Goal: Task Accomplishment & Management: Manage account settings

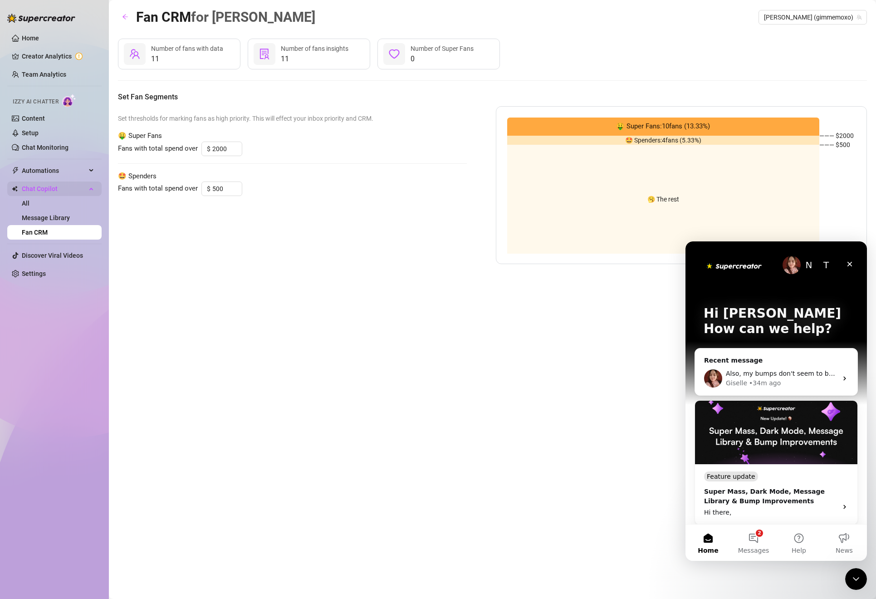
click at [60, 183] on span "Chat Copilot" at bounding box center [54, 188] width 64 height 15
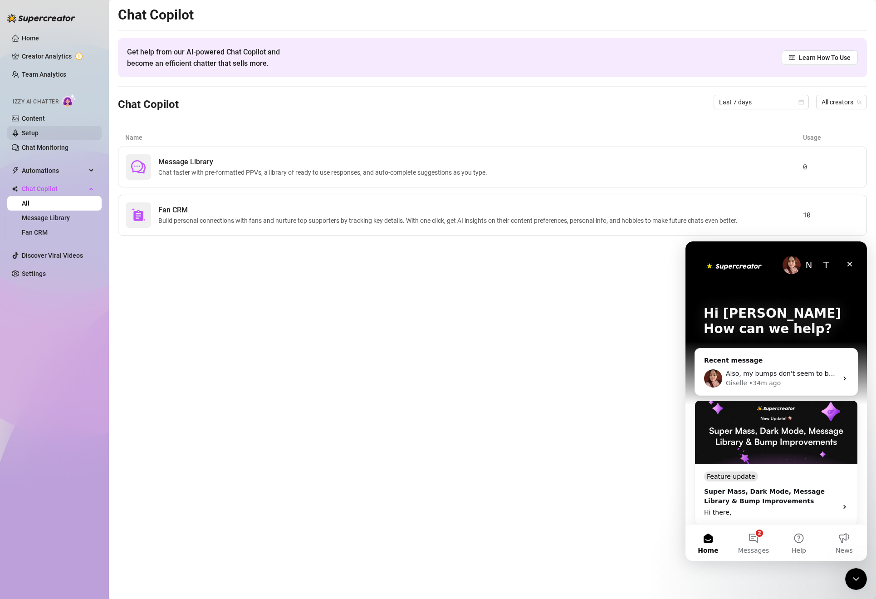
click at [37, 130] on link "Setup" at bounding box center [30, 132] width 17 height 7
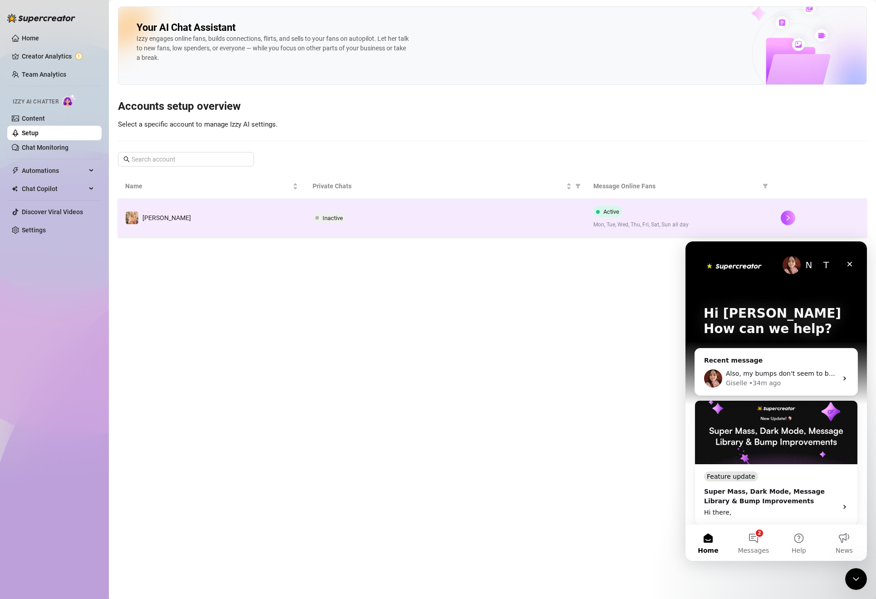
click at [422, 208] on td "Inactive" at bounding box center [445, 218] width 281 height 38
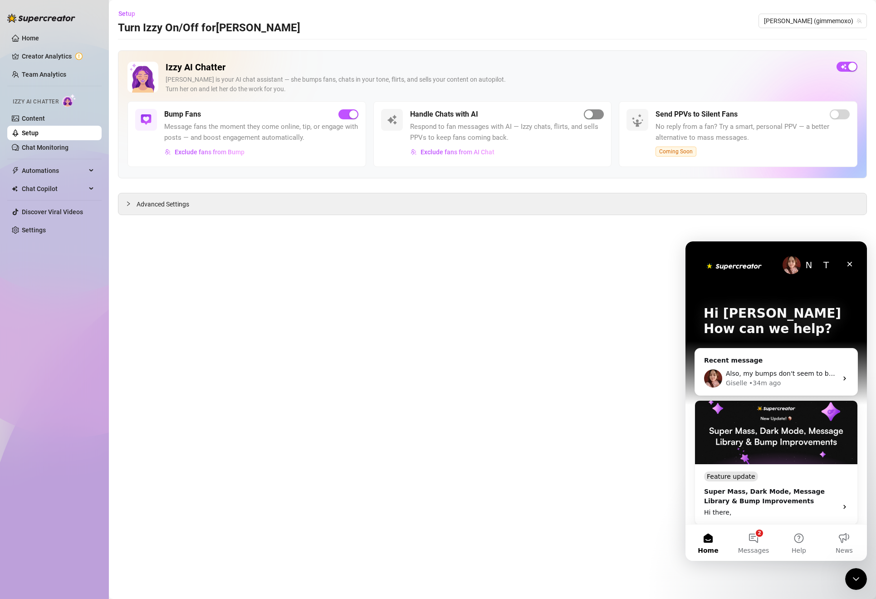
click at [586, 117] on div "button" at bounding box center [589, 114] width 8 height 8
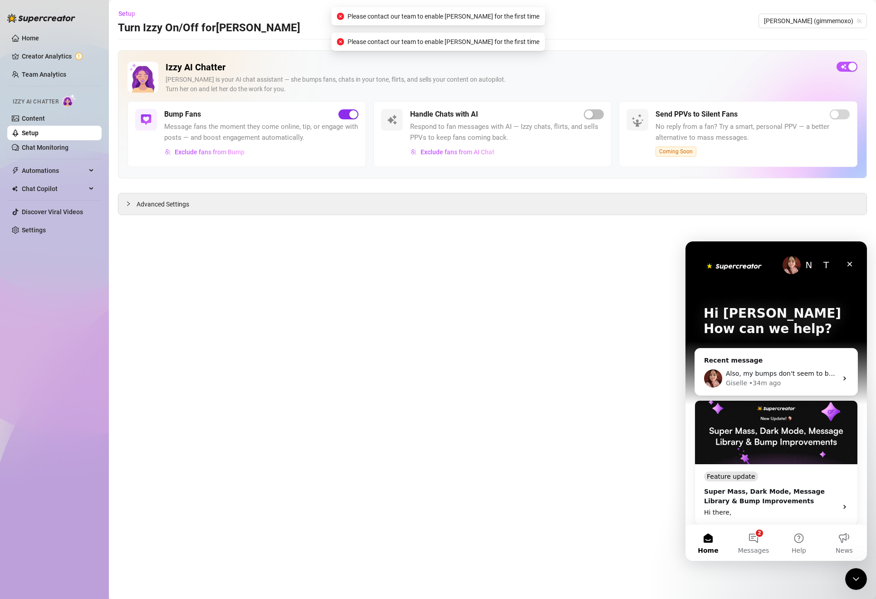
click at [349, 114] on div "button" at bounding box center [353, 114] width 8 height 8
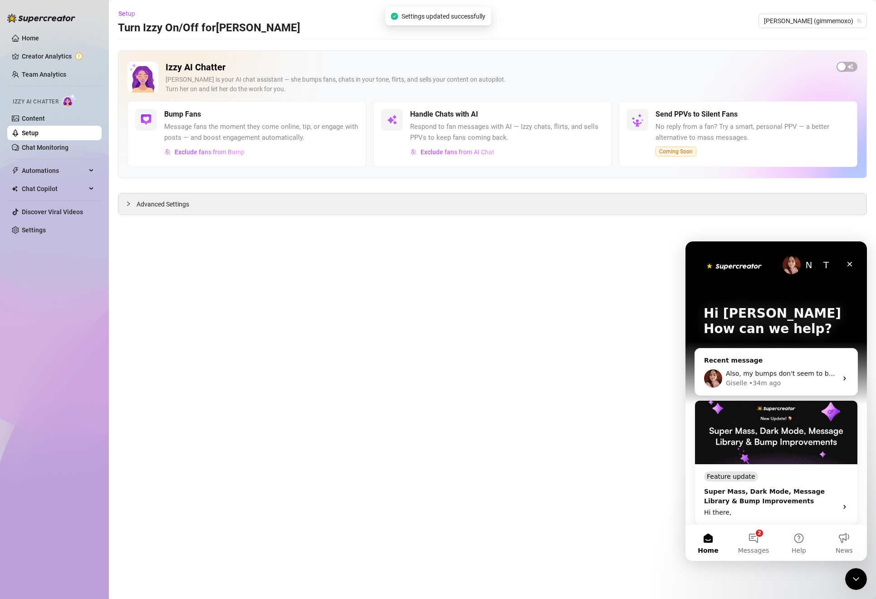
click at [327, 118] on div "Bump Fans" at bounding box center [261, 114] width 194 height 11
click at [846, 60] on div "Izzy AI Chatter [PERSON_NAME] is your AI chat assistant — she bumps fans, chats…" at bounding box center [492, 114] width 749 height 128
click at [845, 64] on div "button" at bounding box center [841, 67] width 8 height 8
click at [599, 118] on span "button" at bounding box center [594, 114] width 20 height 10
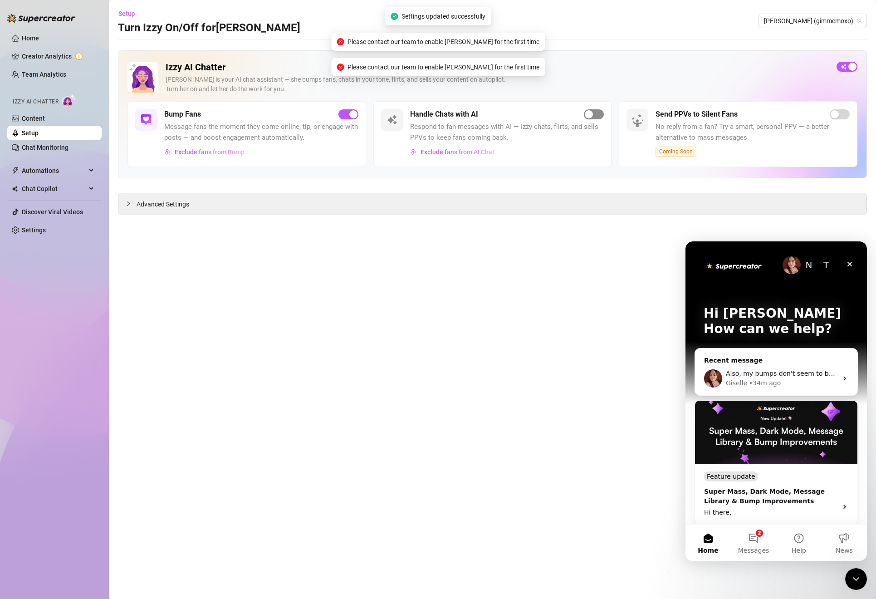
click at [599, 118] on span "button" at bounding box center [594, 114] width 20 height 10
click at [298, 135] on span "Message fans the moment they come online, tip, or engage with posts — and boost…" at bounding box center [261, 132] width 194 height 21
click at [190, 205] on div "Advanced Settings" at bounding box center [492, 203] width 748 height 21
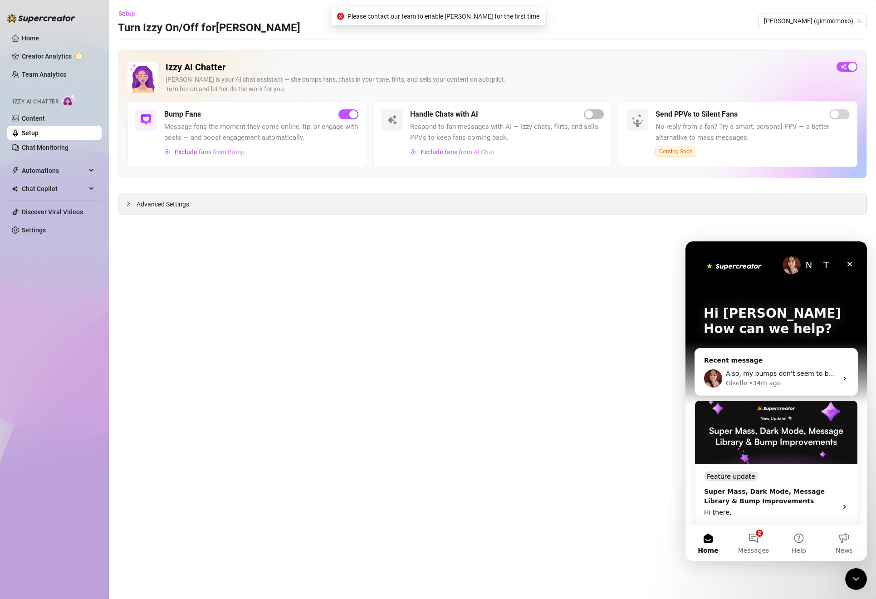
click at [144, 202] on span "Advanced Settings" at bounding box center [163, 204] width 53 height 10
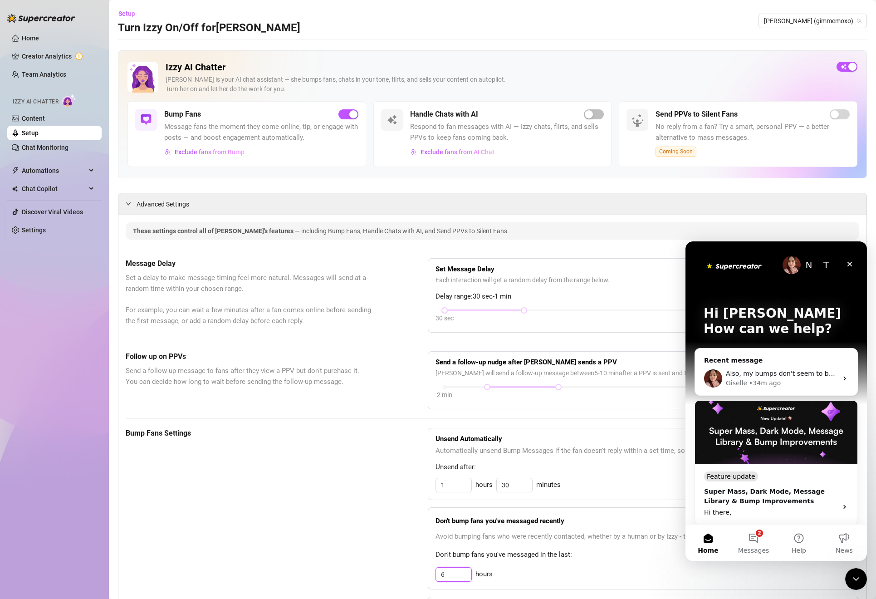
drag, startPoint x: 451, startPoint y: 579, endPoint x: 343, endPoint y: 557, distance: 110.6
click at [345, 557] on div "Bump Fans Settings Unsend Automatically Automatically unsend Bump Messages if t…" at bounding box center [492, 552] width 733 height 248
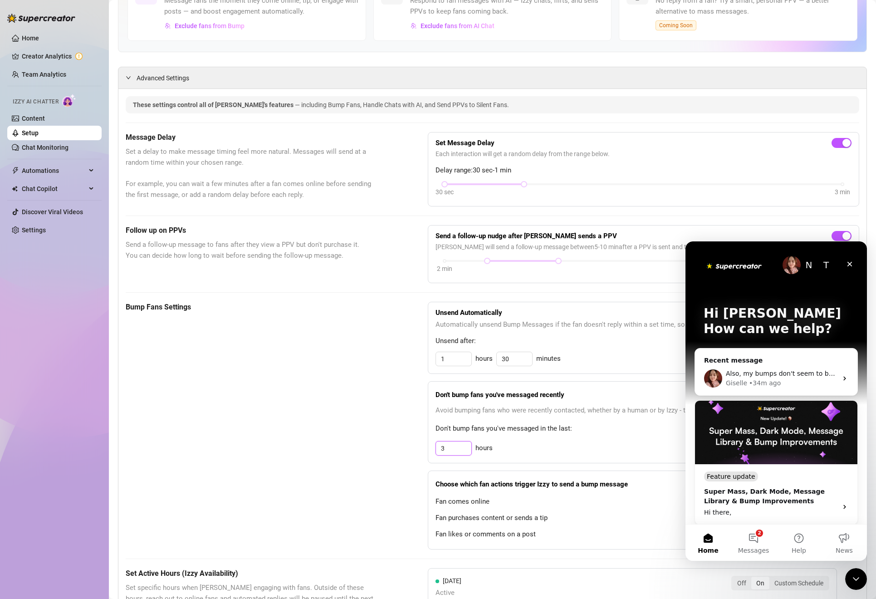
scroll to position [132, 0]
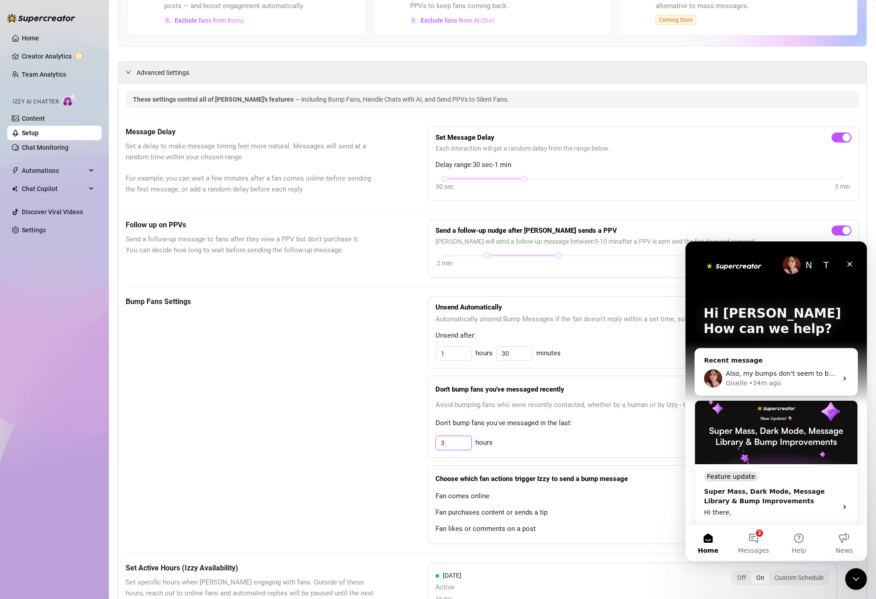
type input "3"
click at [322, 514] on div "Bump Fans Settings" at bounding box center [254, 420] width 257 height 248
click at [373, 373] on div "Bump Fans Settings" at bounding box center [254, 420] width 257 height 248
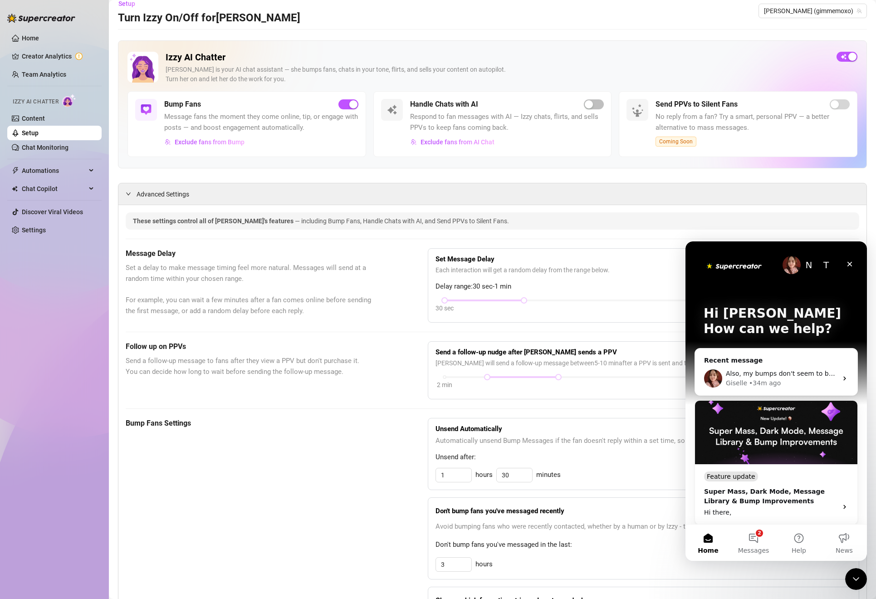
scroll to position [0, 0]
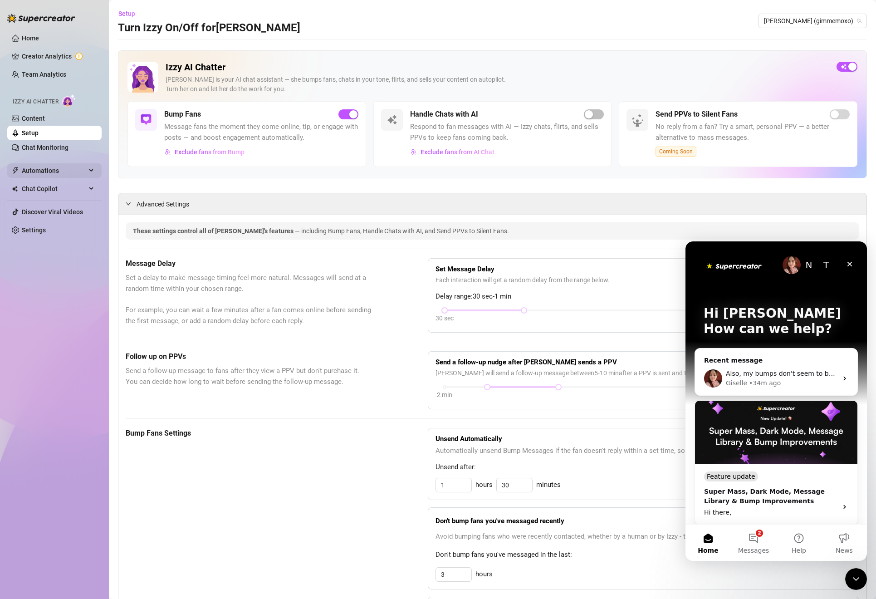
click at [46, 167] on span "Automations" at bounding box center [54, 170] width 64 height 15
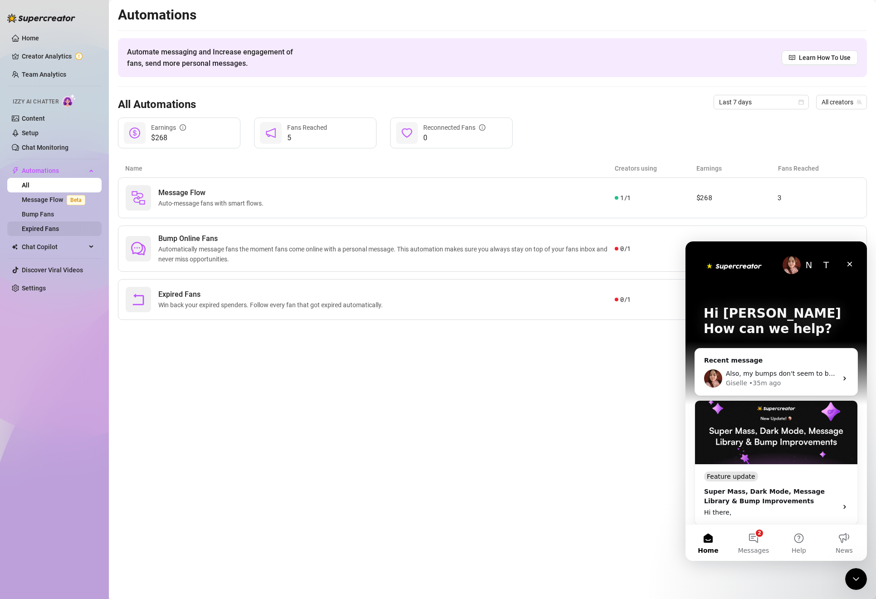
click at [59, 231] on link "Expired Fans" at bounding box center [40, 228] width 37 height 7
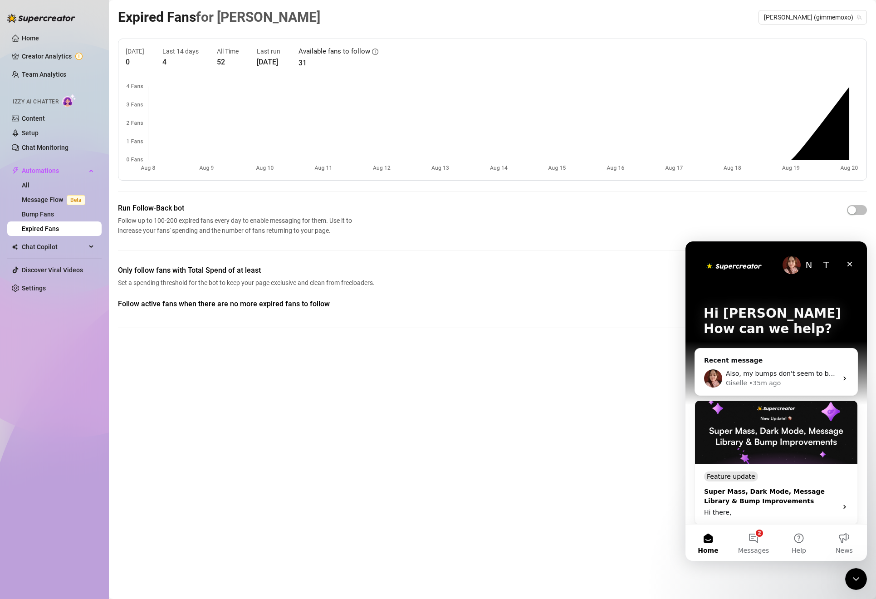
click at [718, 405] on img "Intercom messenger" at bounding box center [776, 433] width 162 height 64
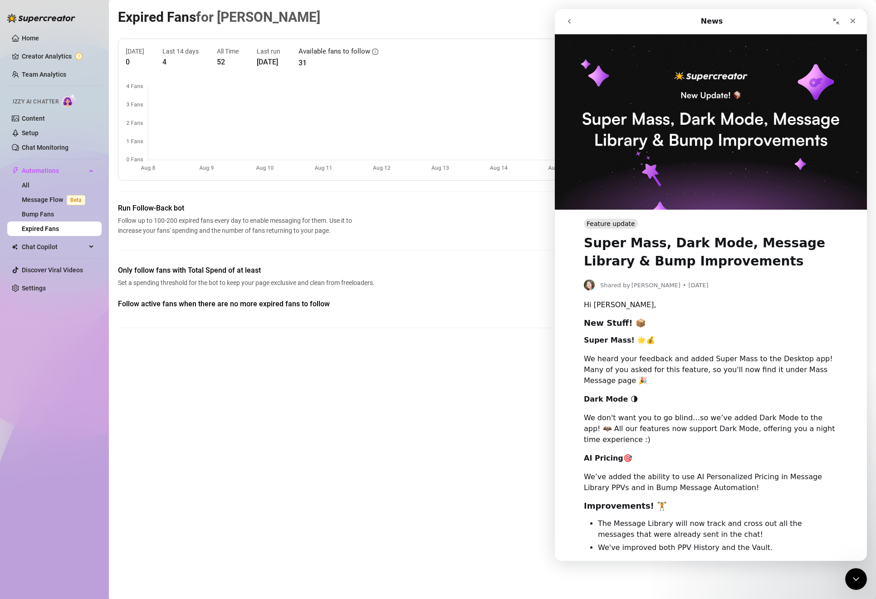
click at [567, 24] on icon "go back" at bounding box center [569, 21] width 7 height 7
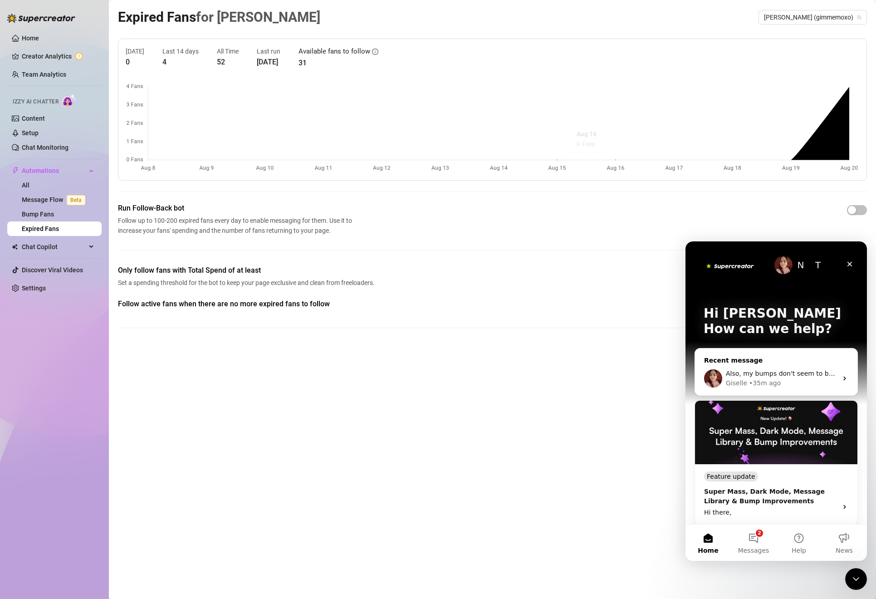
click at [755, 359] on div "Recent message" at bounding box center [776, 361] width 144 height 10
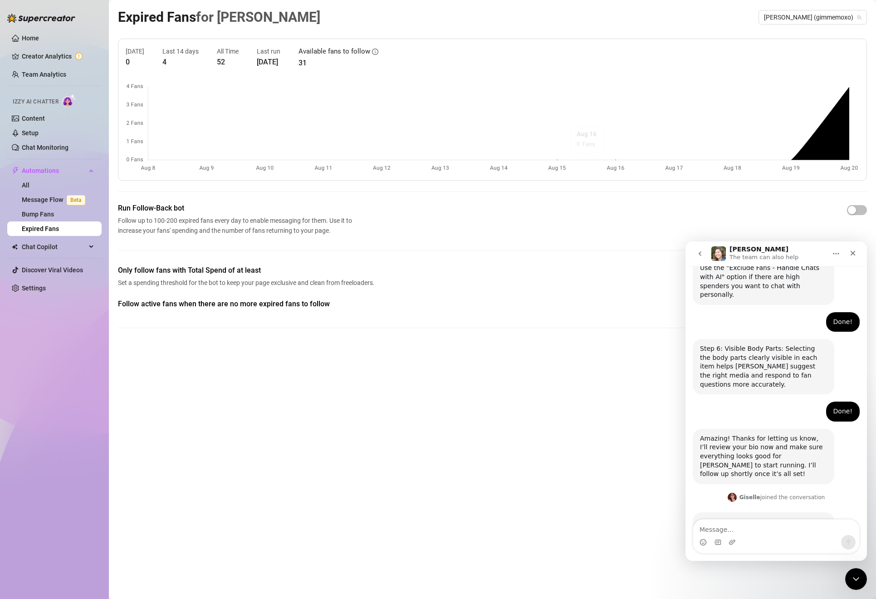
scroll to position [757, 0]
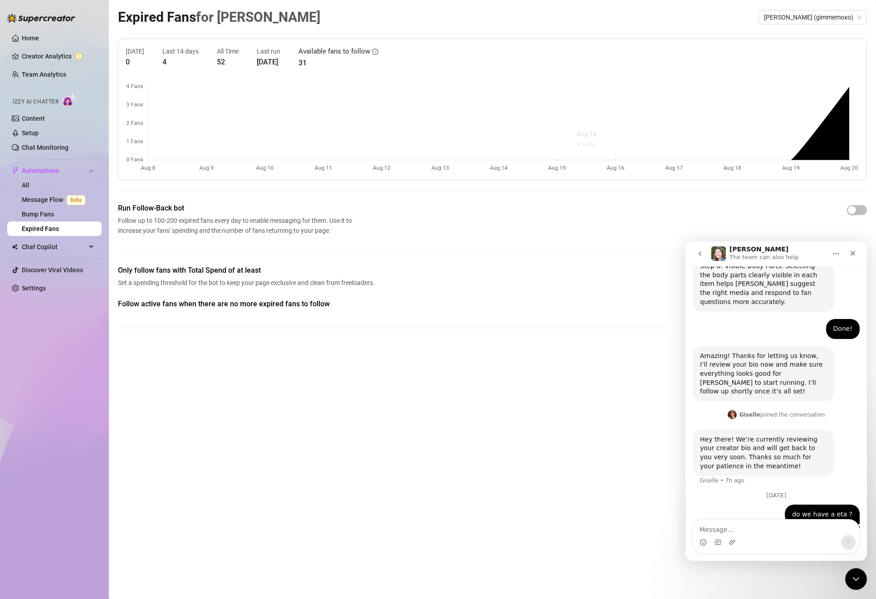
click at [746, 525] on textarea "Message…" at bounding box center [776, 526] width 166 height 15
type textarea "messsage flow feature like manny chat is briallant"
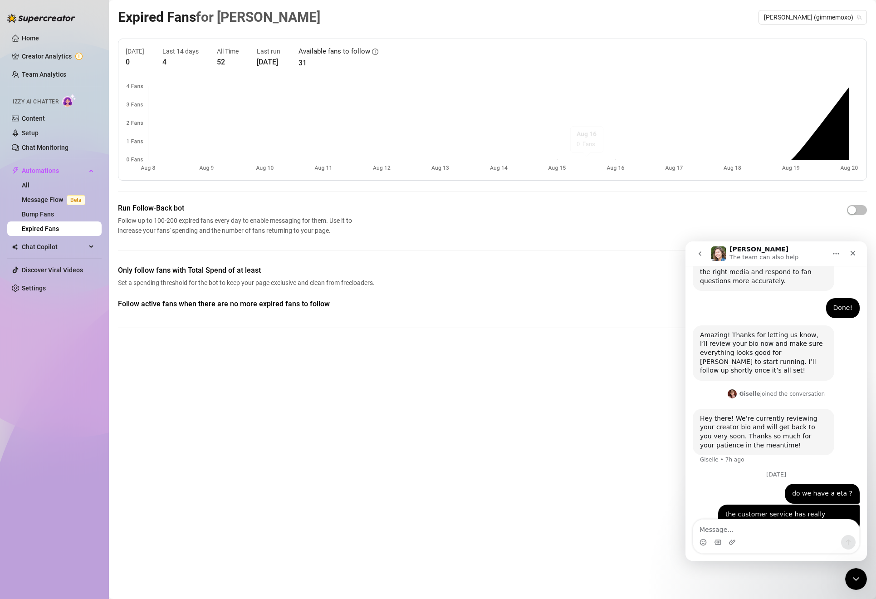
scroll to position [787, 0]
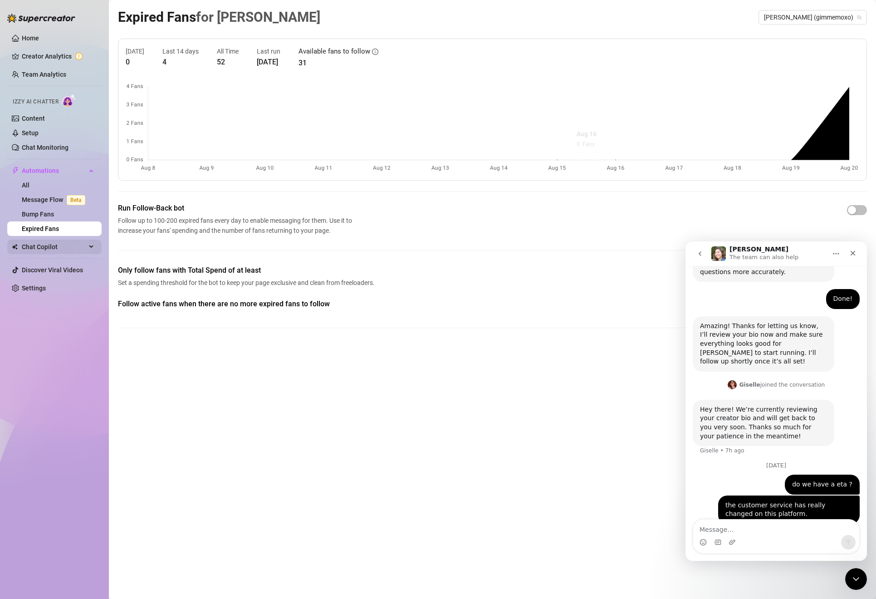
click at [20, 250] on div "Chat Copilot" at bounding box center [54, 246] width 94 height 15
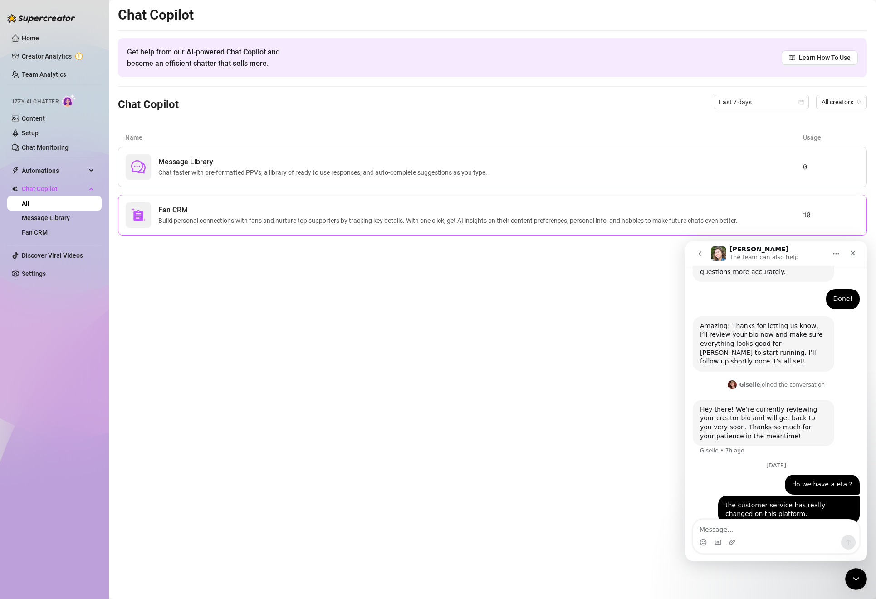
click at [150, 223] on div at bounding box center [138, 214] width 25 height 25
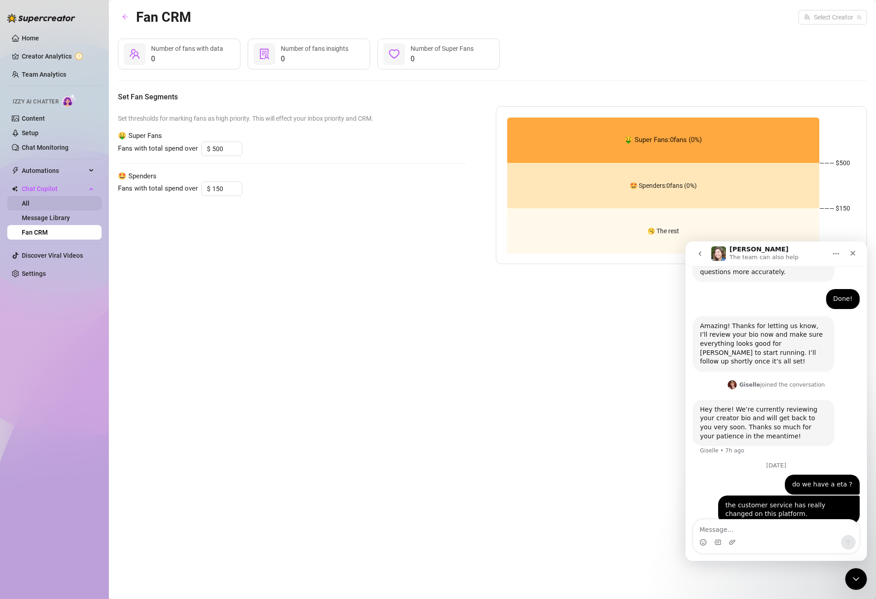
click at [29, 207] on link "All" at bounding box center [26, 203] width 8 height 7
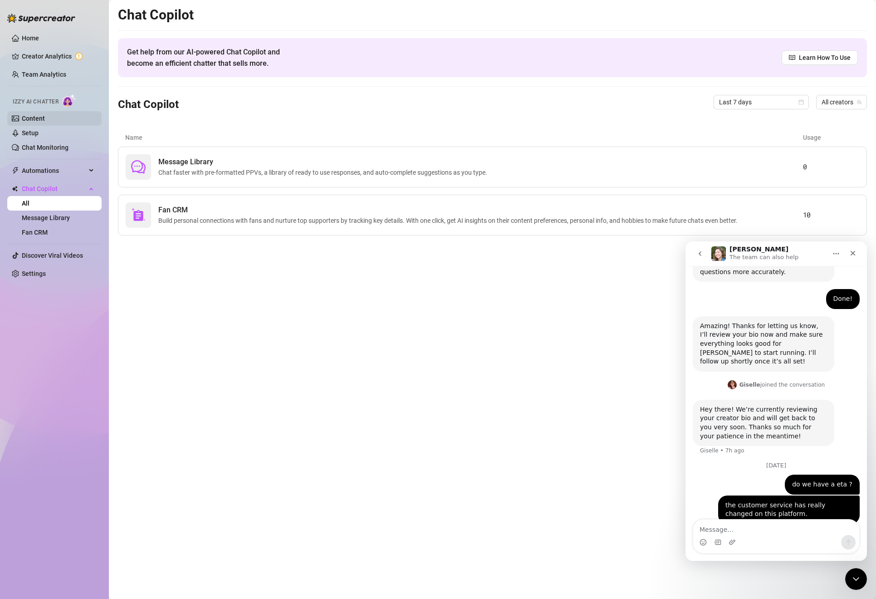
click at [45, 117] on link "Content" at bounding box center [33, 118] width 23 height 7
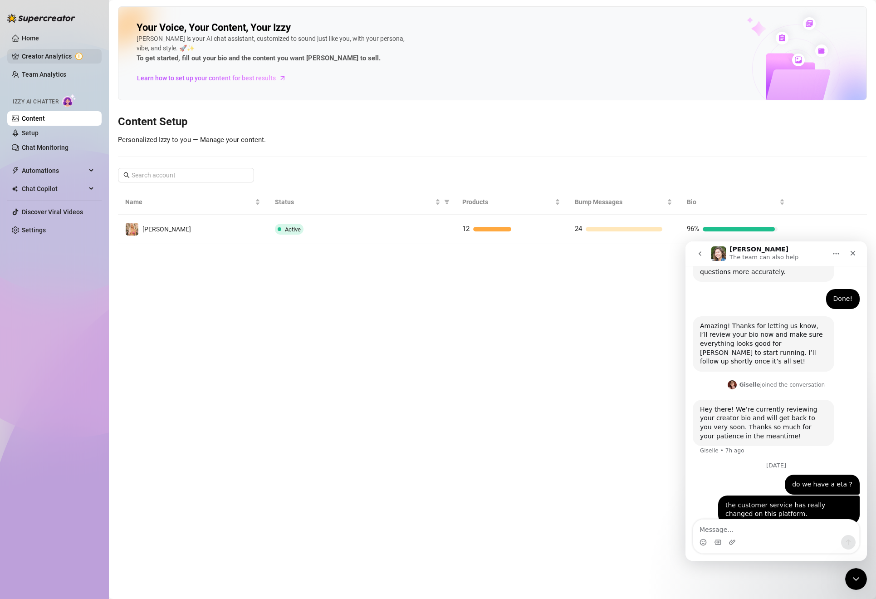
click at [54, 60] on link "Creator Analytics" at bounding box center [58, 56] width 73 height 15
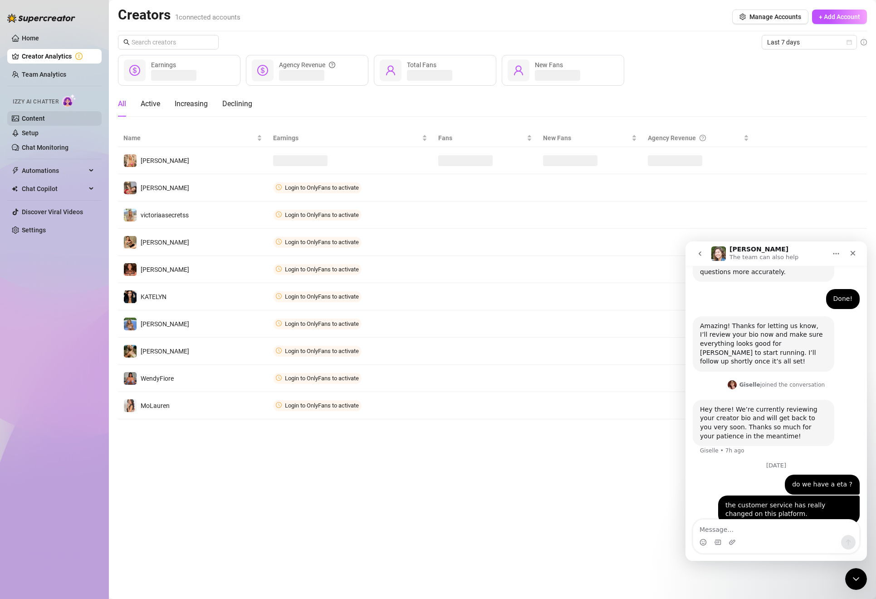
click at [42, 115] on link "Content" at bounding box center [33, 118] width 23 height 7
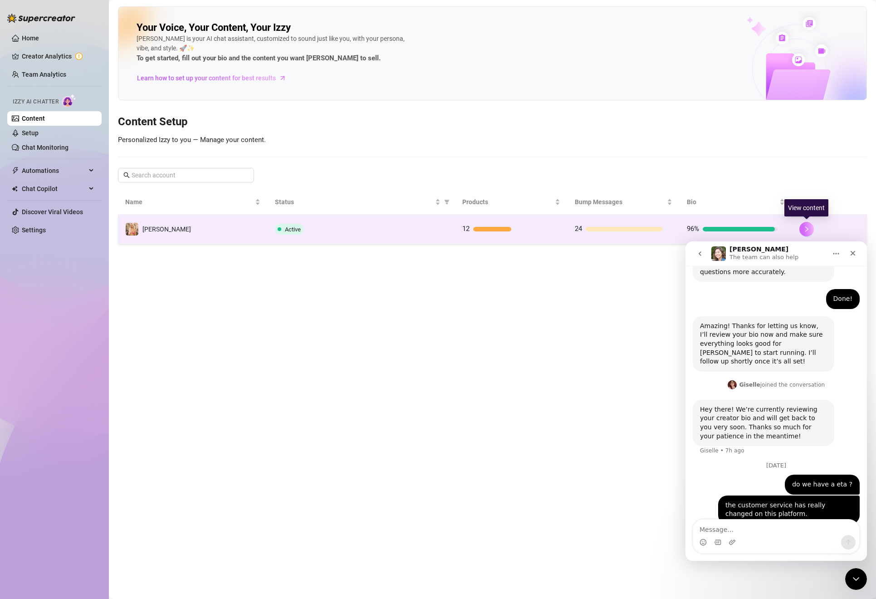
click at [807, 230] on icon "right" at bounding box center [806, 229] width 6 height 6
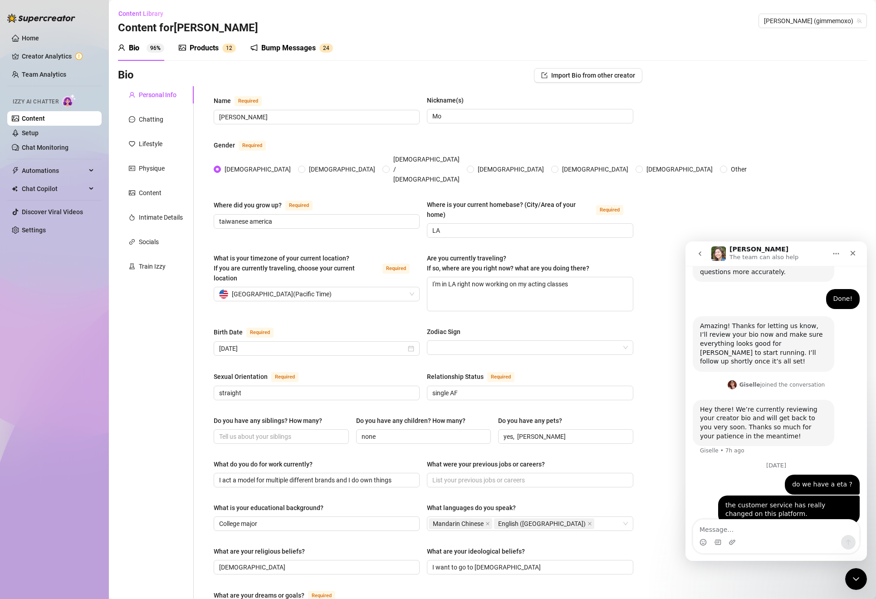
click at [197, 49] on div "Products" at bounding box center [204, 48] width 29 height 11
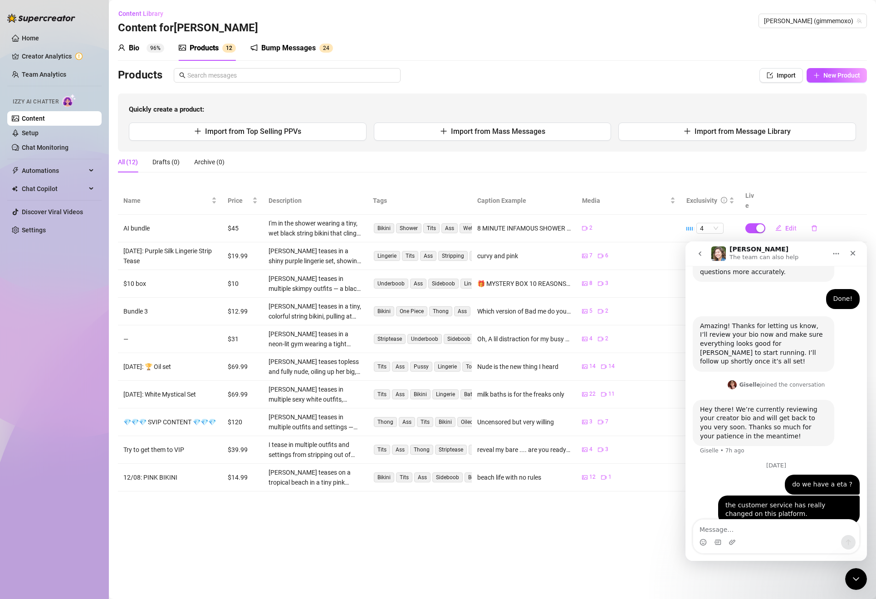
click at [45, 122] on link "Content" at bounding box center [33, 118] width 23 height 7
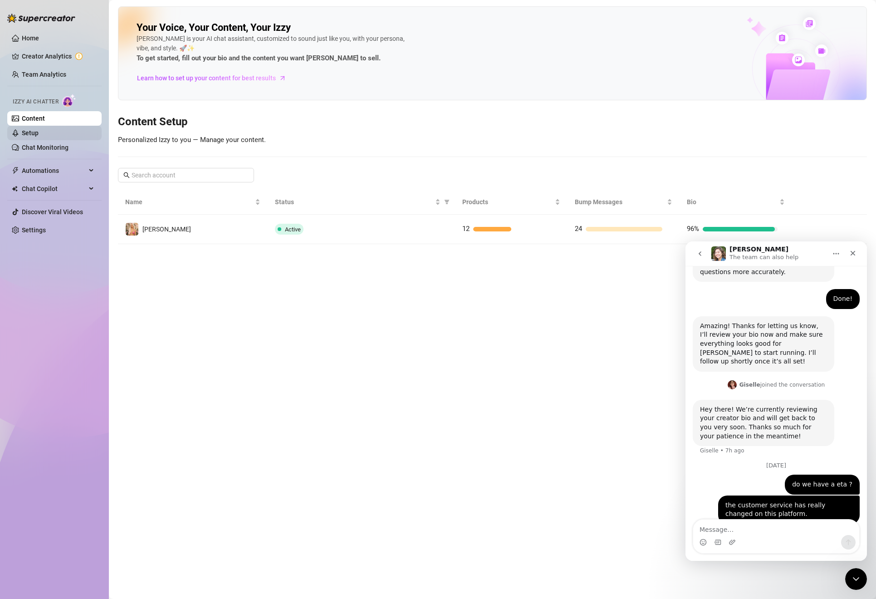
click at [39, 136] on link "Setup" at bounding box center [30, 132] width 17 height 7
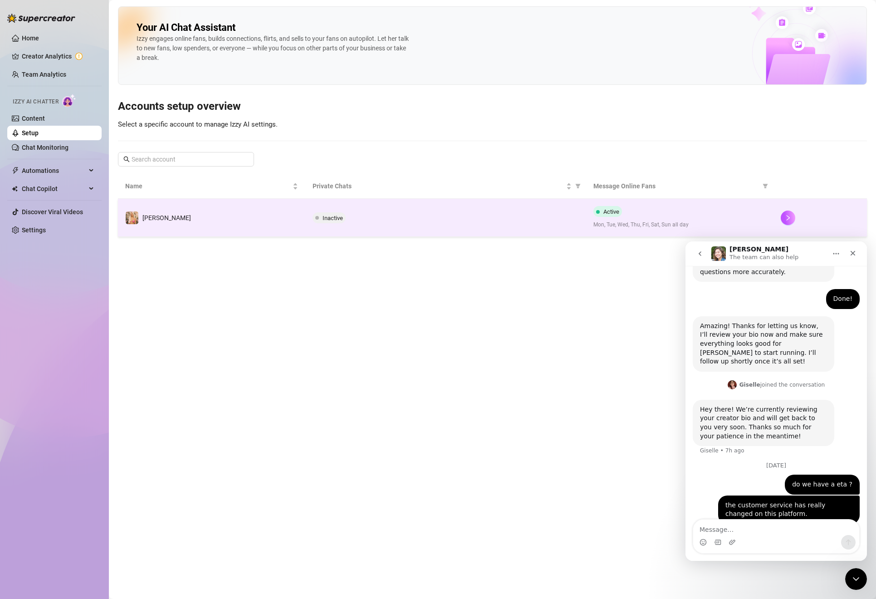
click at [254, 214] on td "[PERSON_NAME]" at bounding box center [211, 218] width 187 height 38
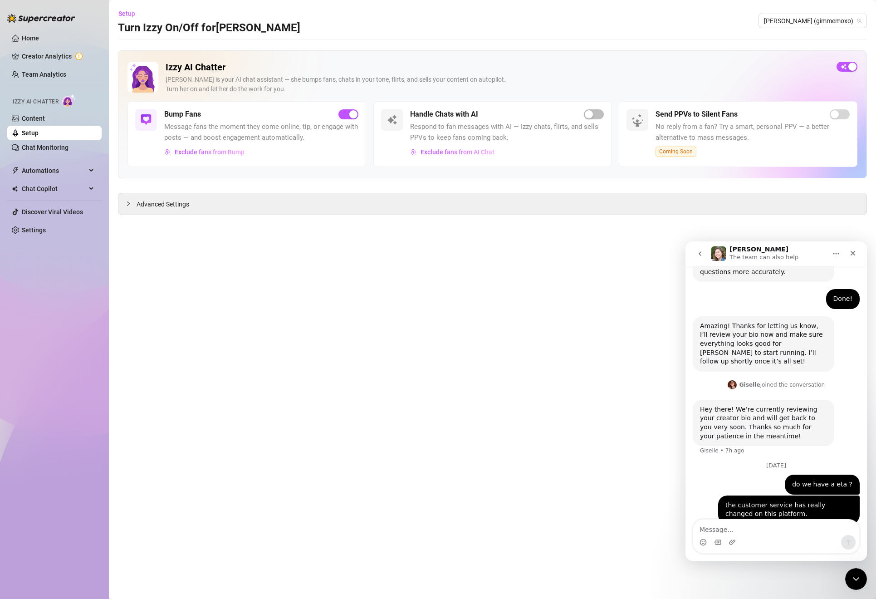
click at [254, 214] on div "Advanced Settings" at bounding box center [492, 203] width 748 height 21
click at [594, 118] on span "button" at bounding box center [594, 114] width 20 height 10
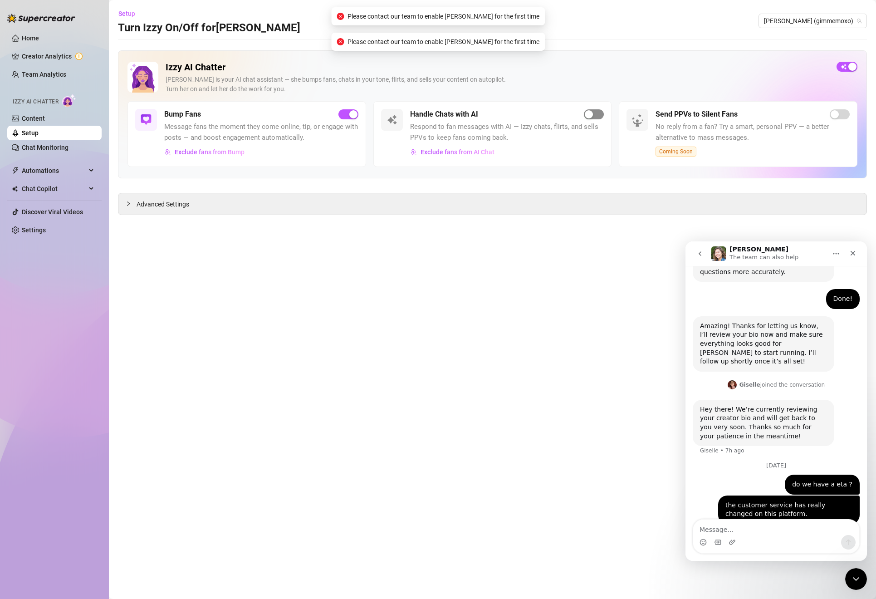
click at [594, 118] on span "button" at bounding box center [594, 114] width 20 height 10
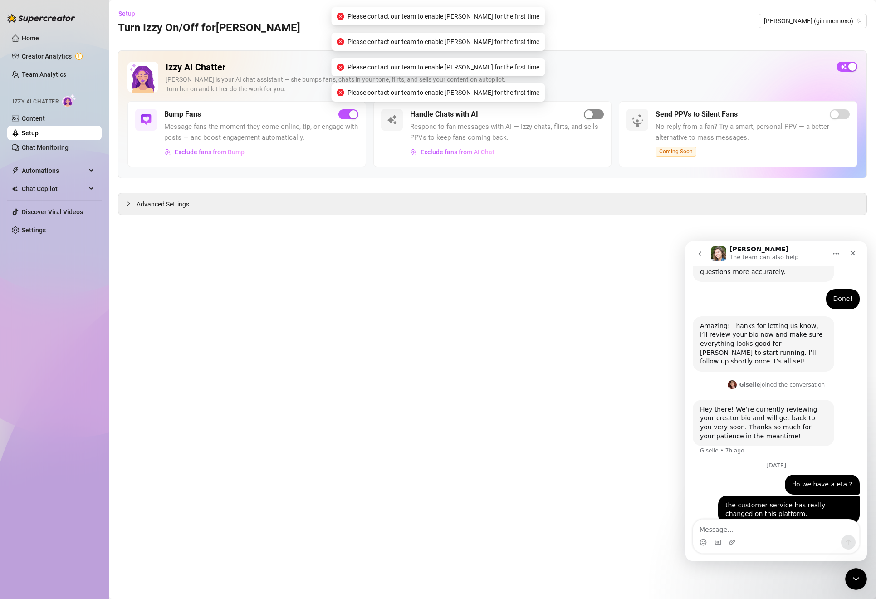
click at [594, 118] on span "button" at bounding box center [594, 114] width 20 height 10
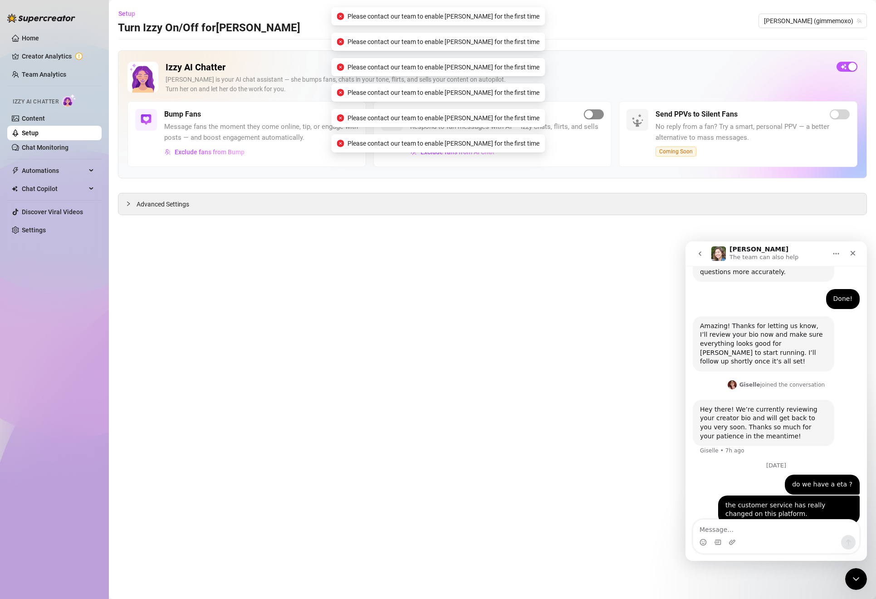
click at [594, 118] on span "button" at bounding box center [594, 114] width 20 height 10
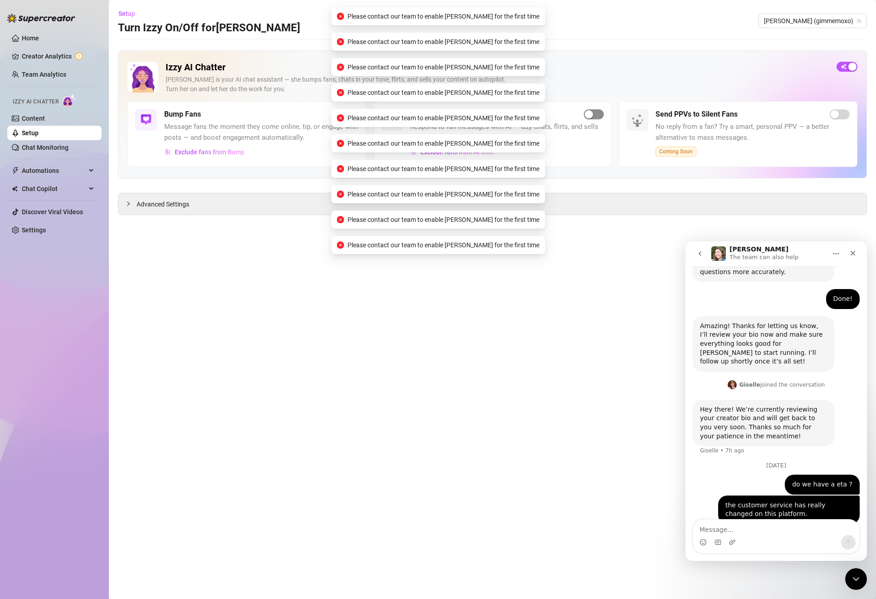
click at [594, 118] on span "button" at bounding box center [594, 114] width 20 height 10
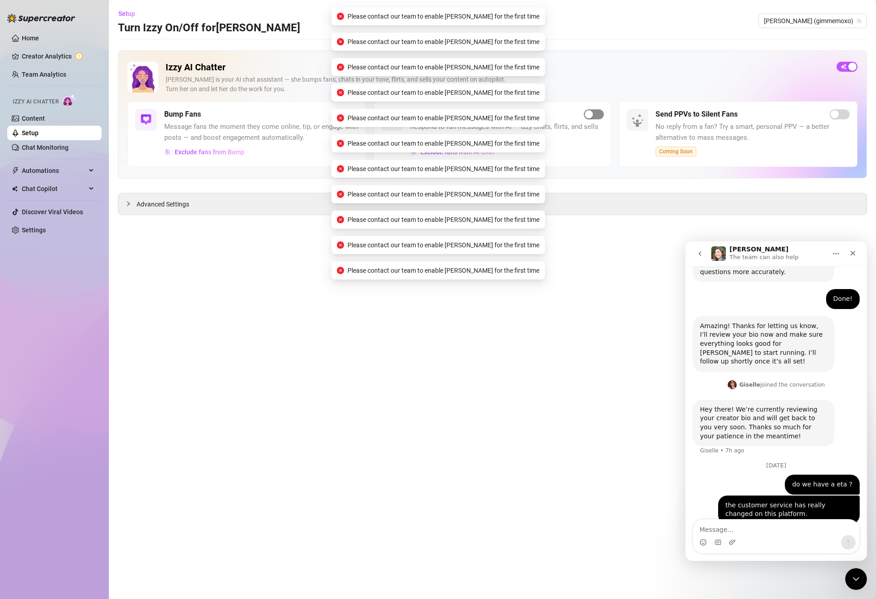
click at [594, 118] on span "button" at bounding box center [594, 114] width 20 height 10
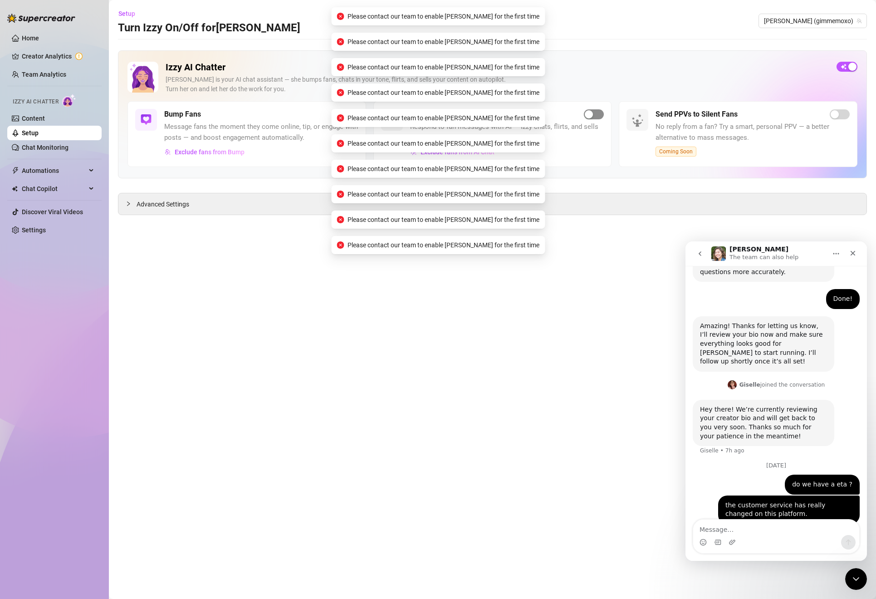
click at [594, 118] on span "button" at bounding box center [594, 114] width 20 height 10
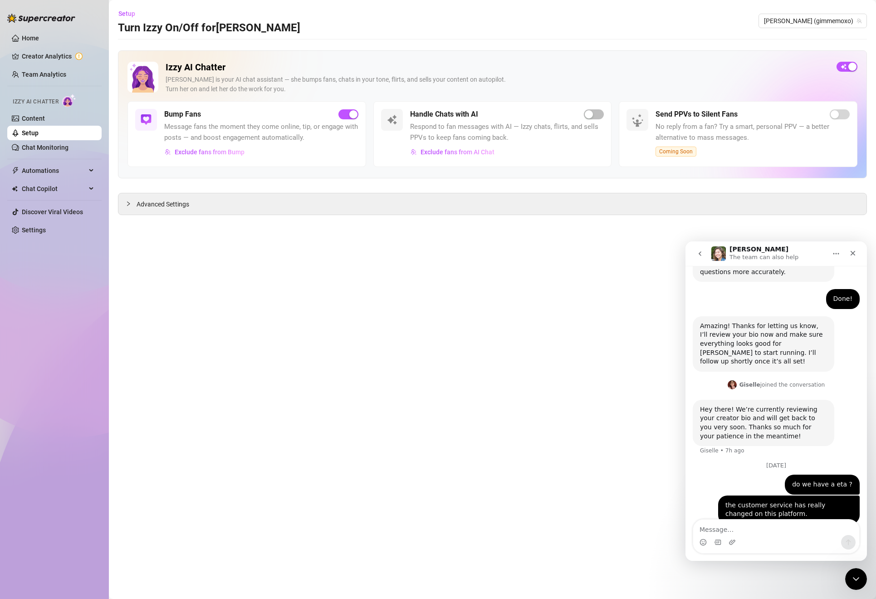
click at [750, 495] on div "the customer service has really changed on this platform. [PERSON_NAME] • 2h ago" at bounding box center [789, 509] width 142 height 29
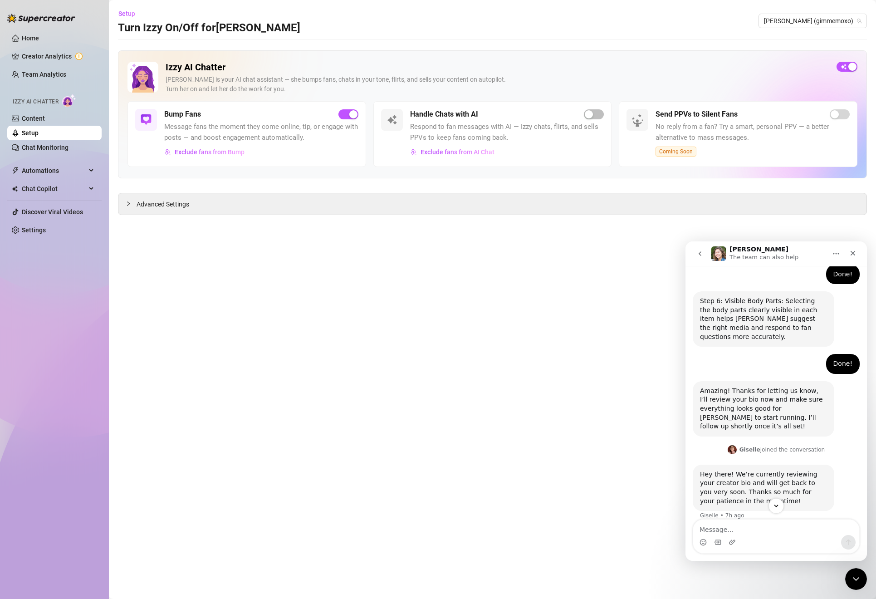
scroll to position [787, 0]
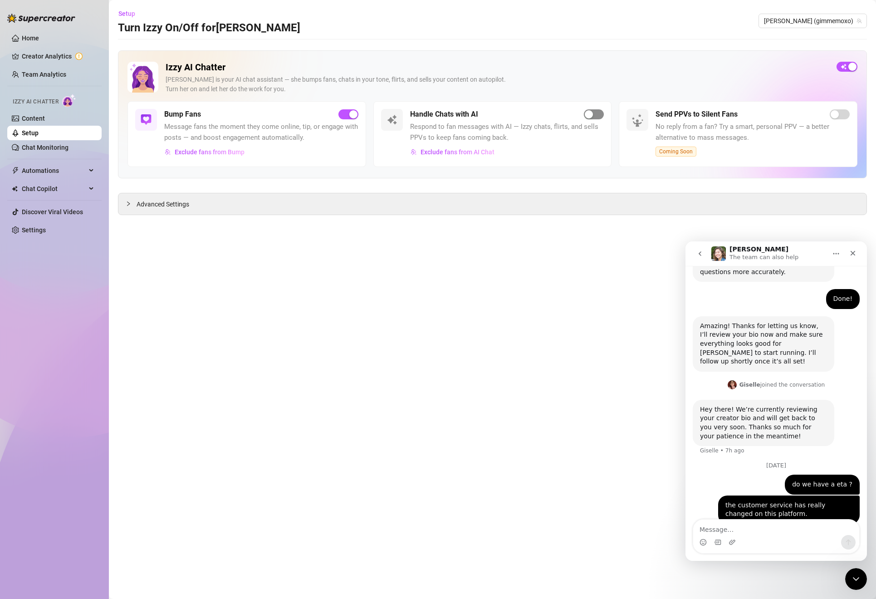
click at [587, 113] on div "button" at bounding box center [589, 114] width 8 height 8
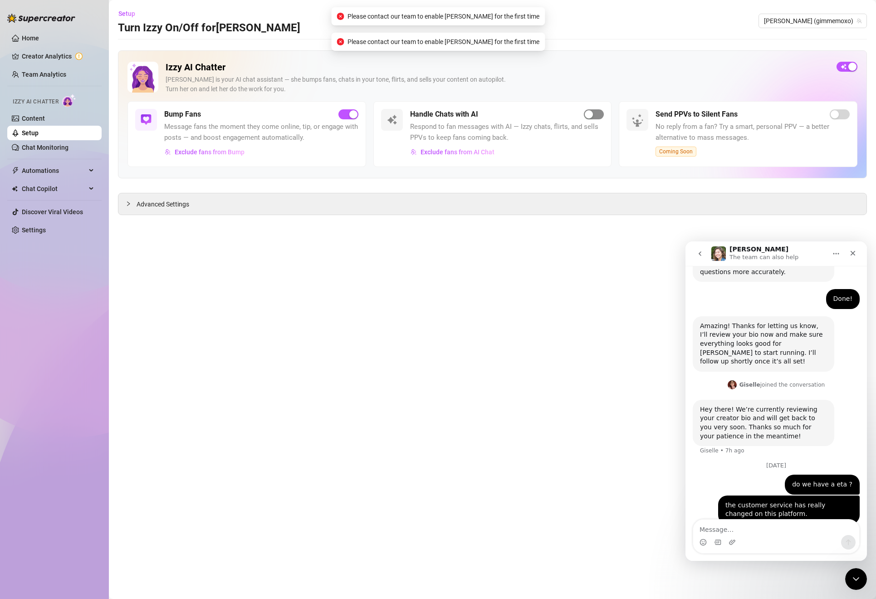
click at [587, 113] on div "button" at bounding box center [589, 114] width 8 height 8
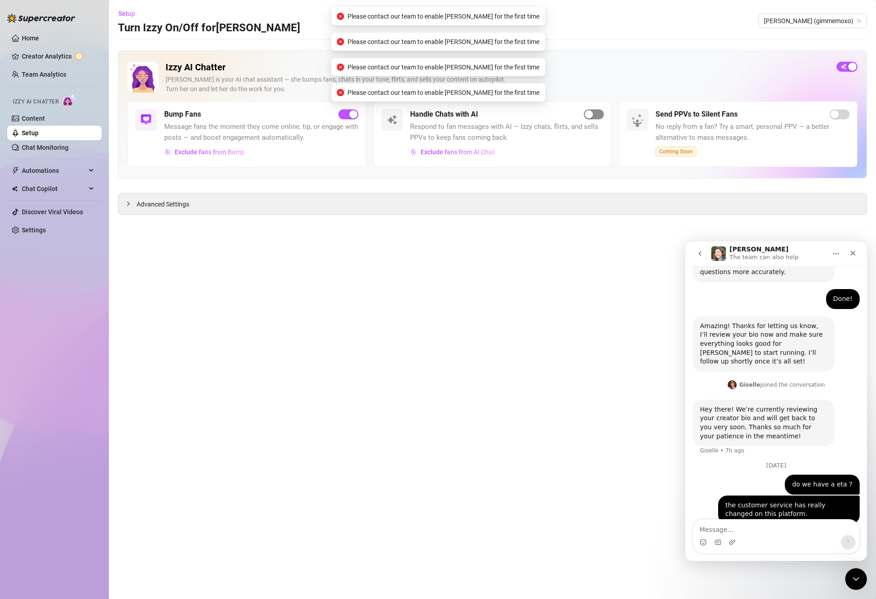
click at [587, 113] on div "button" at bounding box center [589, 114] width 8 height 8
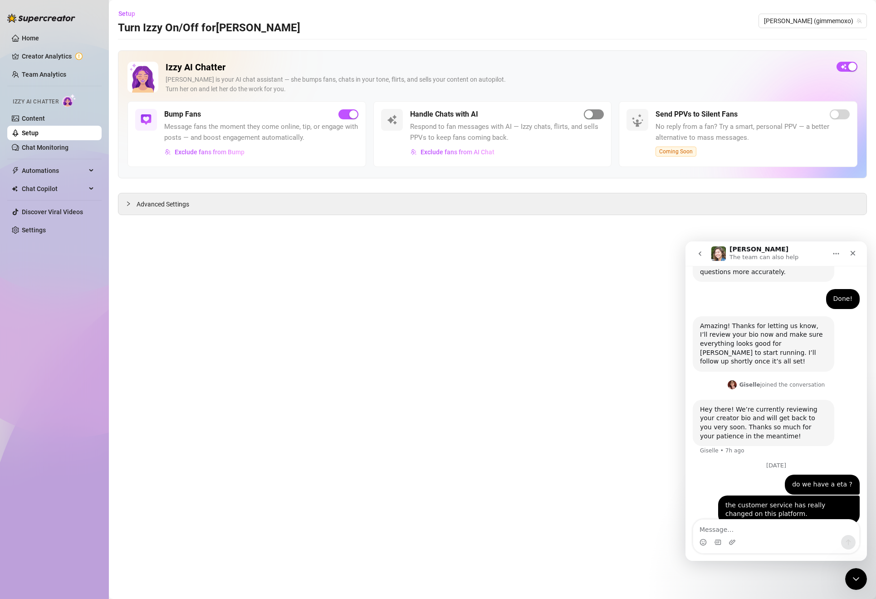
click at [587, 113] on div "button" at bounding box center [589, 114] width 8 height 8
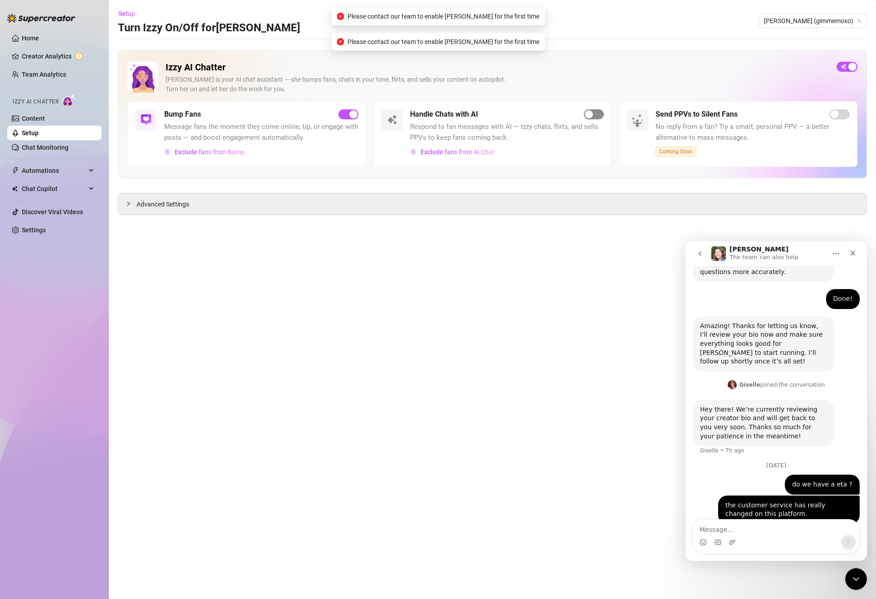
click at [587, 113] on div "button" at bounding box center [589, 114] width 8 height 8
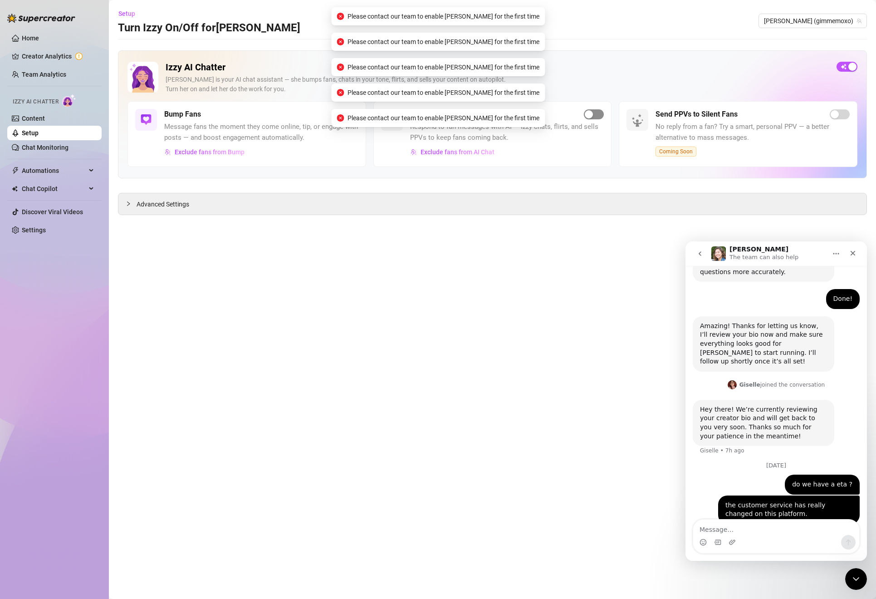
click at [587, 113] on div "button" at bounding box center [589, 114] width 8 height 8
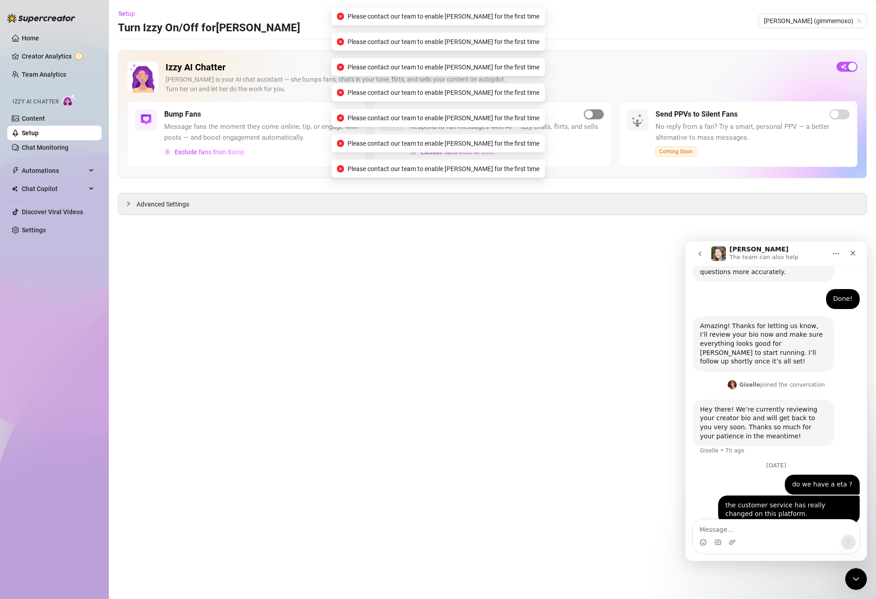
click at [587, 113] on div "button" at bounding box center [589, 114] width 8 height 8
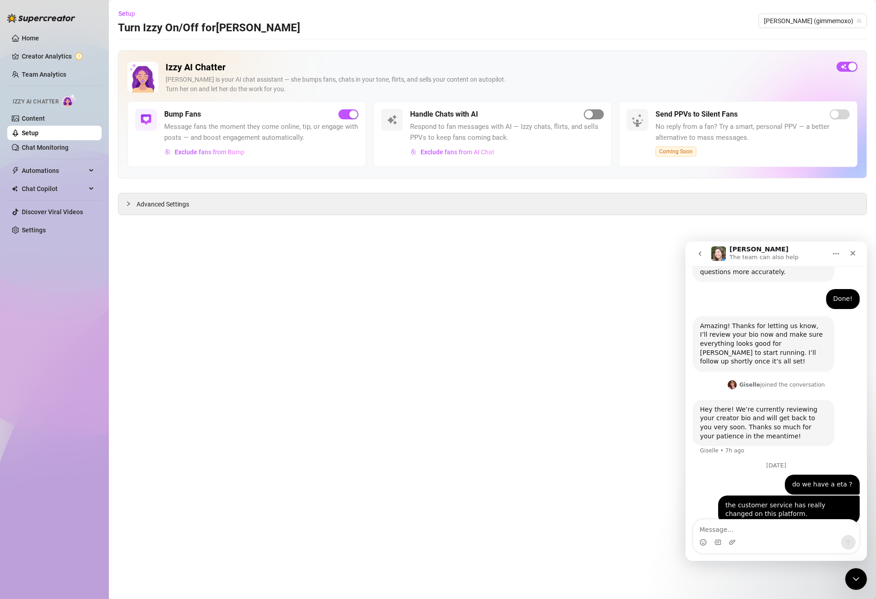
click at [587, 115] on div "button" at bounding box center [589, 114] width 8 height 8
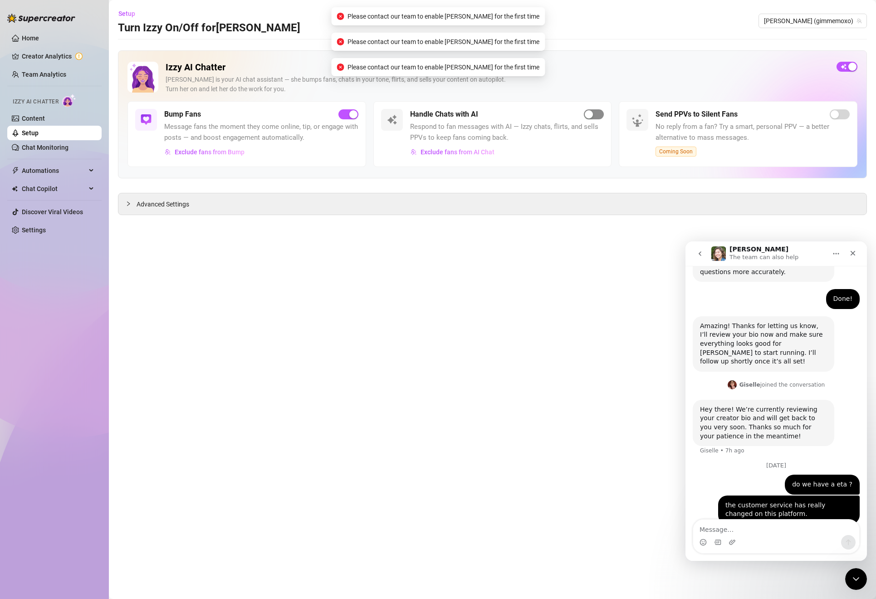
click at [587, 115] on div "button" at bounding box center [589, 114] width 8 height 8
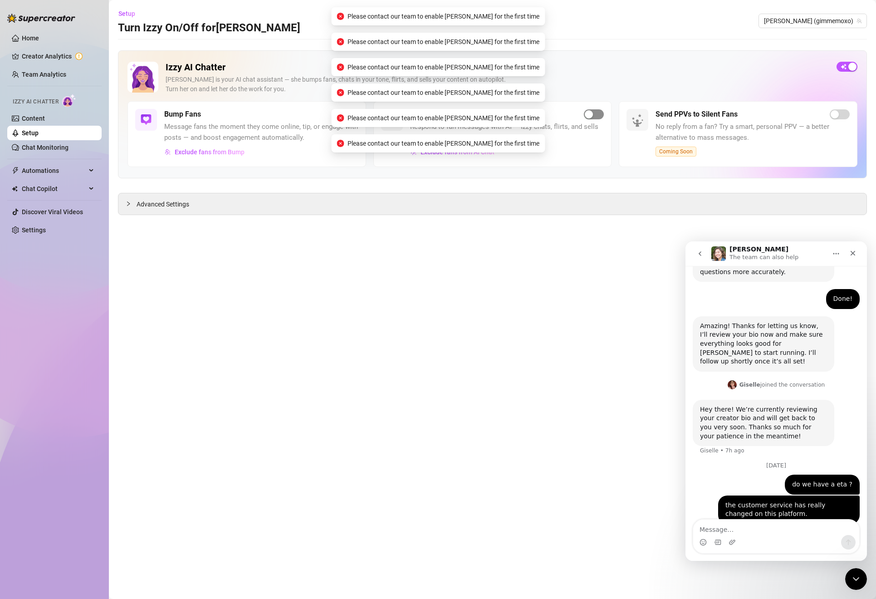
click at [587, 115] on div "button" at bounding box center [589, 114] width 8 height 8
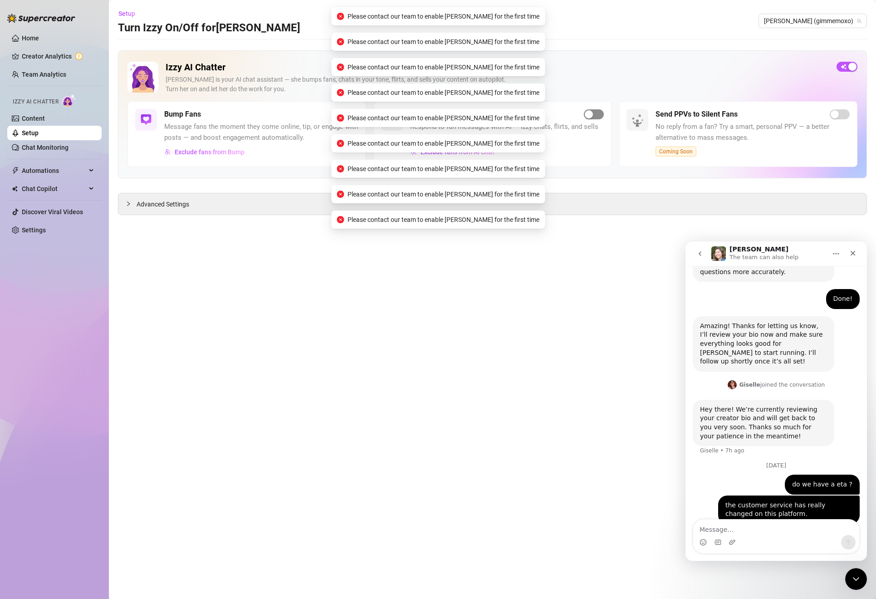
click at [587, 115] on div "button" at bounding box center [589, 114] width 8 height 8
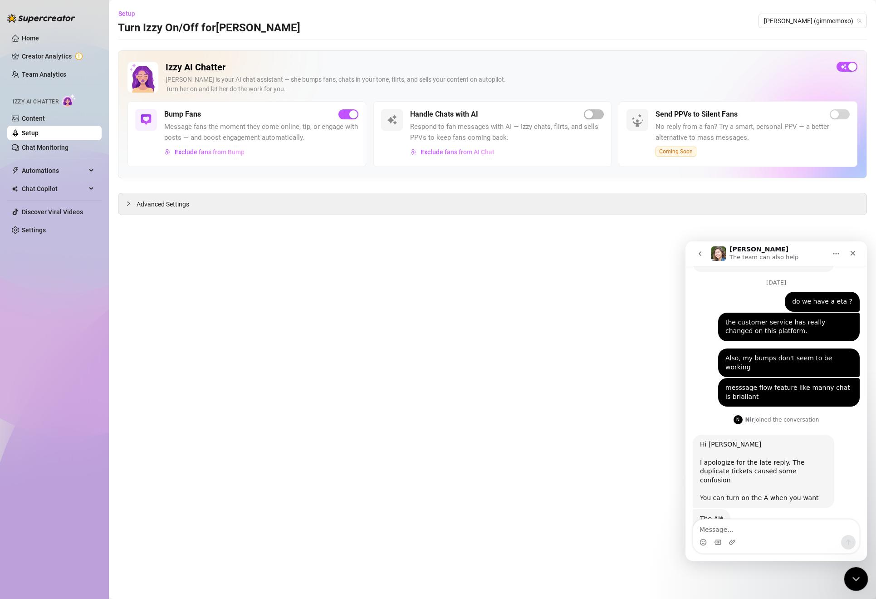
scroll to position [964, 0]
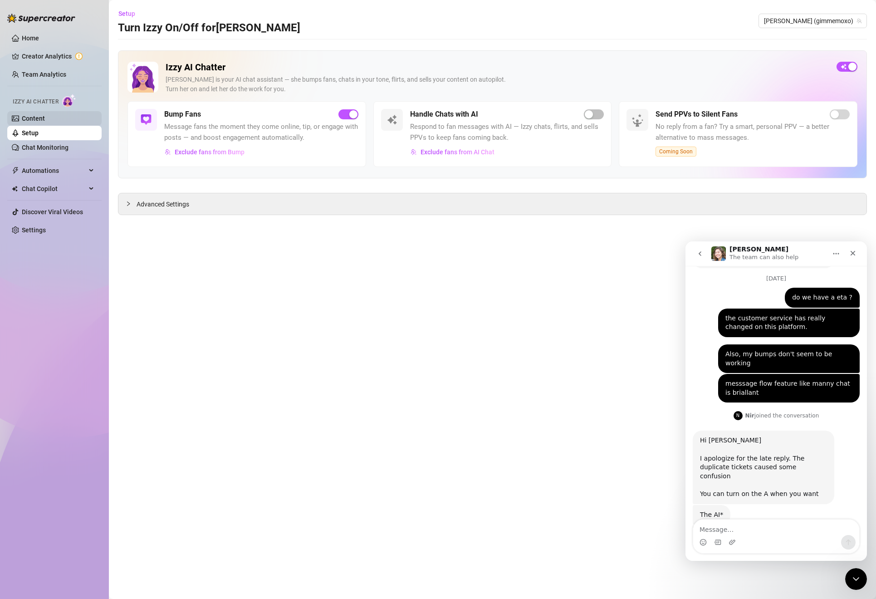
click at [44, 115] on link "Content" at bounding box center [33, 118] width 23 height 7
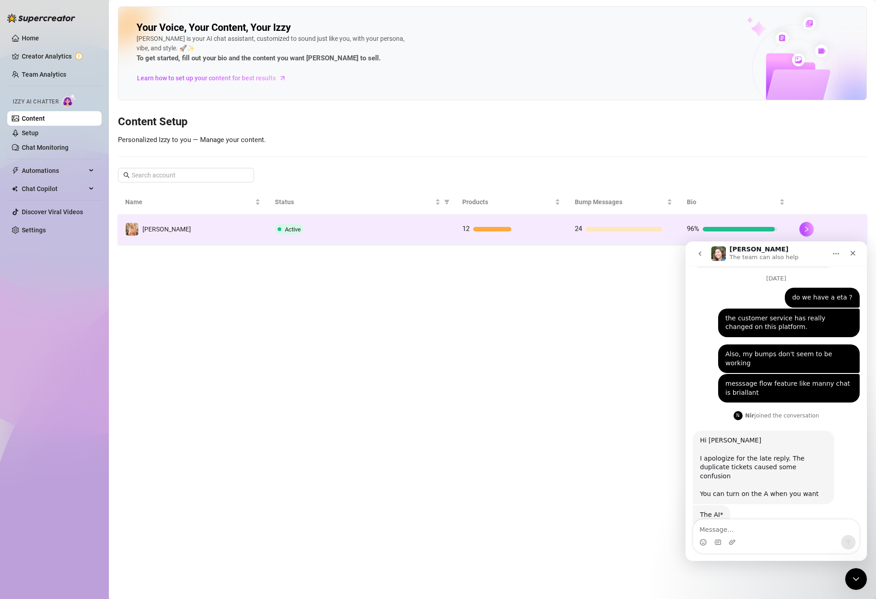
click at [313, 234] on td "Active" at bounding box center [361, 229] width 187 height 29
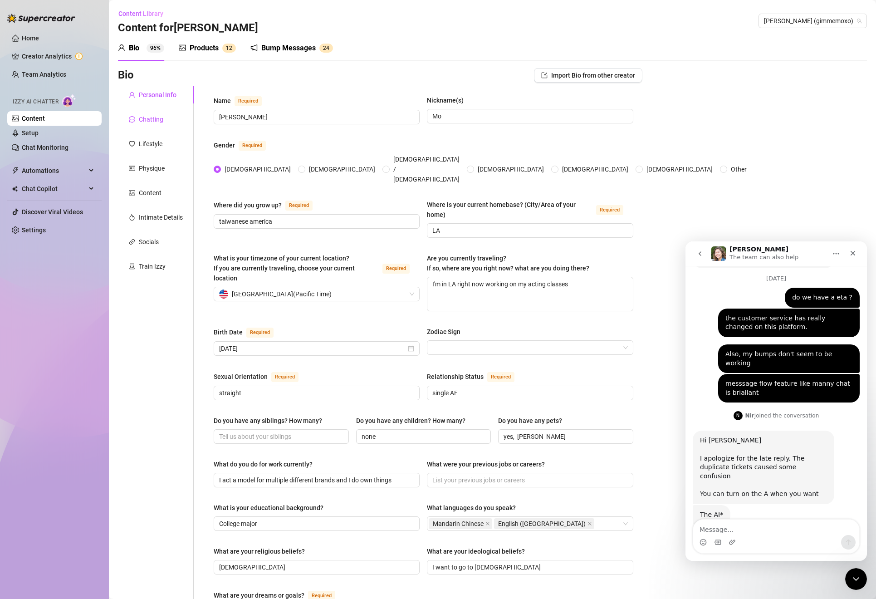
click at [144, 118] on div "Chatting" at bounding box center [151, 119] width 24 height 10
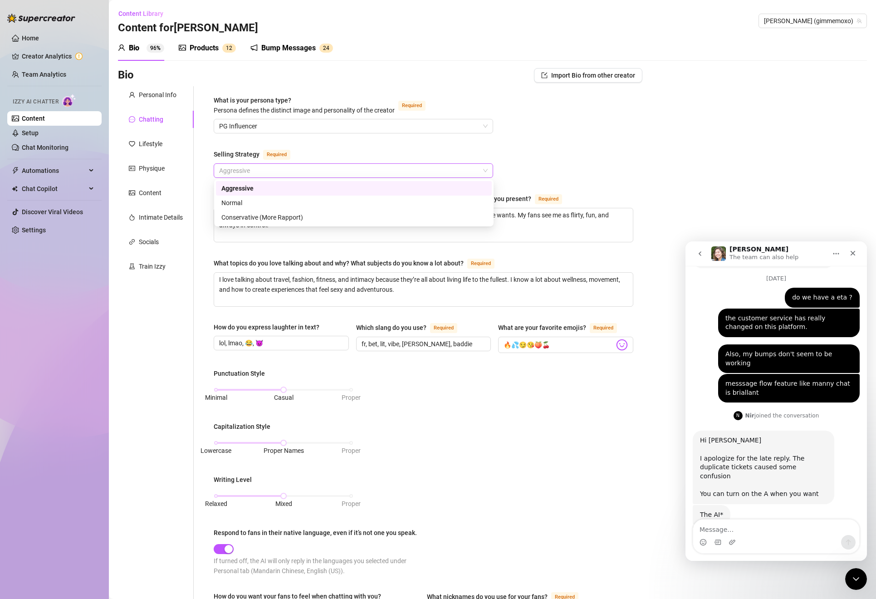
click at [273, 166] on span "Aggressive" at bounding box center [353, 171] width 269 height 14
click at [256, 199] on div "Normal" at bounding box center [353, 203] width 265 height 10
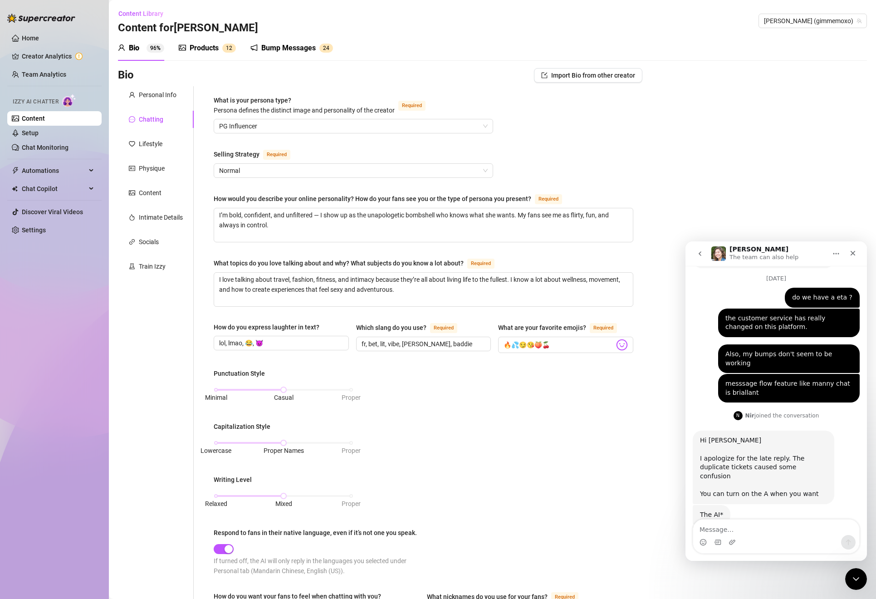
click at [841, 263] on nav "[PERSON_NAME] The team can also help" at bounding box center [775, 253] width 181 height 24
click at [852, 254] on icon "Close" at bounding box center [852, 252] width 7 height 7
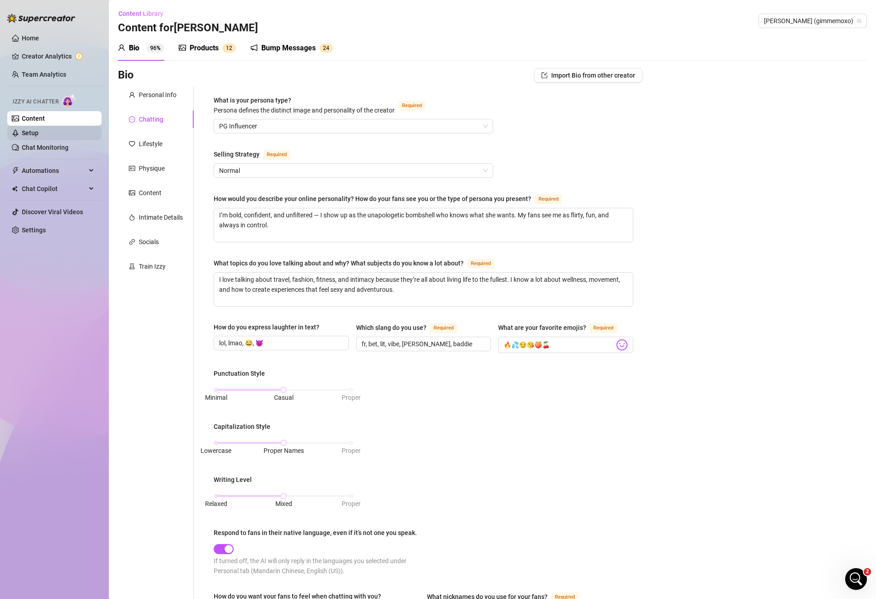
click at [39, 136] on link "Setup" at bounding box center [30, 132] width 17 height 7
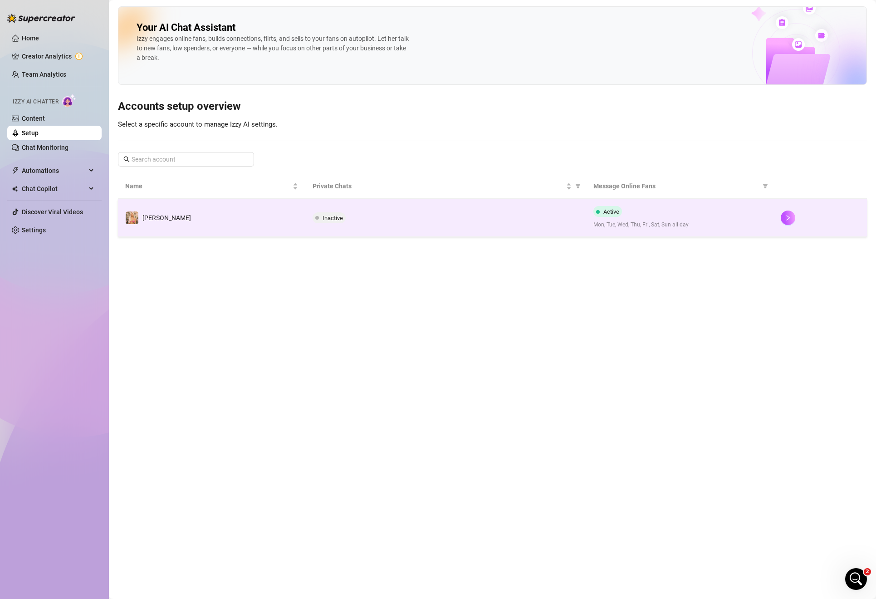
click at [636, 225] on span "Mon, Tue, Wed, Thu, Fri, Sat, Sun all day" at bounding box center [679, 224] width 173 height 9
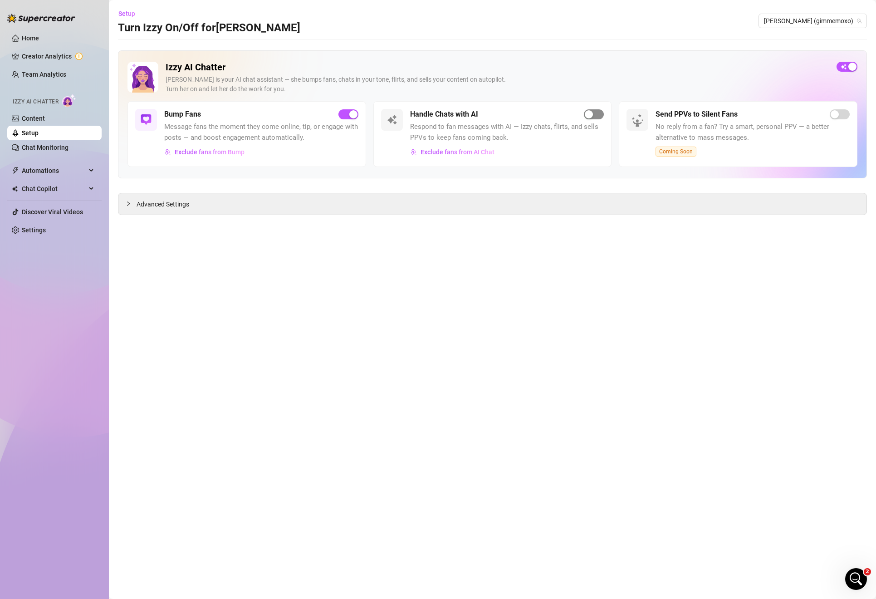
click at [592, 114] on div "button" at bounding box center [589, 114] width 8 height 8
click at [547, 124] on span "Respond to fan messages with AI — Izzy chats, flirts, and sells PPVs to keep fa…" at bounding box center [507, 132] width 194 height 21
click at [732, 126] on span "No reply from a fan? Try a smart, personal PPV — a better alternative to mass m…" at bounding box center [752, 132] width 194 height 21
click at [466, 117] on h5 "Handle Chats with AI" at bounding box center [444, 114] width 68 height 11
click at [49, 148] on link "Chat Monitoring" at bounding box center [45, 147] width 47 height 7
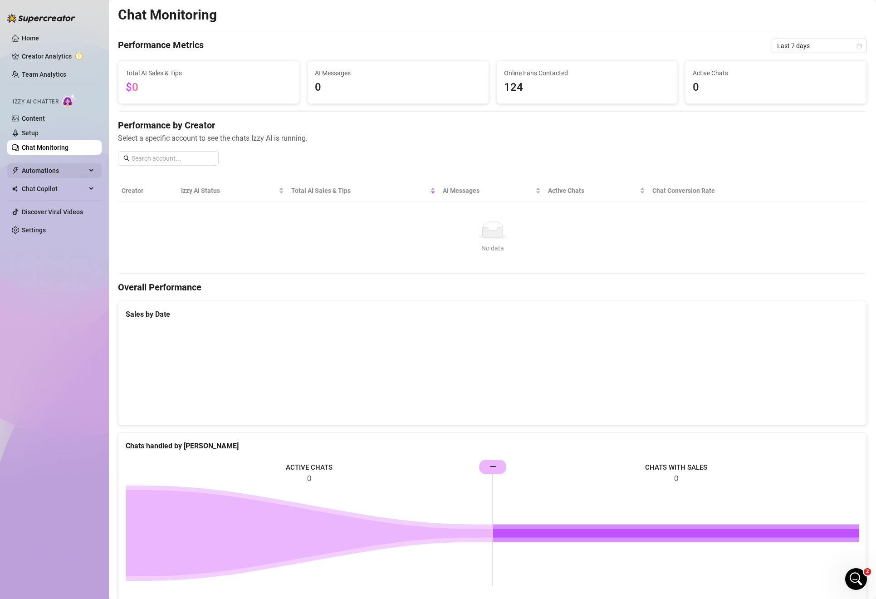
click at [63, 164] on span "Automations" at bounding box center [54, 170] width 64 height 15
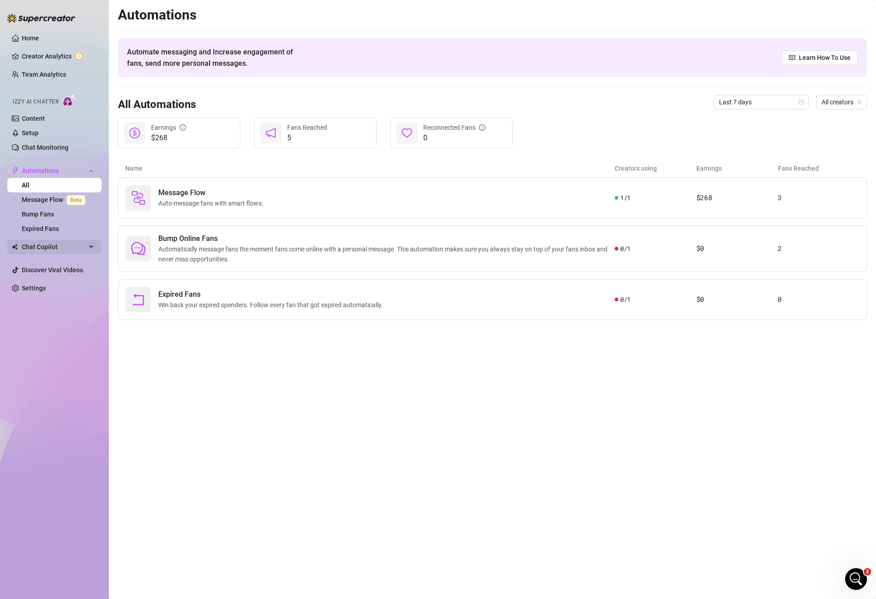
click at [39, 242] on span "Chat Copilot" at bounding box center [54, 246] width 64 height 15
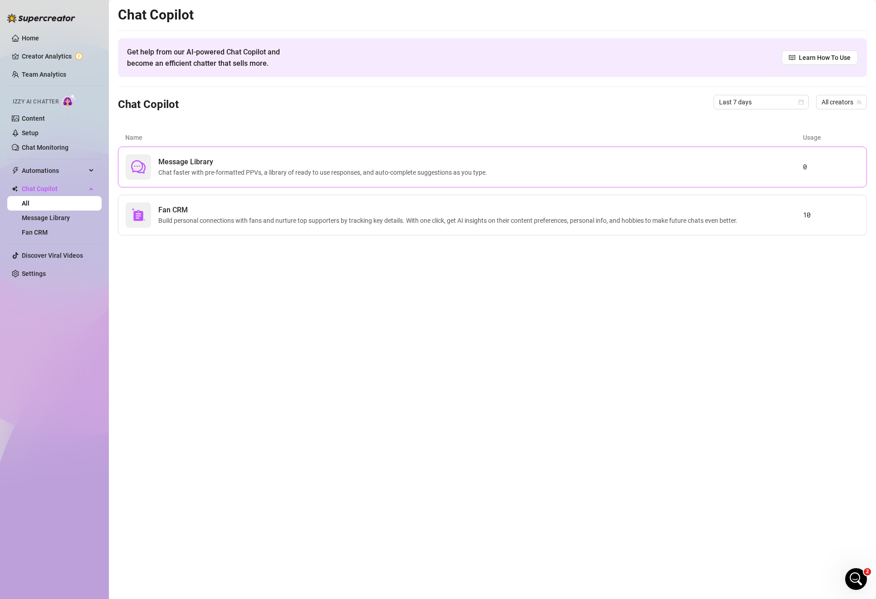
click at [209, 159] on span "Message Library" at bounding box center [324, 161] width 332 height 11
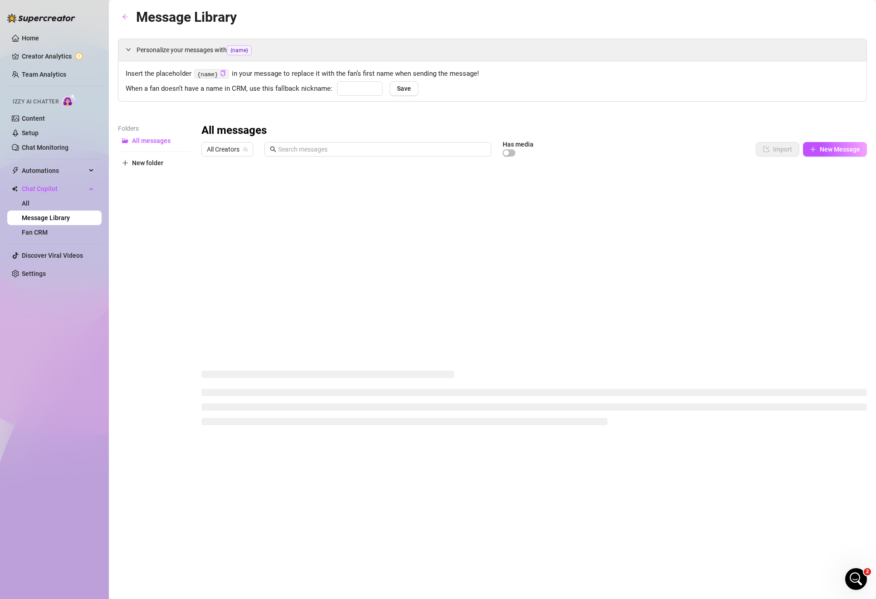
type input "babe"
click at [41, 236] on link "Fan CRM" at bounding box center [35, 232] width 26 height 7
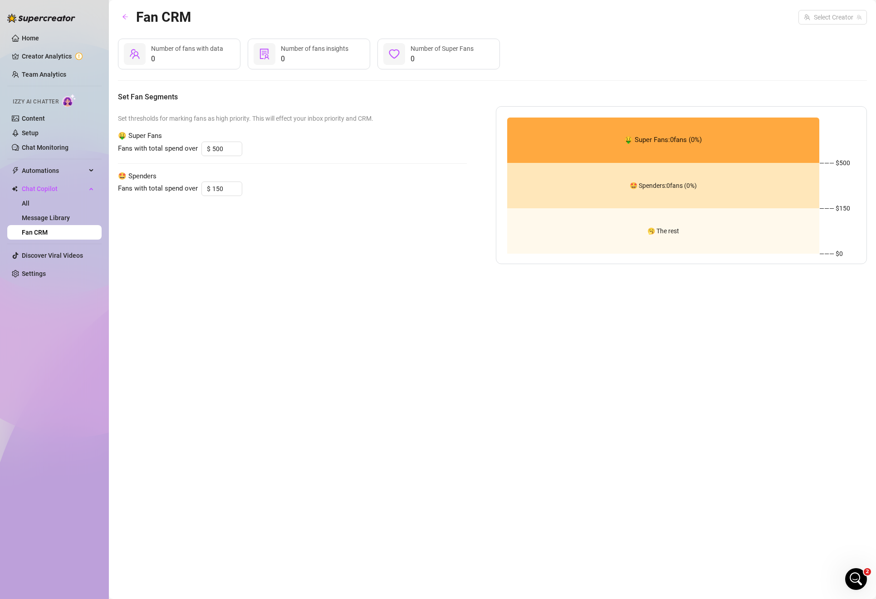
type input "2000"
type input "500"
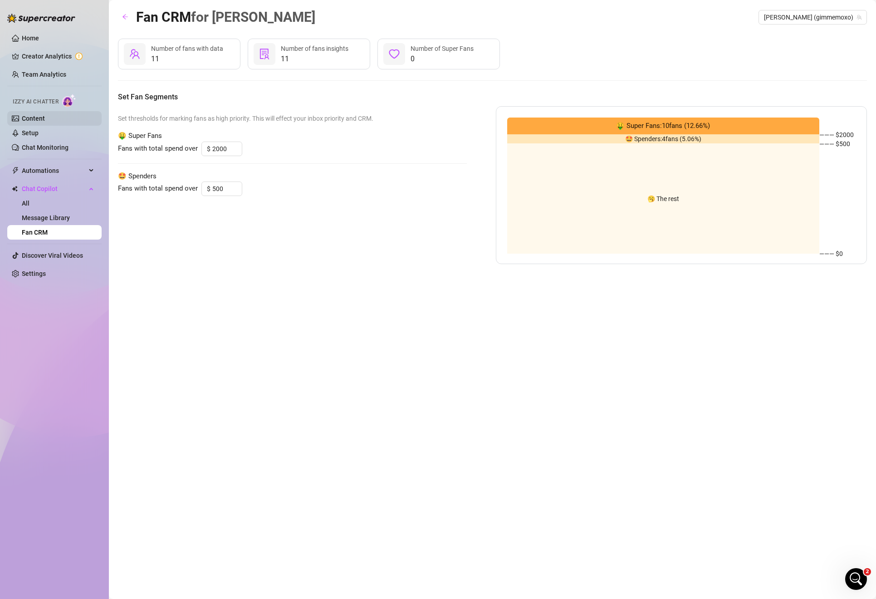
click at [35, 117] on link "Content" at bounding box center [33, 118] width 23 height 7
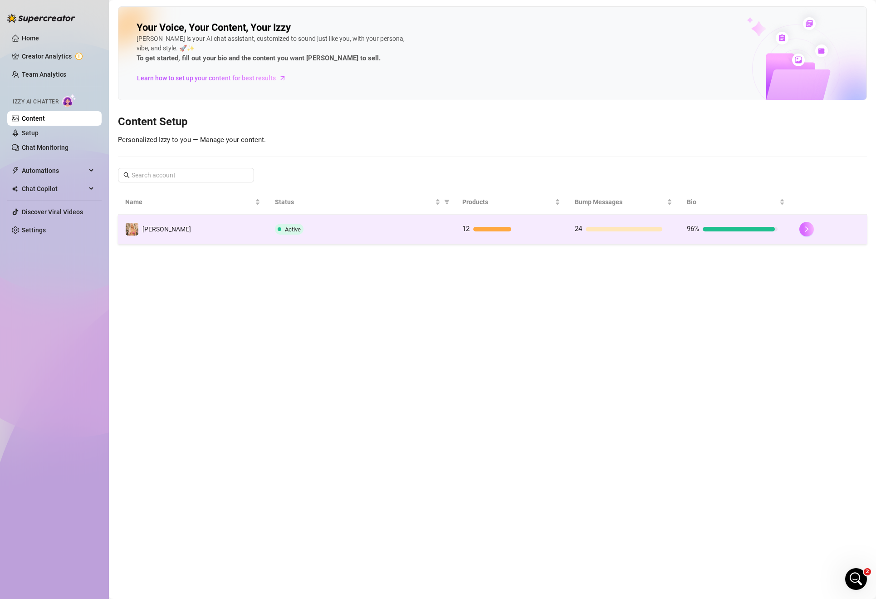
click at [802, 226] on button "button" at bounding box center [806, 229] width 15 height 15
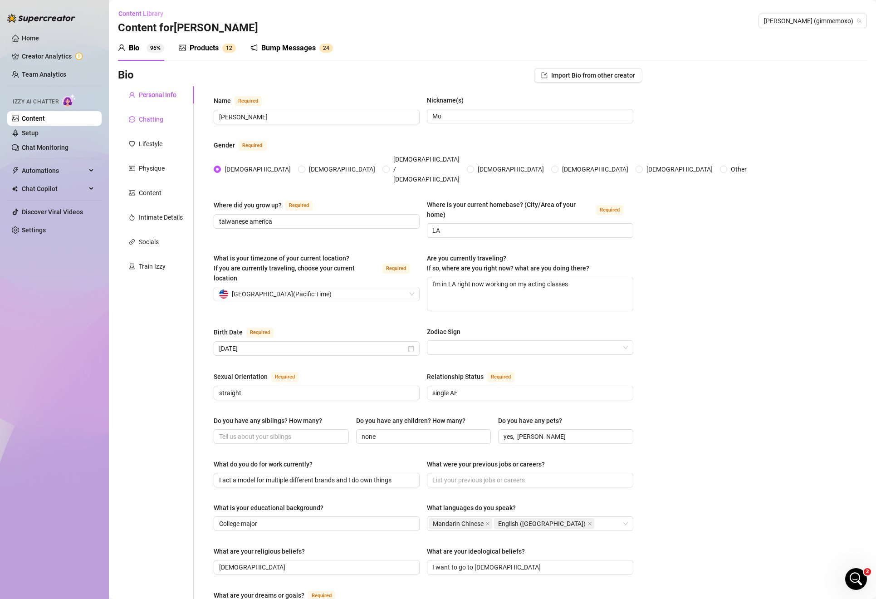
click at [155, 120] on div "Chatting" at bounding box center [151, 119] width 24 height 10
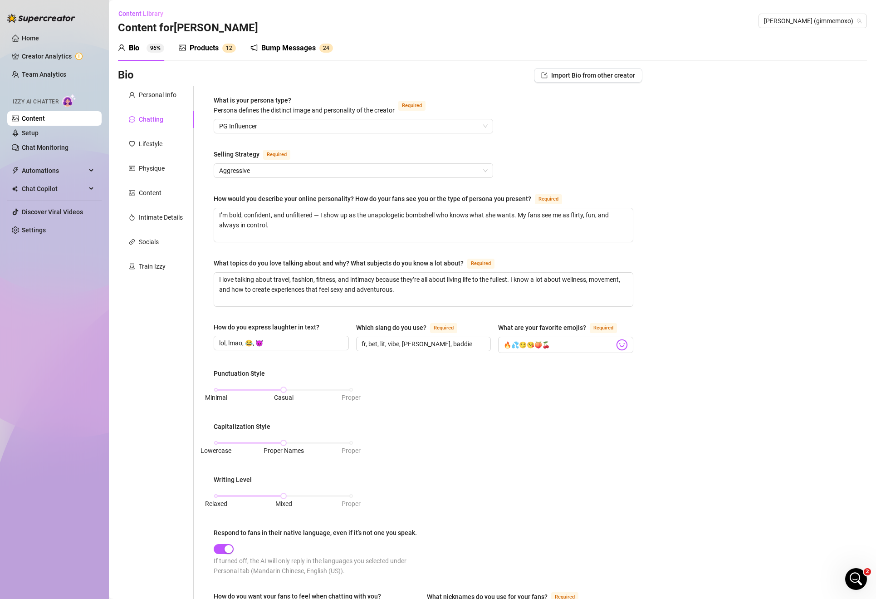
click at [337, 265] on div "What topics do you love talking about and why? What subjects do you know a lot …" at bounding box center [339, 263] width 250 height 10
click at [337, 273] on textarea "I love talking about travel, fashion, fitness, and intimacy because they’re all…" at bounding box center [423, 290] width 419 height 34
click at [150, 270] on div "Train Izzy" at bounding box center [152, 266] width 27 height 10
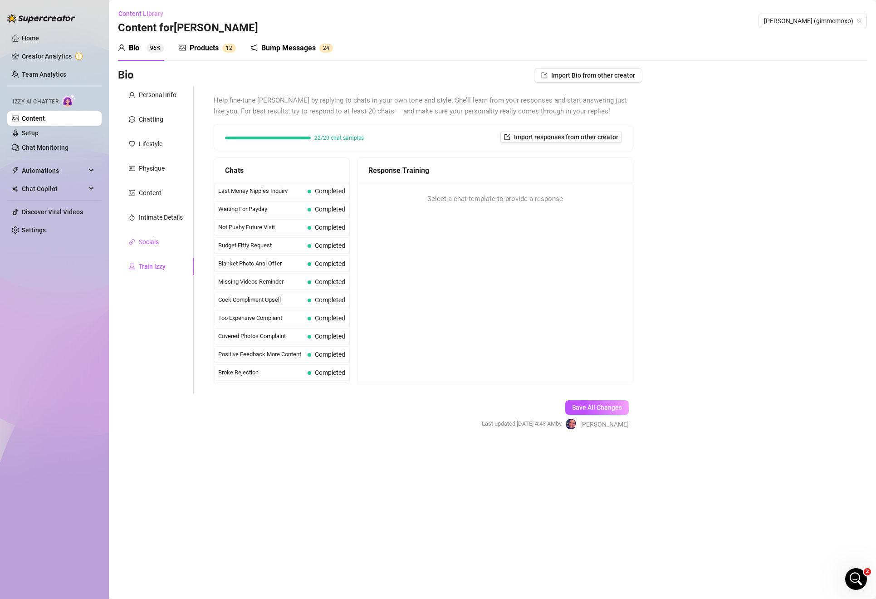
click at [154, 244] on div "Socials" at bounding box center [149, 242] width 20 height 10
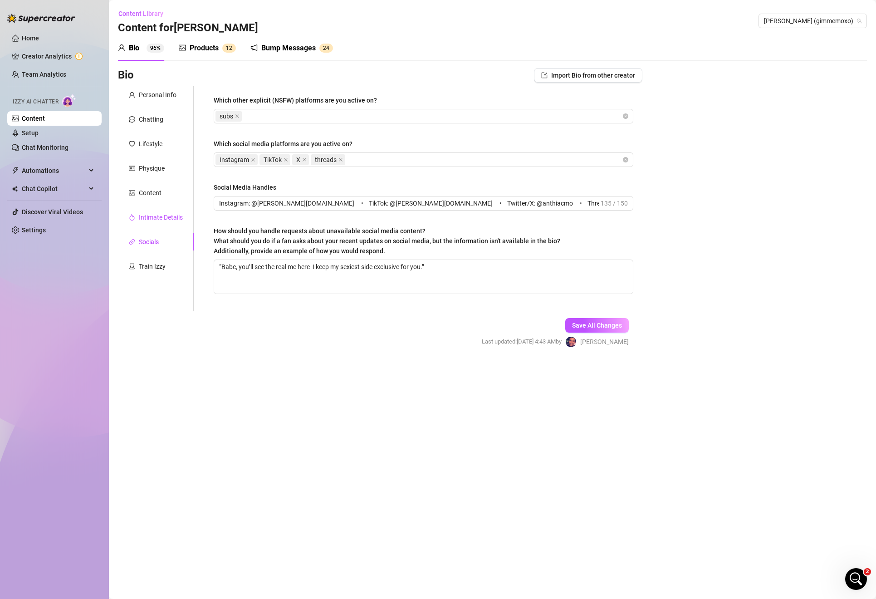
click at [163, 218] on div "Intimate Details" at bounding box center [161, 217] width 44 height 10
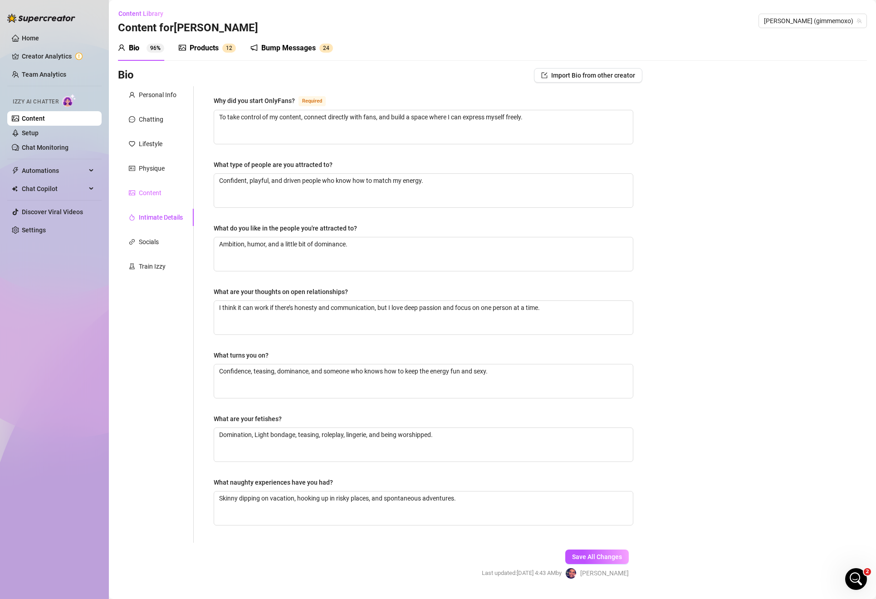
click at [161, 200] on div "Content" at bounding box center [156, 192] width 76 height 17
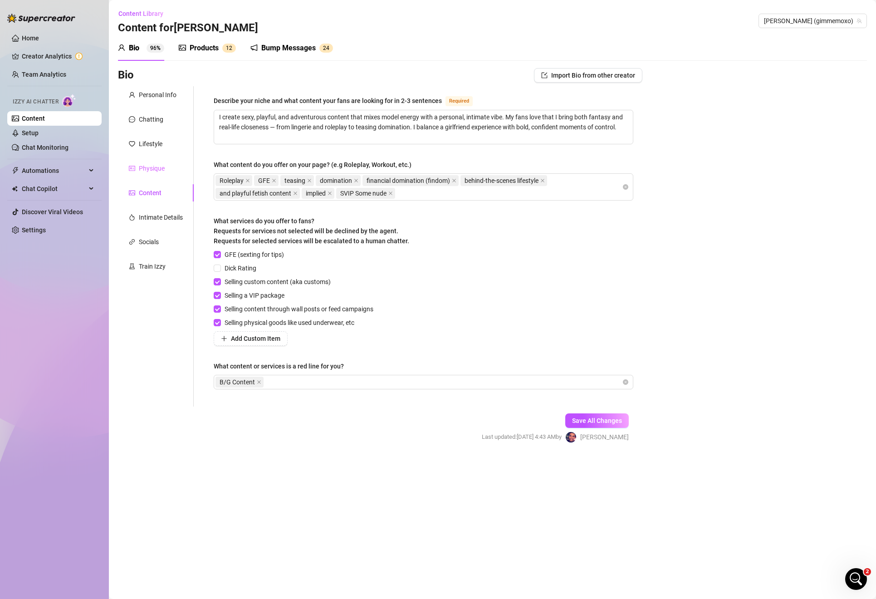
click at [155, 161] on div "Physique" at bounding box center [156, 168] width 76 height 17
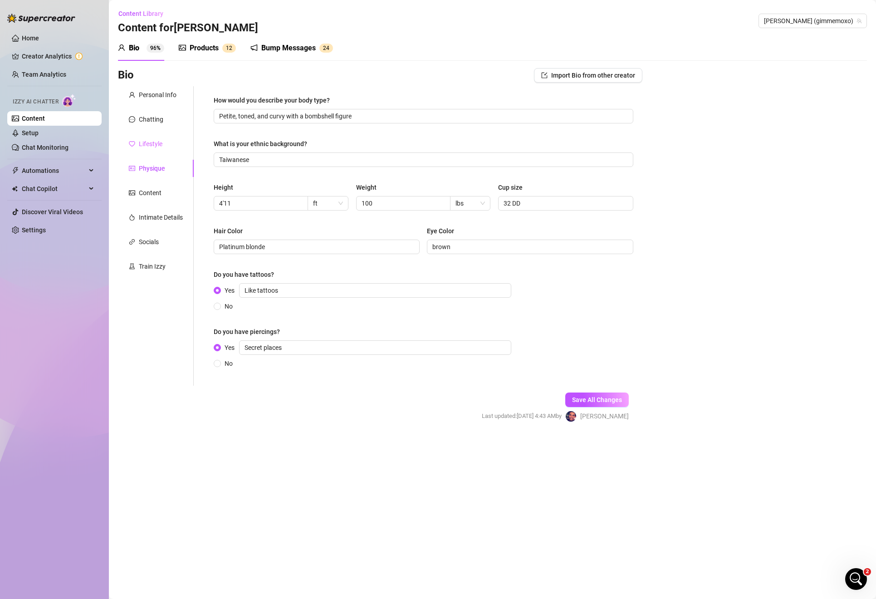
click at [154, 135] on div "Lifestyle" at bounding box center [156, 143] width 76 height 17
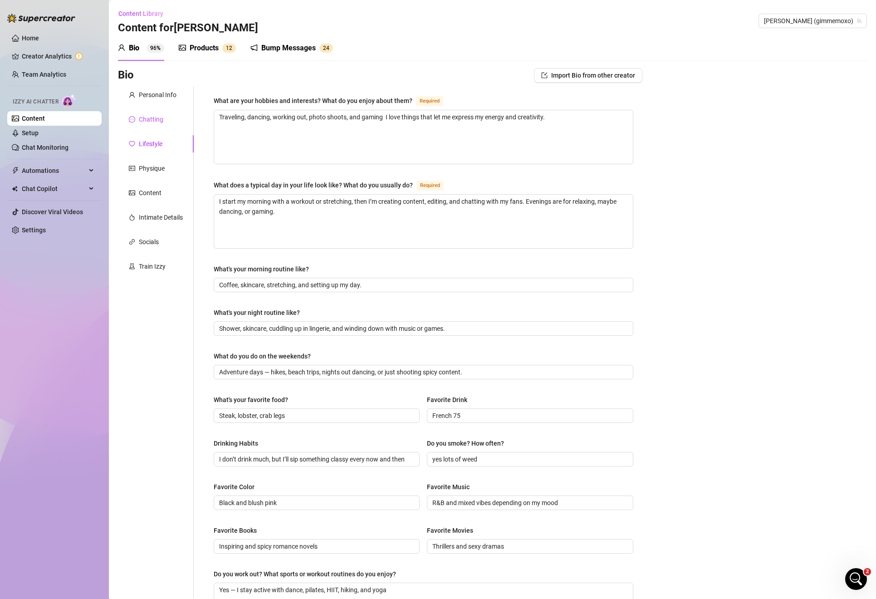
click at [150, 118] on div "Chatting" at bounding box center [151, 119] width 24 height 10
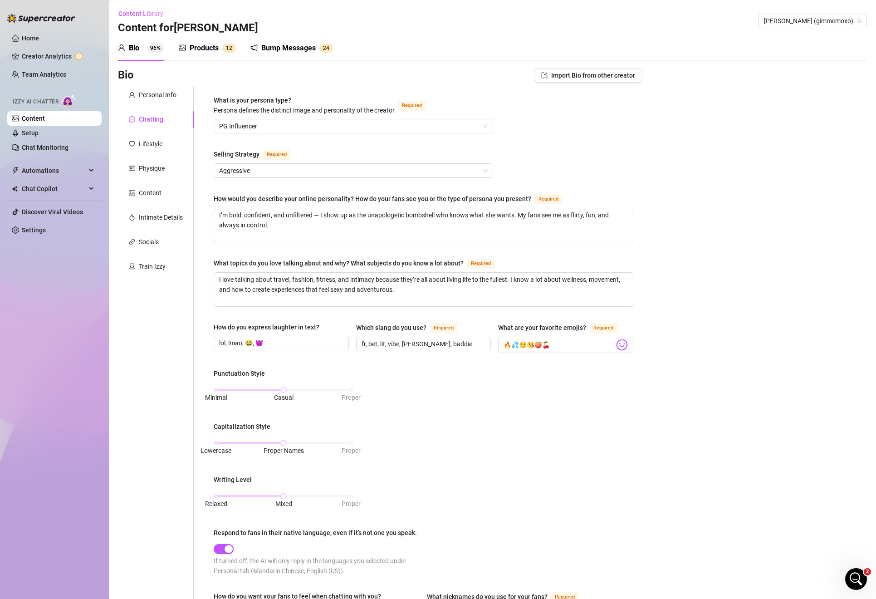
click at [221, 46] on div "Products 1 2" at bounding box center [207, 48] width 57 height 11
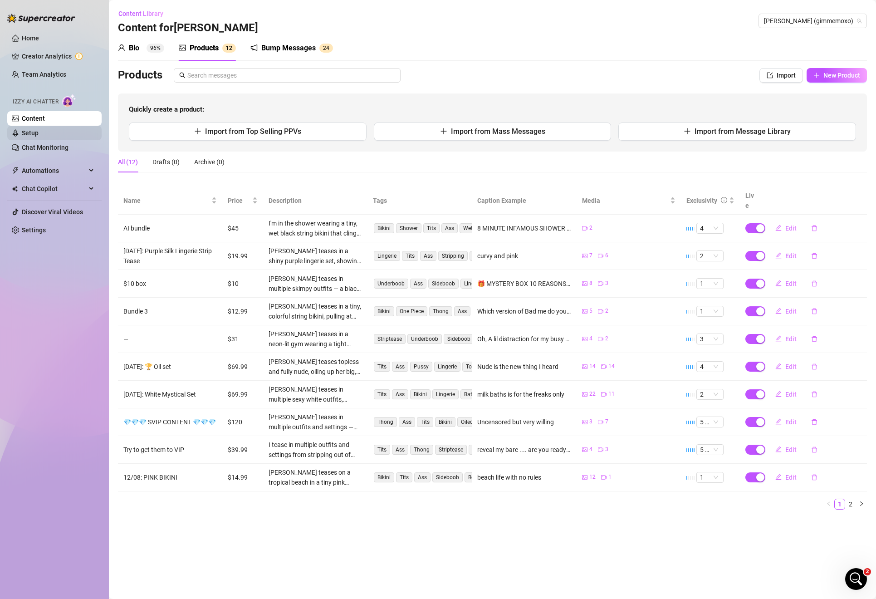
click at [39, 135] on link "Setup" at bounding box center [30, 132] width 17 height 7
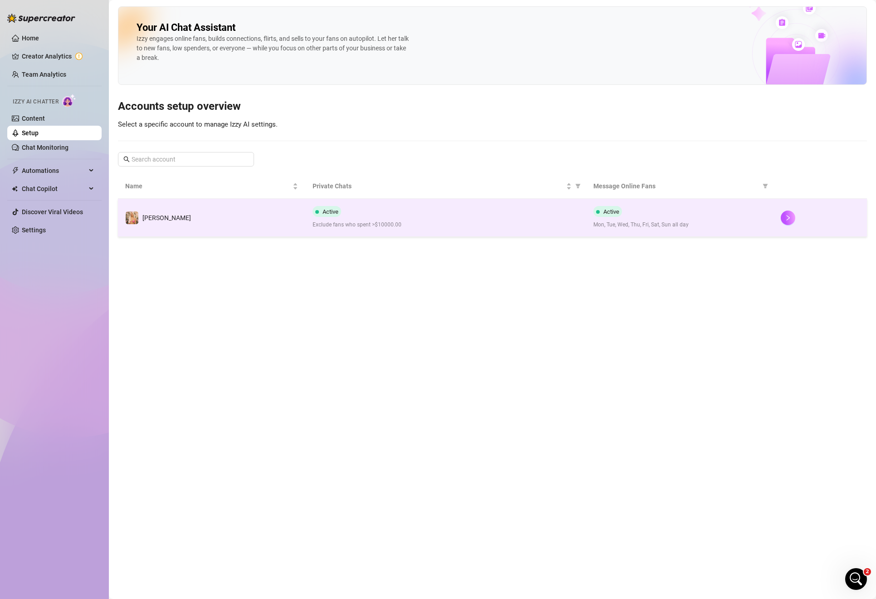
click at [350, 220] on div "Active Exclude fans who spent >$10000.00" at bounding box center [446, 217] width 266 height 23
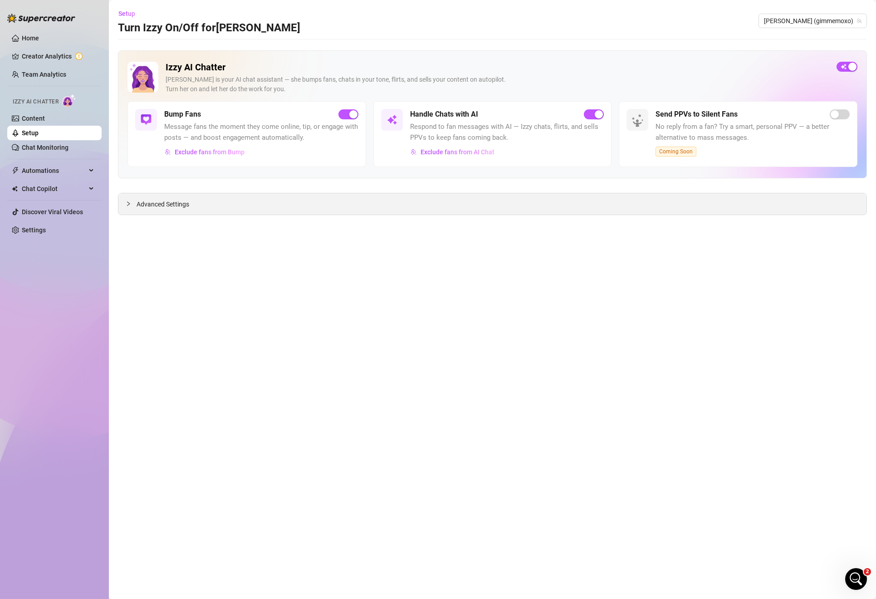
click at [153, 204] on span "Advanced Settings" at bounding box center [163, 204] width 53 height 10
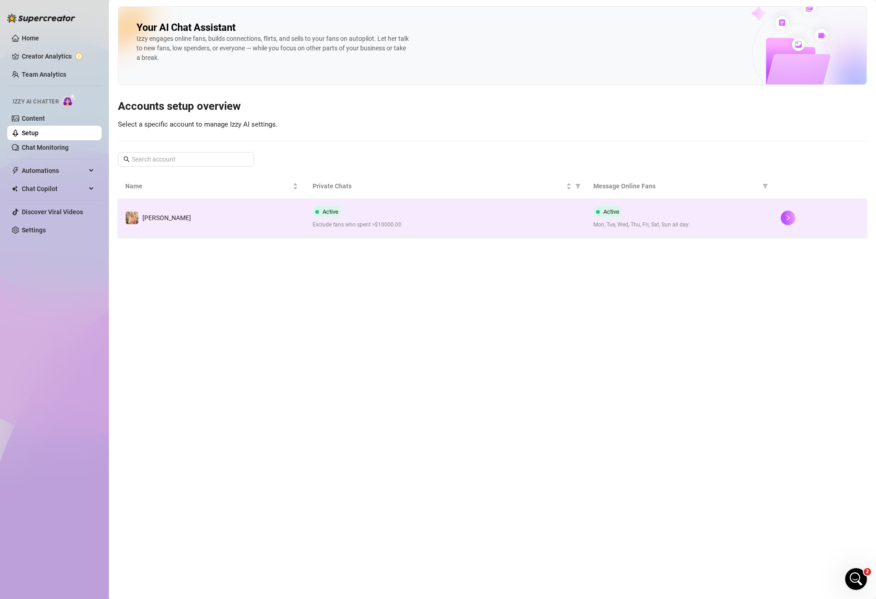
click at [390, 227] on span "Exclude fans who spent >$10000.00" at bounding box center [446, 224] width 266 height 9
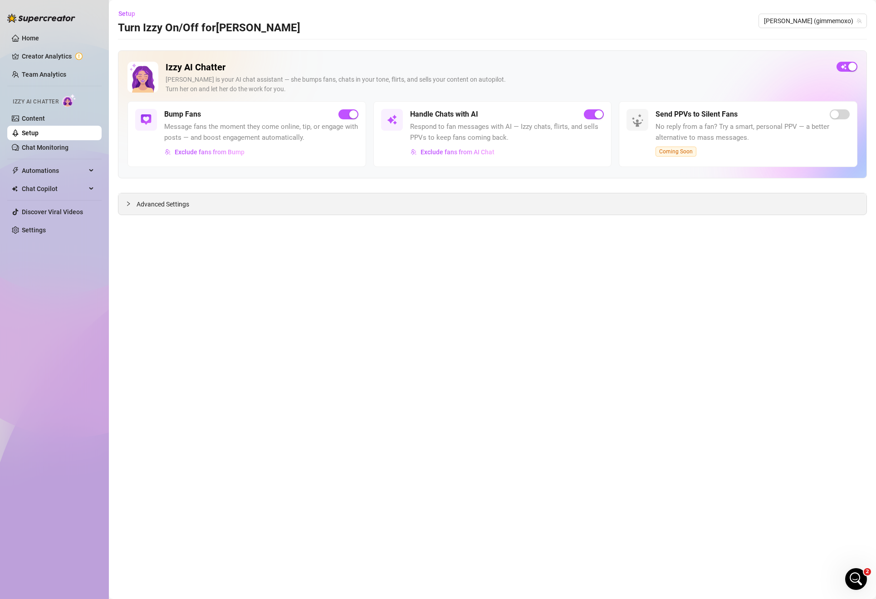
click at [238, 200] on div "Advanced Settings" at bounding box center [492, 203] width 748 height 21
click at [205, 205] on div "Advanced Settings" at bounding box center [492, 203] width 748 height 21
click at [134, 203] on div at bounding box center [131, 204] width 11 height 10
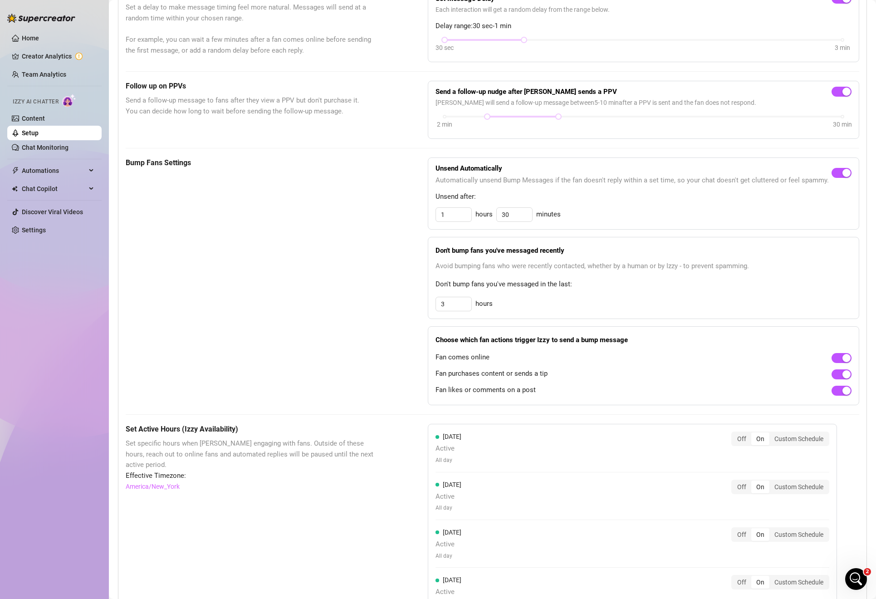
scroll to position [166, 0]
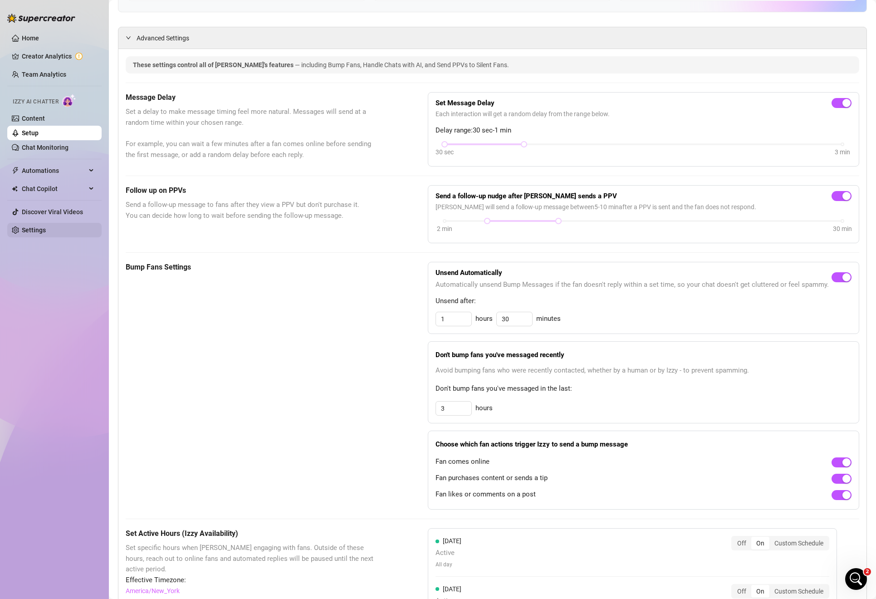
click at [43, 227] on link "Settings" at bounding box center [34, 229] width 24 height 7
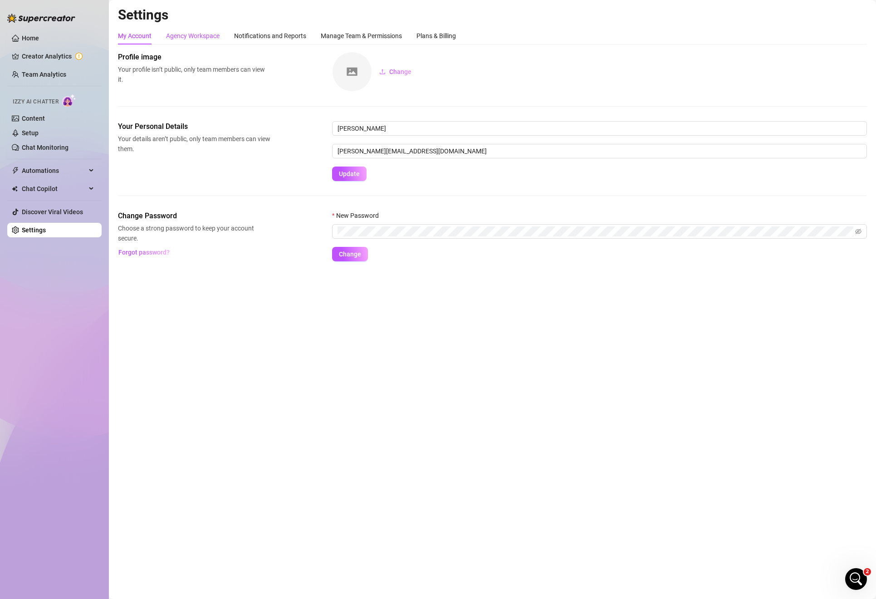
click at [203, 34] on div "Agency Workspace" at bounding box center [193, 36] width 54 height 10
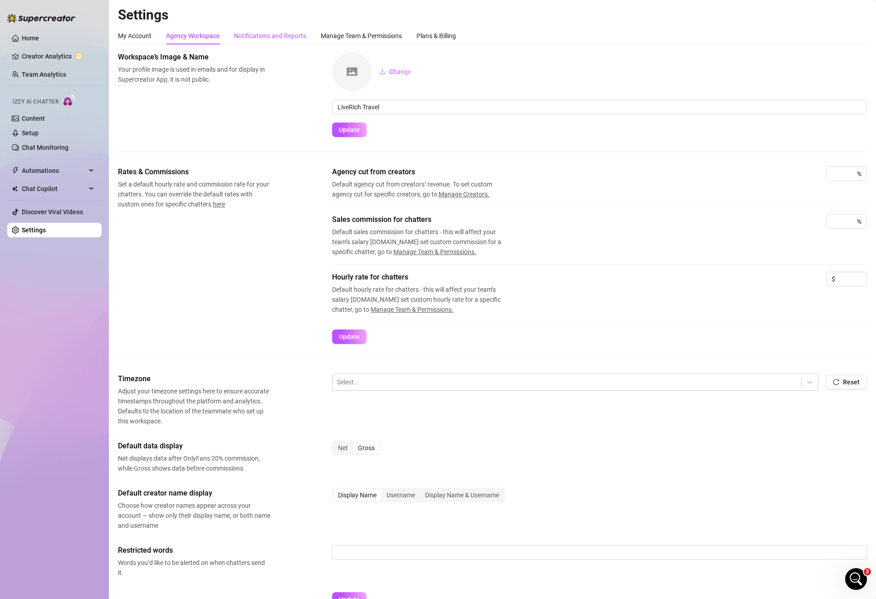
click at [254, 37] on div "Notifications and Reports" at bounding box center [270, 36] width 72 height 10
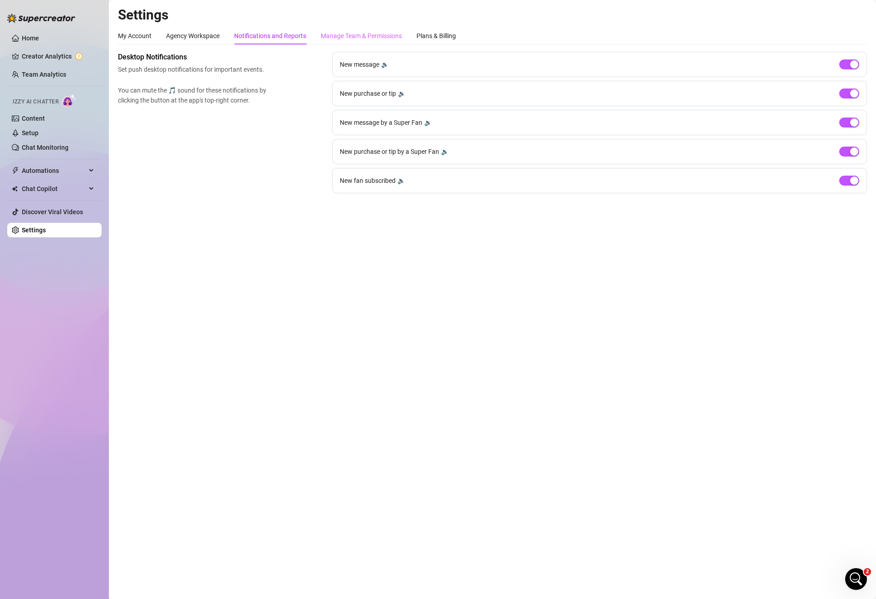
click at [368, 41] on div "Manage Team & Permissions" at bounding box center [361, 35] width 81 height 17
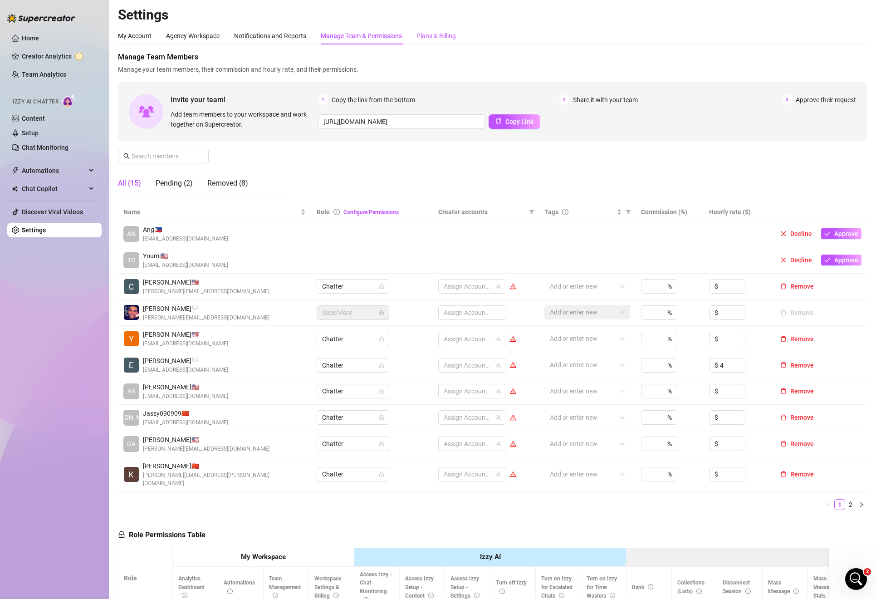
click at [449, 31] on div "Plans & Billing" at bounding box center [435, 36] width 39 height 10
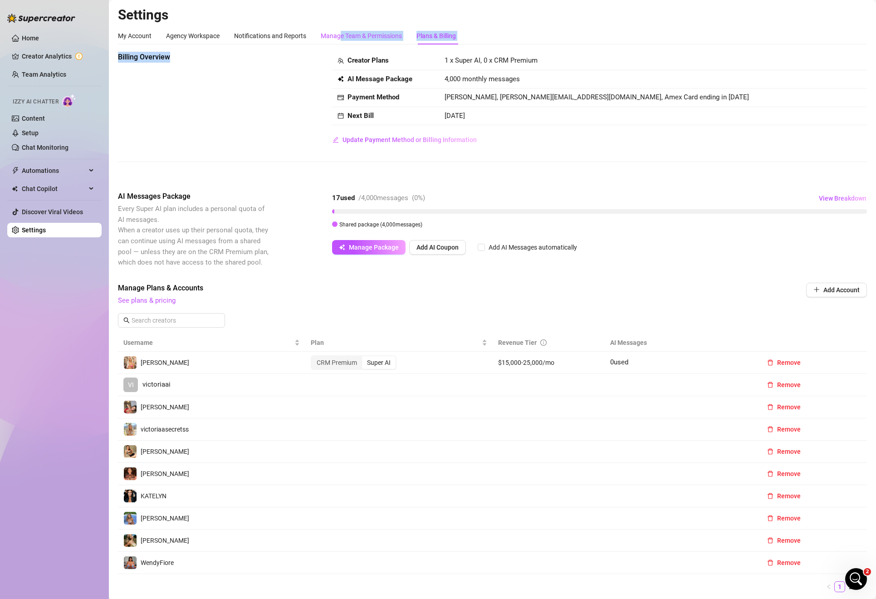
drag, startPoint x: 340, startPoint y: 31, endPoint x: 337, endPoint y: 64, distance: 33.2
click at [337, 64] on div "My Account Agency Workspace Notifications and Reports Manage Team & Permissions…" at bounding box center [492, 401] width 749 height 748
click at [377, 206] on div "17 used / 4,000 messages ( 0 %) View Breakdown Shared package ( 4,000 messages)" at bounding box center [599, 210] width 535 height 38
click at [316, 218] on div "AI Messages Package Every Super AI plan includes a personal quota of AI message…" at bounding box center [492, 229] width 749 height 77
click at [49, 176] on span "Automations" at bounding box center [54, 170] width 64 height 15
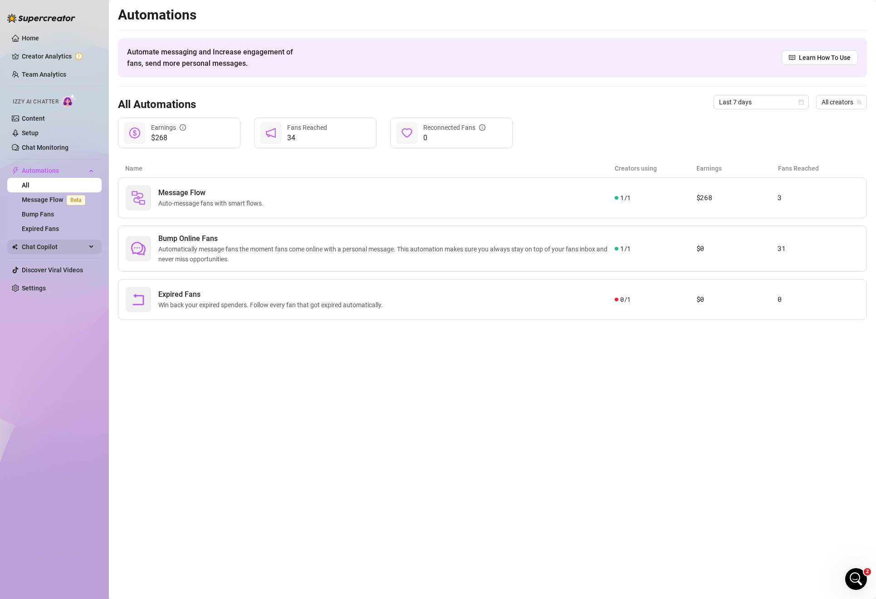
click at [29, 245] on span "Chat Copilot" at bounding box center [54, 246] width 64 height 15
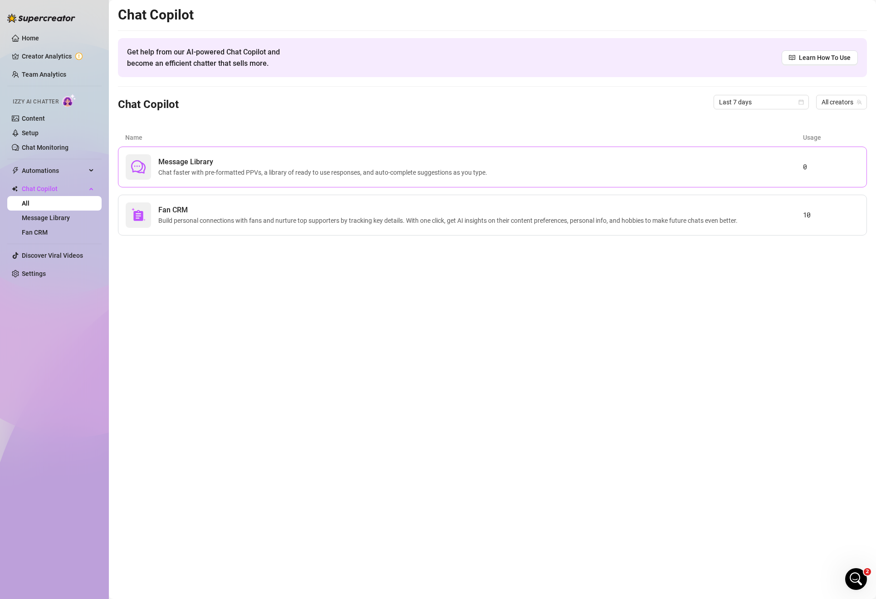
click at [188, 147] on div "Message Library Chat faster with pre-formatted PPVs, a library of ready to use …" at bounding box center [492, 167] width 749 height 41
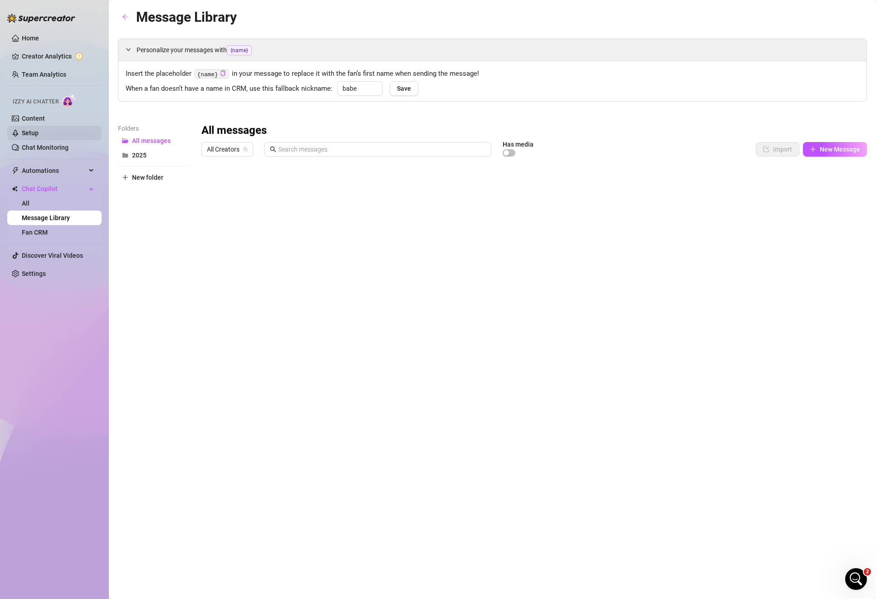
click at [30, 130] on link "Setup" at bounding box center [30, 132] width 17 height 7
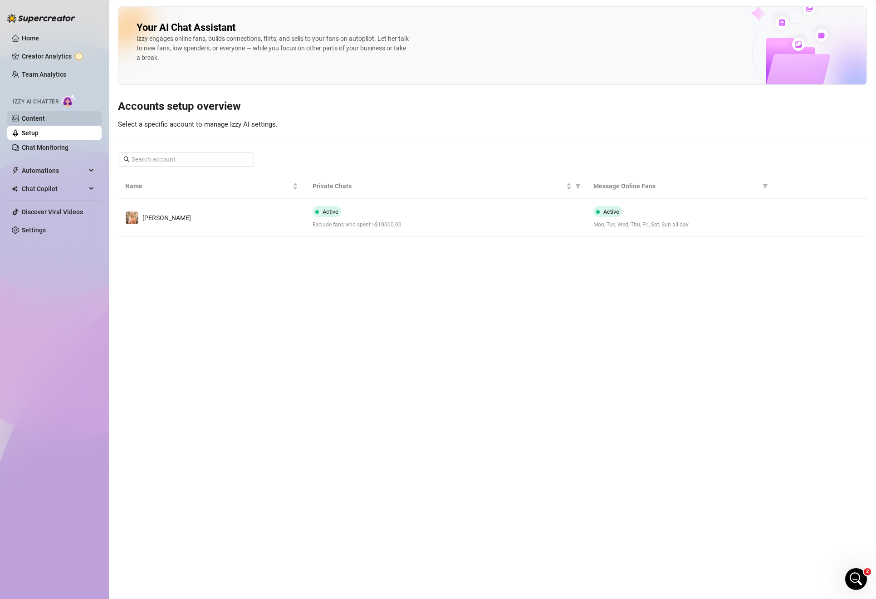
click at [32, 117] on link "Content" at bounding box center [33, 118] width 23 height 7
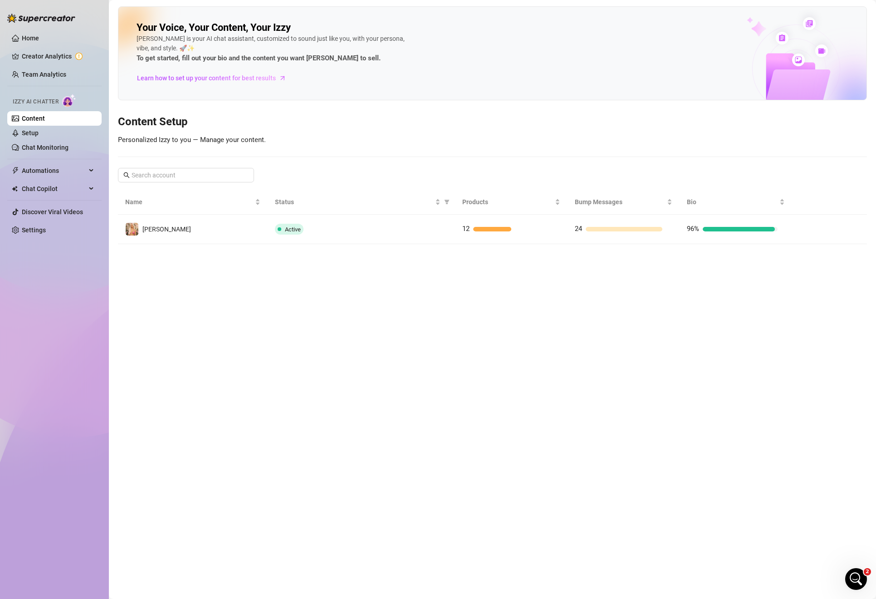
drag, startPoint x: 18, startPoint y: 170, endPoint x: 23, endPoint y: 156, distance: 14.8
click at [23, 156] on ul "Home Creator Analytics Team Analytics Izzy AI Chatter Content Setup Chat Monito…" at bounding box center [54, 134] width 94 height 214
click at [37, 137] on link "Setup" at bounding box center [30, 132] width 17 height 7
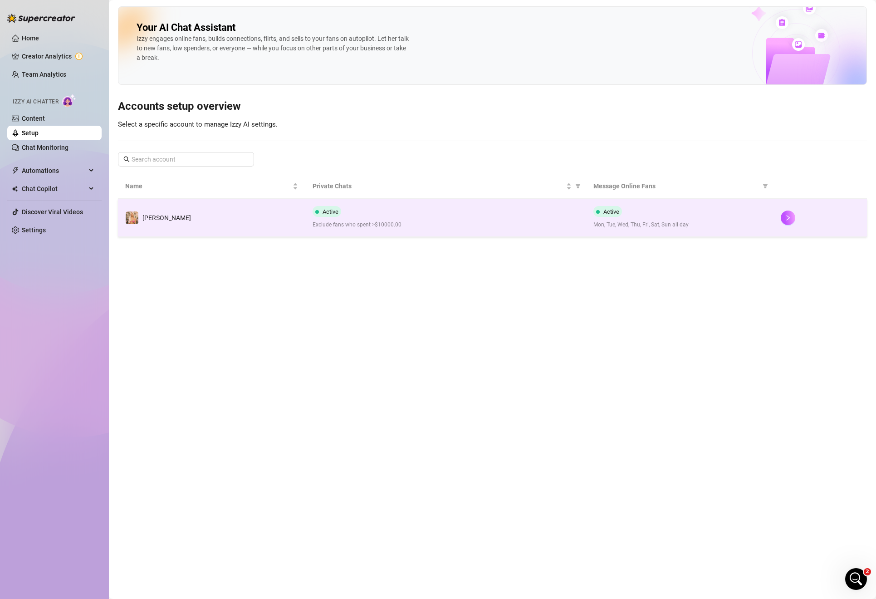
click at [647, 220] on div "Active Mon, Tue, Wed, Thu, Fri, Sat, Sun all day" at bounding box center [679, 217] width 173 height 23
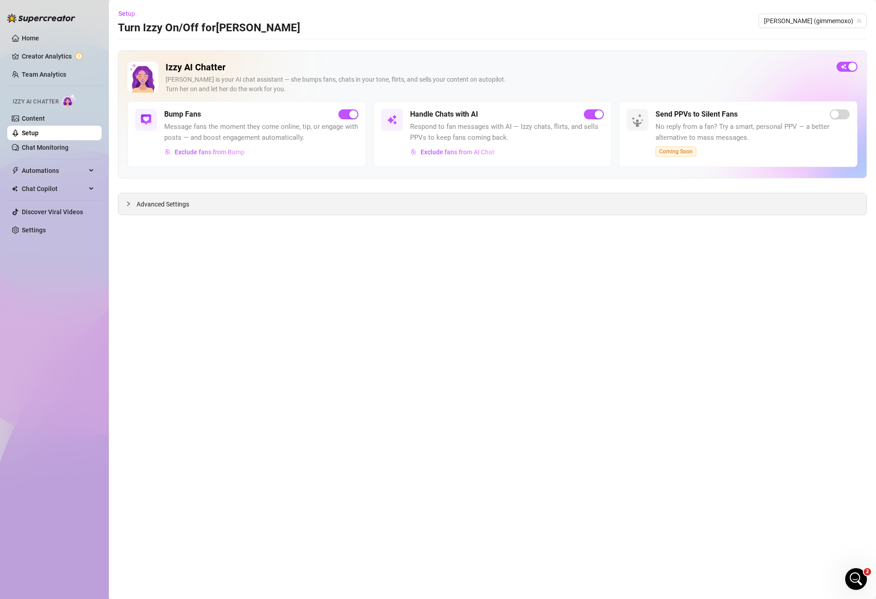
click at [649, 206] on div "Advanced Settings" at bounding box center [492, 203] width 748 height 21
click at [648, 201] on div "Advanced Settings" at bounding box center [492, 203] width 748 height 21
click at [638, 192] on div "Izzy AI Chatter [PERSON_NAME] is your AI chat assistant — she bumps fans, chats…" at bounding box center [492, 132] width 749 height 165
click at [126, 210] on div "Advanced Settings" at bounding box center [492, 203] width 748 height 21
click at [129, 203] on icon "collapsed" at bounding box center [128, 203] width 3 height 5
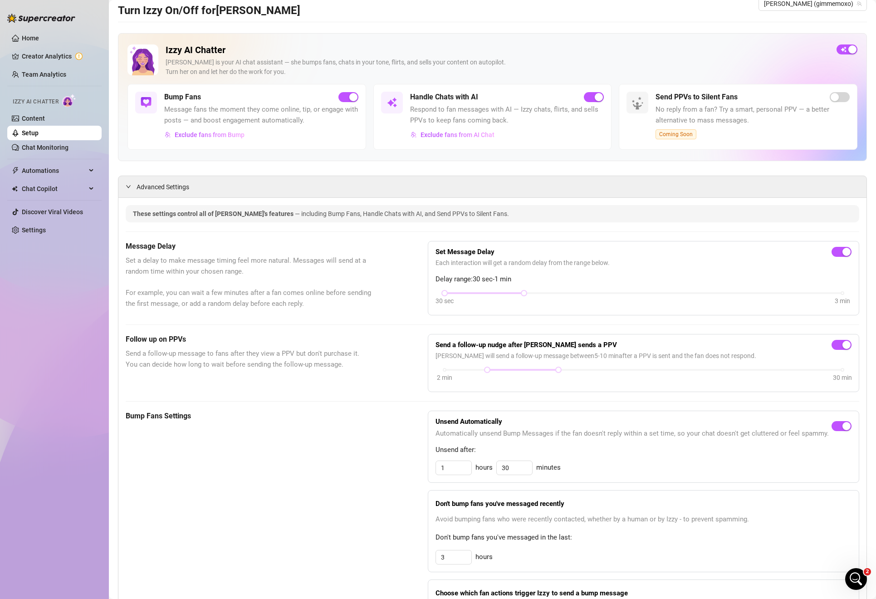
scroll to position [20, 0]
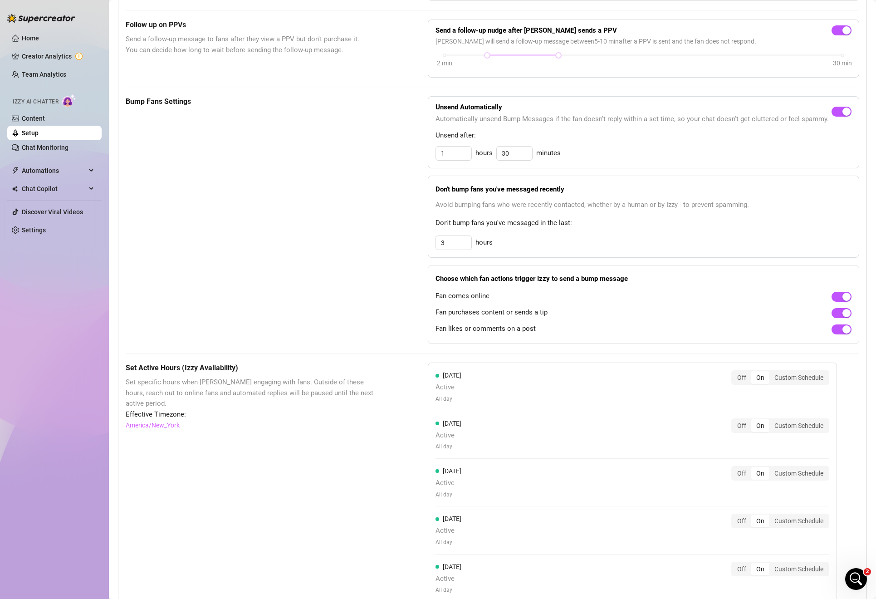
scroll to position [528, 0]
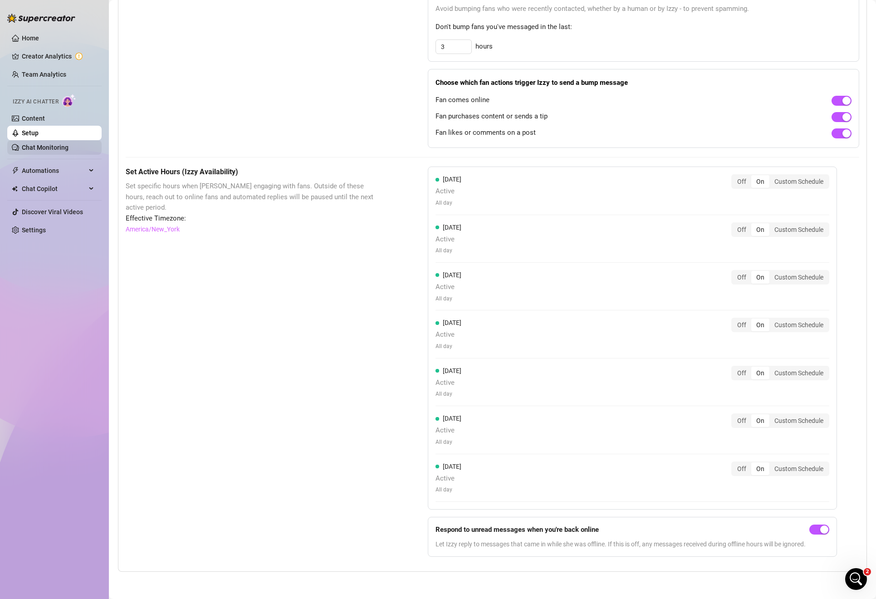
click at [39, 151] on link "Chat Monitoring" at bounding box center [45, 147] width 47 height 7
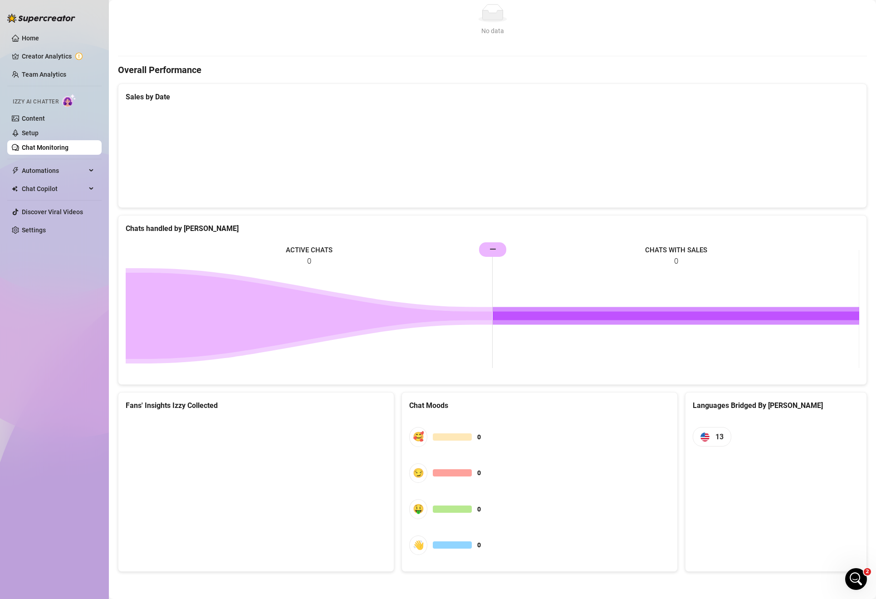
scroll to position [217, 0]
click at [45, 115] on link "Content" at bounding box center [33, 118] width 23 height 7
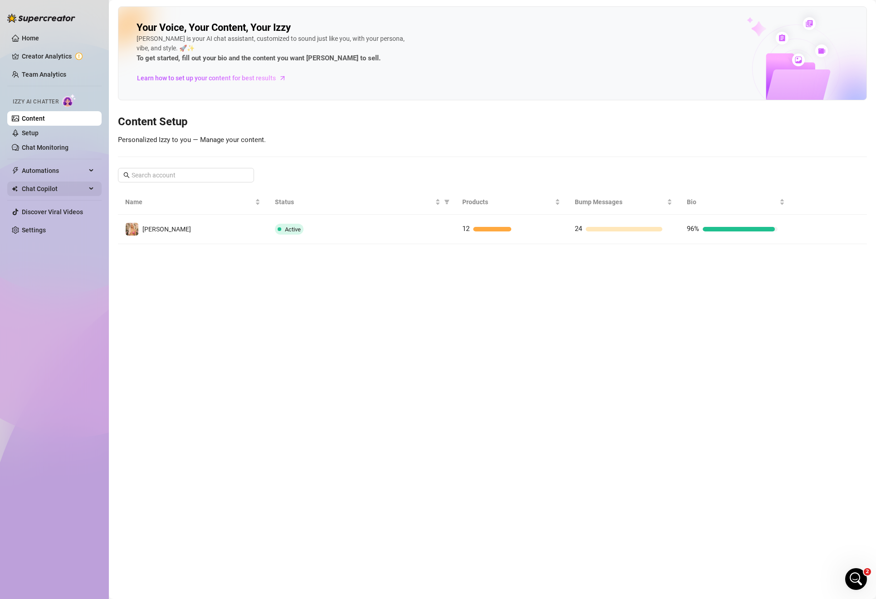
click at [35, 193] on span "Chat Copilot" at bounding box center [54, 188] width 64 height 15
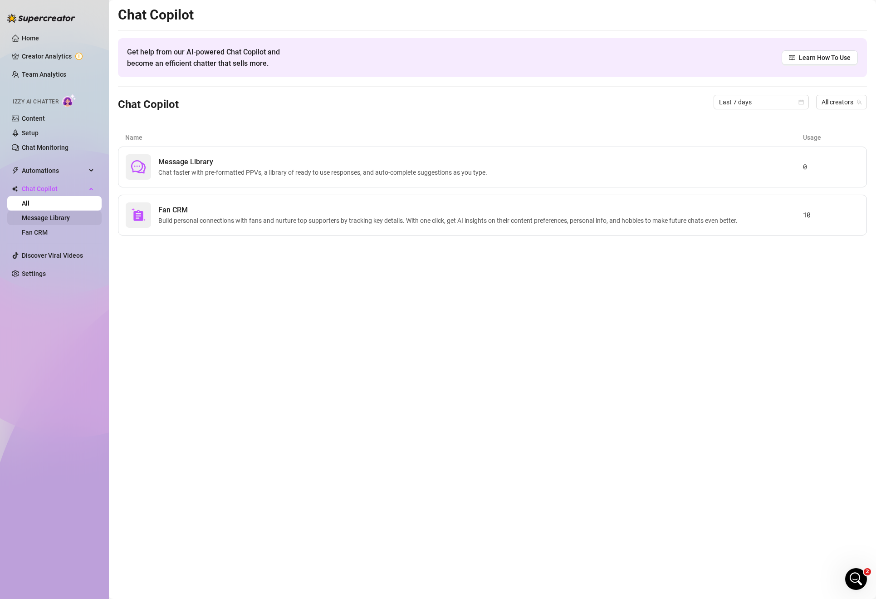
click at [39, 217] on link "Message Library" at bounding box center [46, 217] width 48 height 7
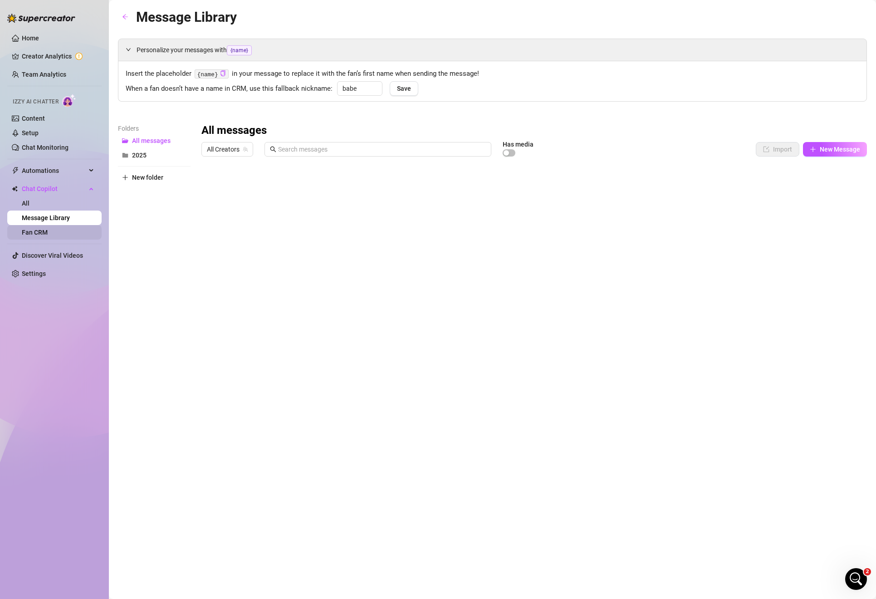
click at [35, 230] on link "Fan CRM" at bounding box center [35, 232] width 26 height 7
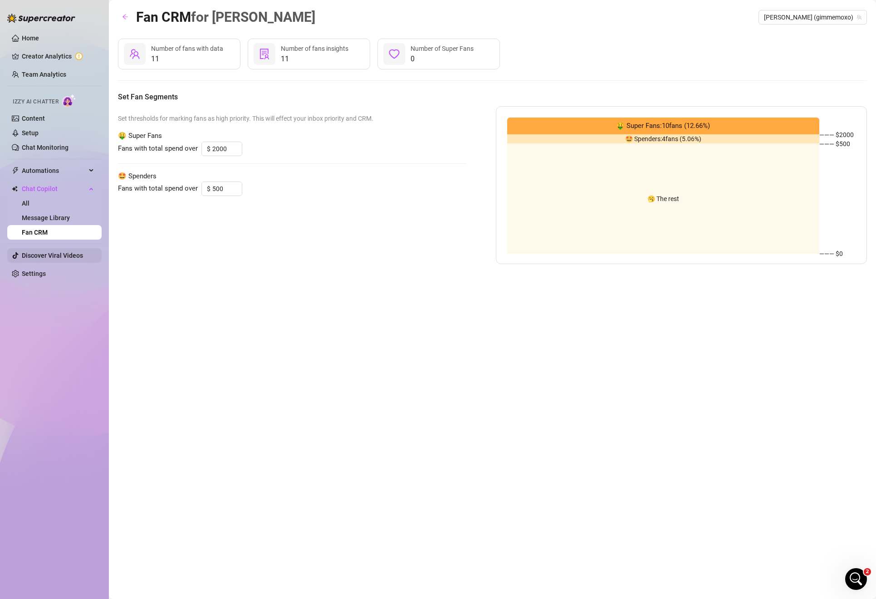
click at [33, 255] on link "Discover Viral Videos" at bounding box center [52, 255] width 61 height 7
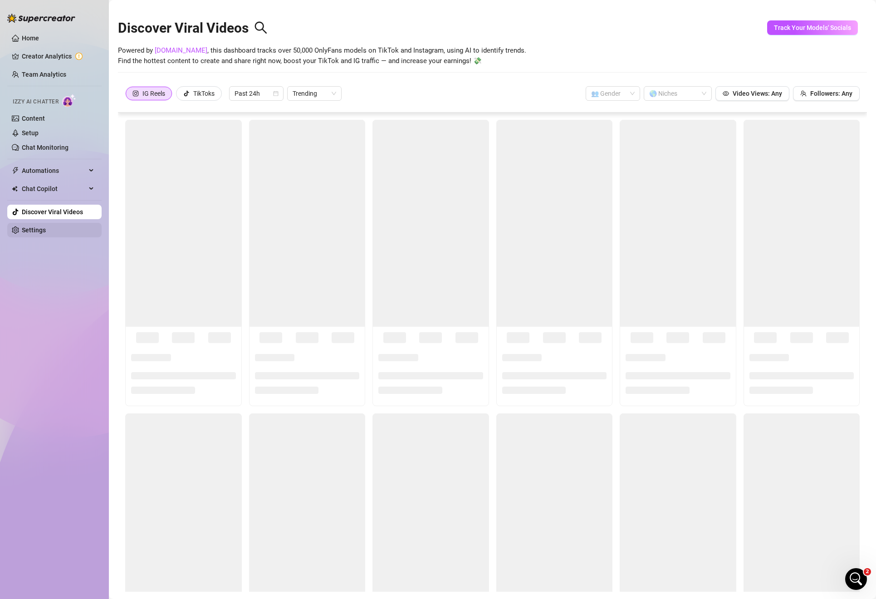
click at [35, 228] on link "Settings" at bounding box center [34, 229] width 24 height 7
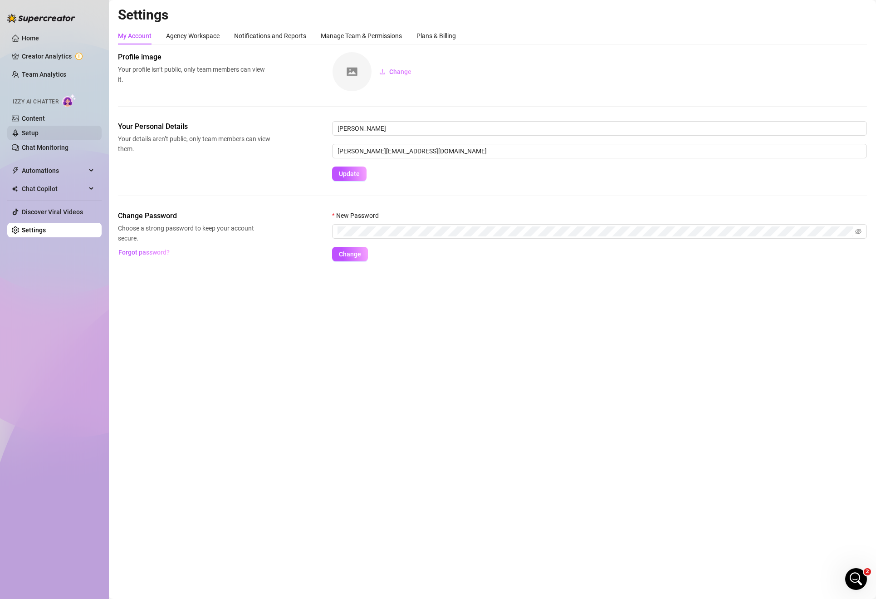
click at [39, 129] on link "Setup" at bounding box center [30, 132] width 17 height 7
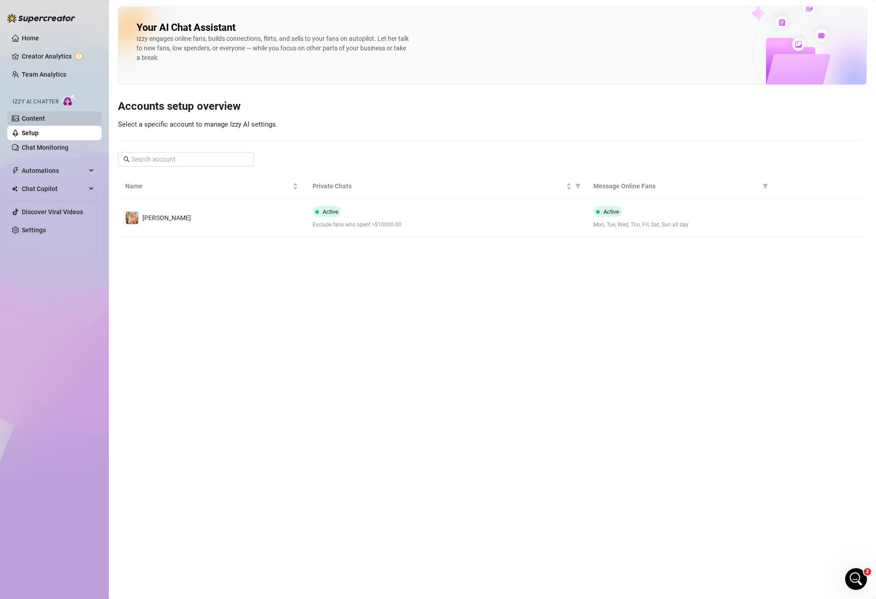
click at [45, 120] on link "Content" at bounding box center [33, 118] width 23 height 7
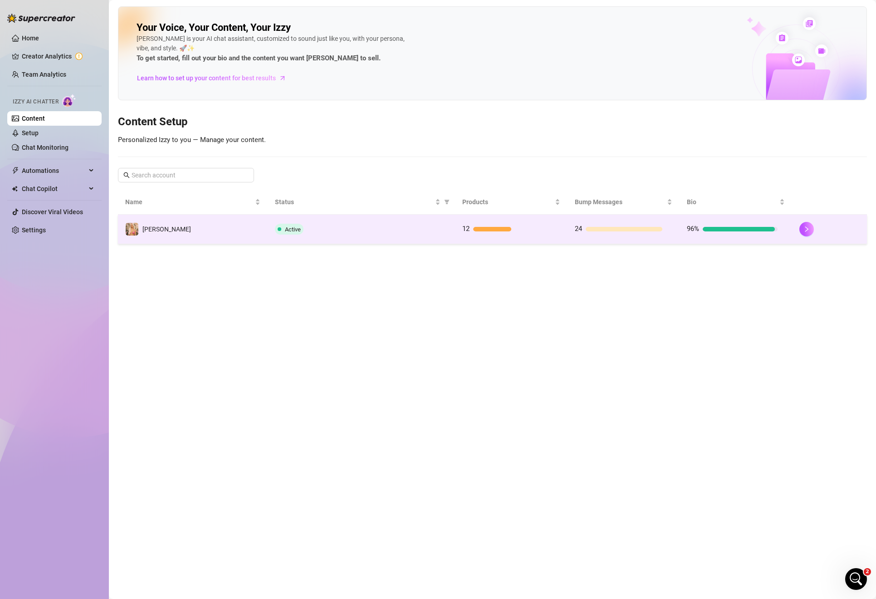
click at [335, 221] on td "Active" at bounding box center [361, 229] width 187 height 29
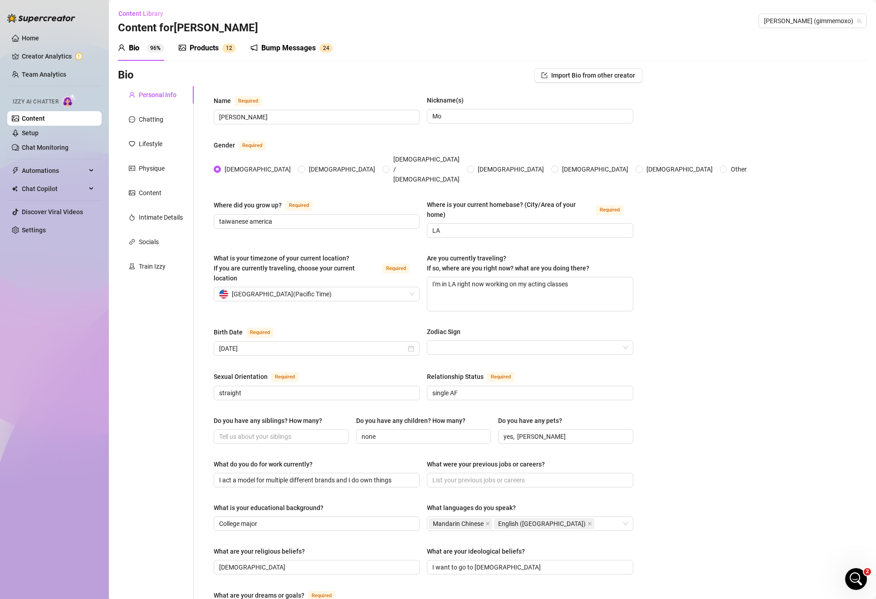
click at [175, 55] on div "Bio 96% Products 1 2 Bump Messages 2 4" at bounding box center [225, 47] width 215 height 25
click at [196, 47] on div "Products" at bounding box center [204, 48] width 29 height 11
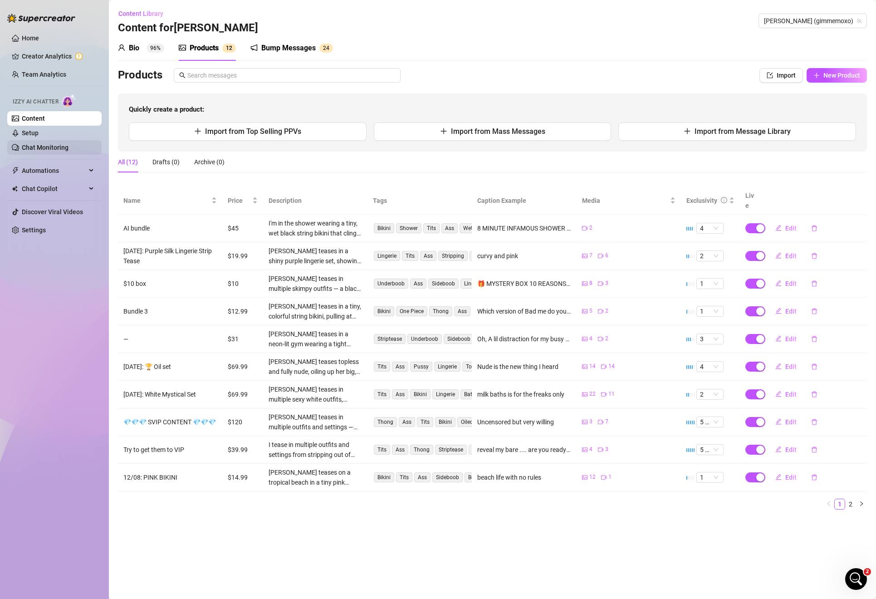
click at [41, 144] on link "Chat Monitoring" at bounding box center [45, 147] width 47 height 7
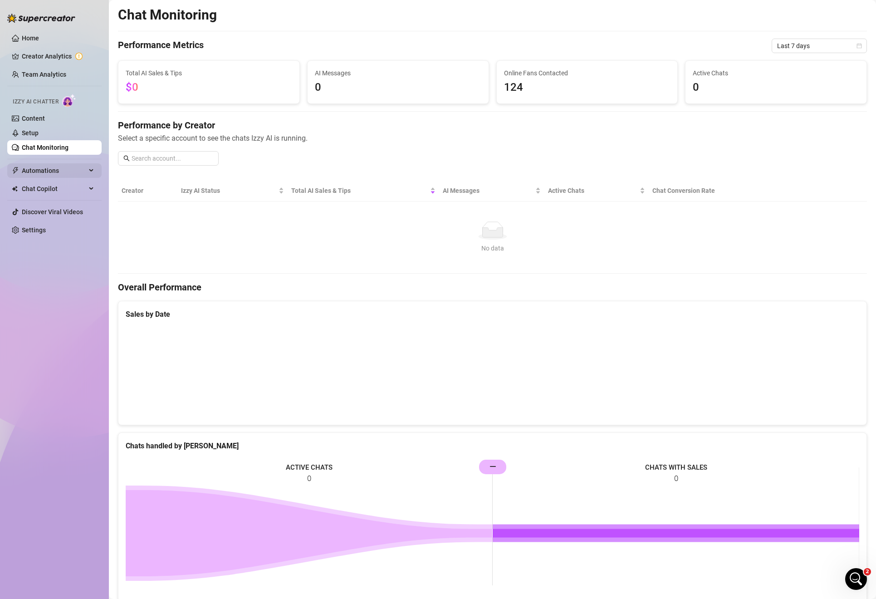
click at [34, 168] on span "Automations" at bounding box center [54, 170] width 64 height 15
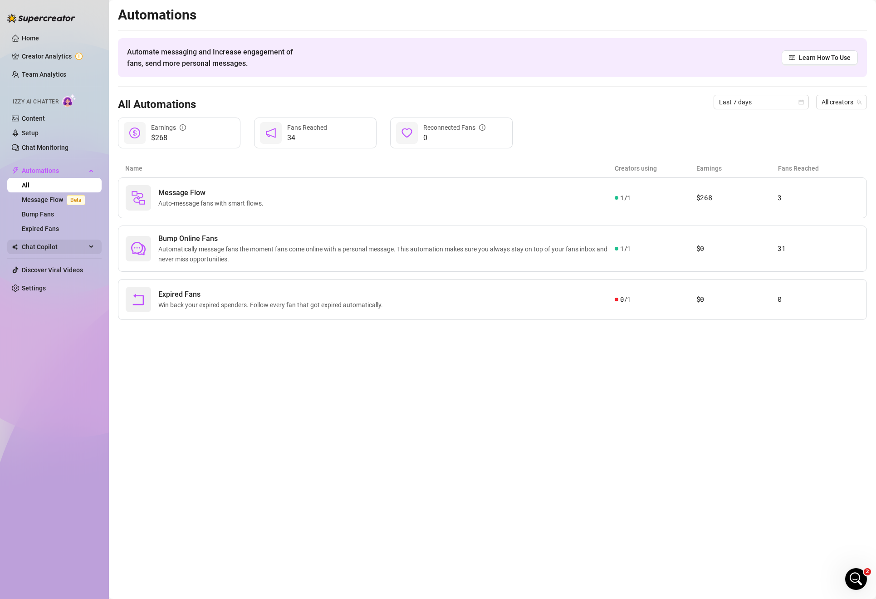
click at [34, 249] on span "Chat Copilot" at bounding box center [54, 246] width 64 height 15
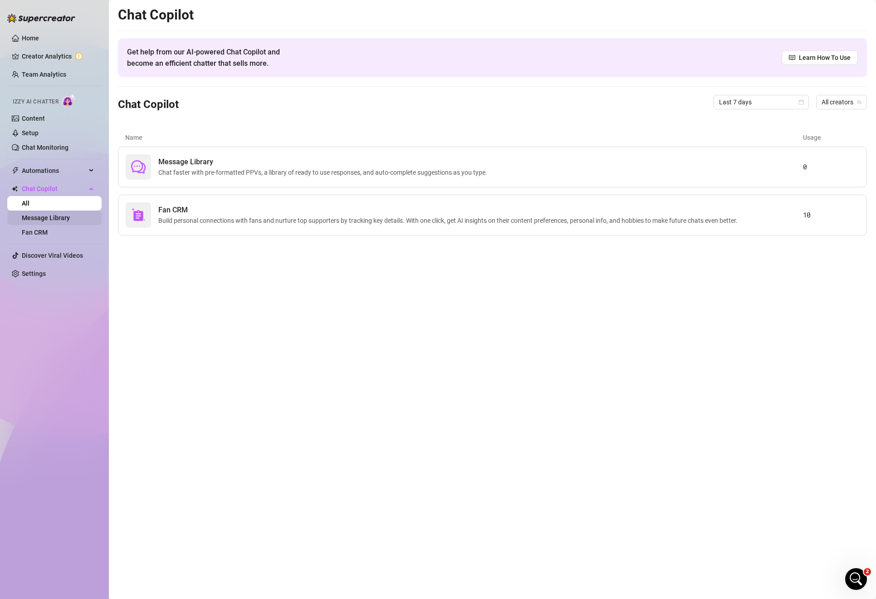
click at [56, 215] on link "Message Library" at bounding box center [46, 217] width 48 height 7
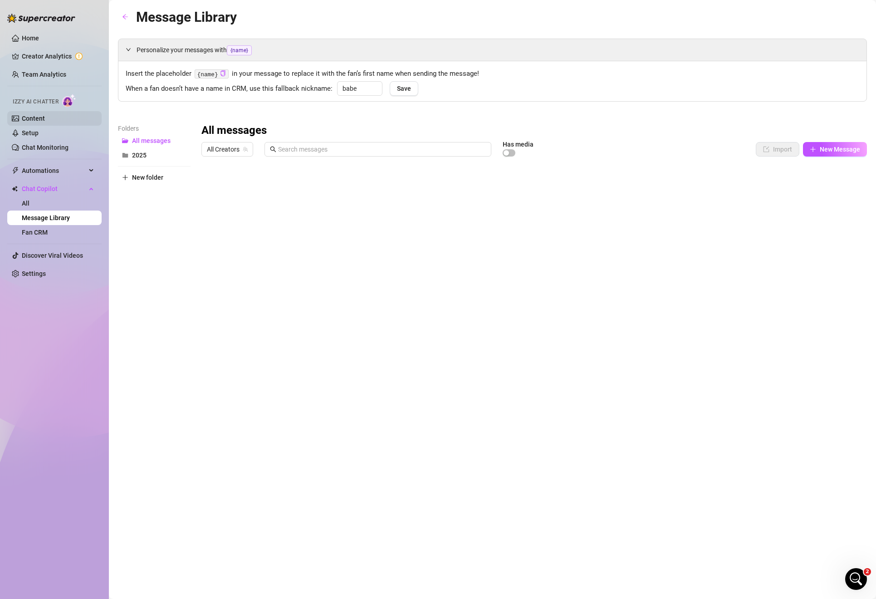
click at [45, 116] on link "Content" at bounding box center [33, 118] width 23 height 7
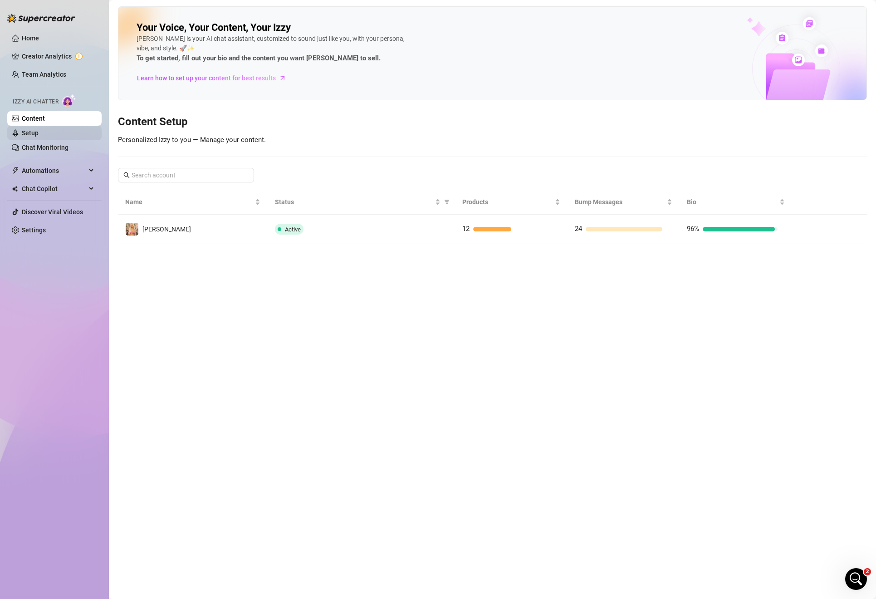
click at [36, 131] on link "Setup" at bounding box center [30, 132] width 17 height 7
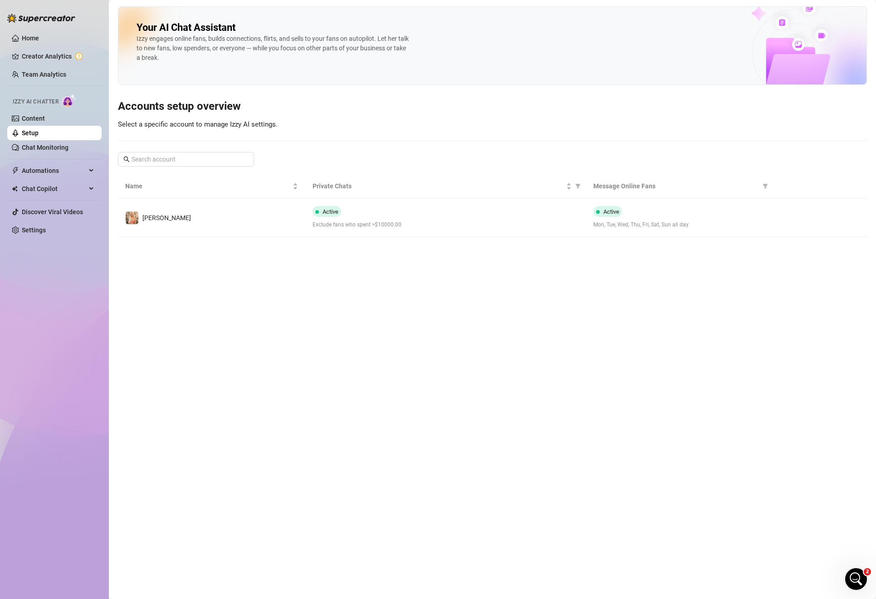
click at [18, 162] on ul "Home Creator Analytics Team Analytics Izzy AI Chatter Content Setup Chat Monito…" at bounding box center [54, 134] width 94 height 214
click at [32, 144] on link "Chat Monitoring" at bounding box center [45, 147] width 47 height 7
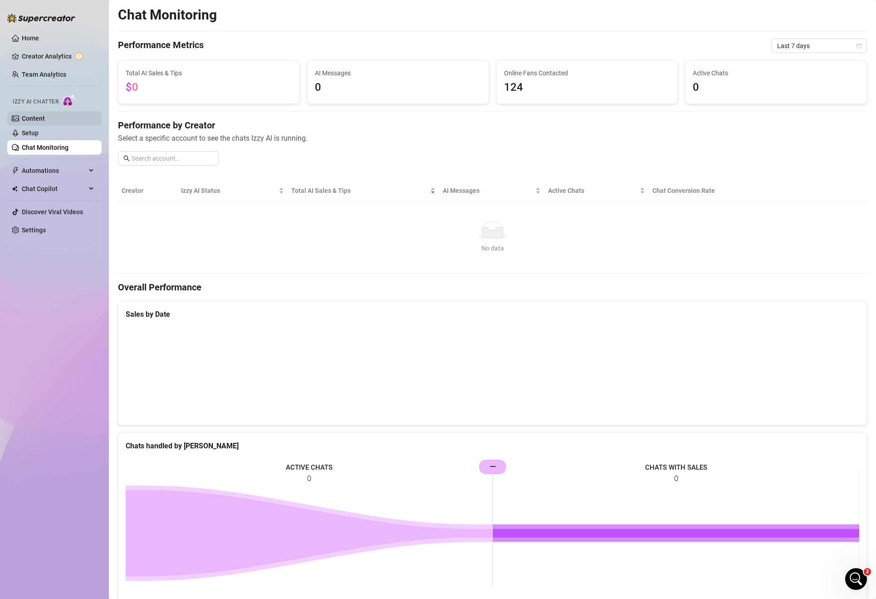
click at [40, 117] on link "Content" at bounding box center [33, 118] width 23 height 7
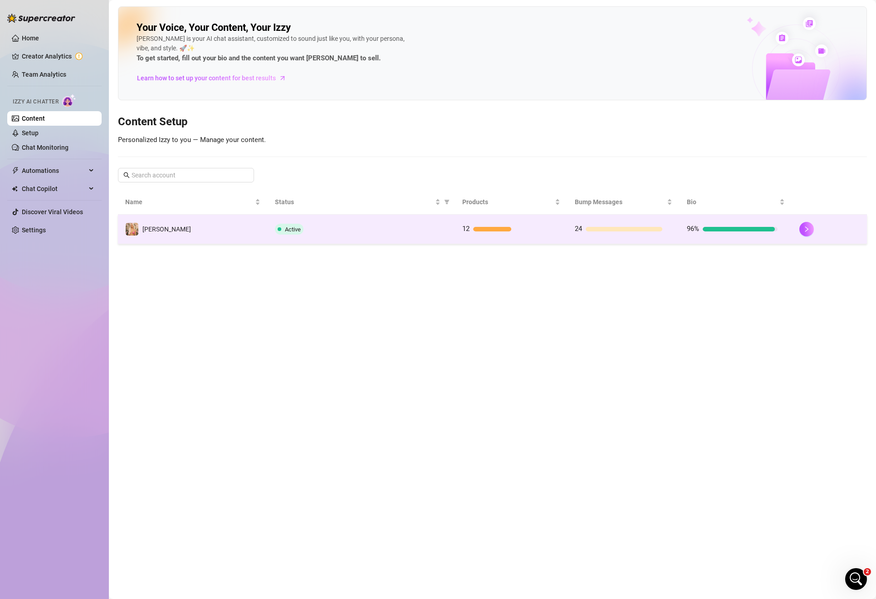
click at [513, 239] on td "12" at bounding box center [511, 229] width 112 height 29
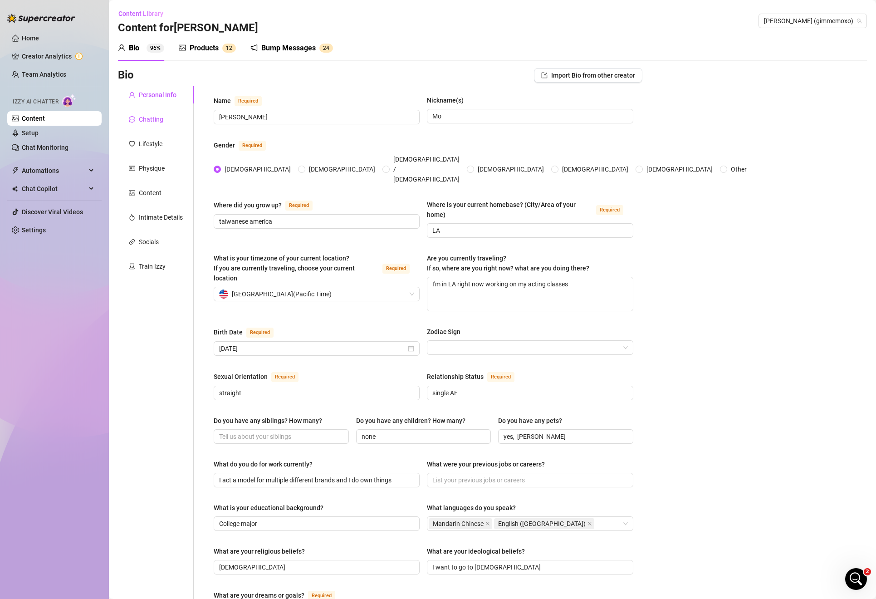
click at [149, 122] on div "Chatting" at bounding box center [151, 119] width 24 height 10
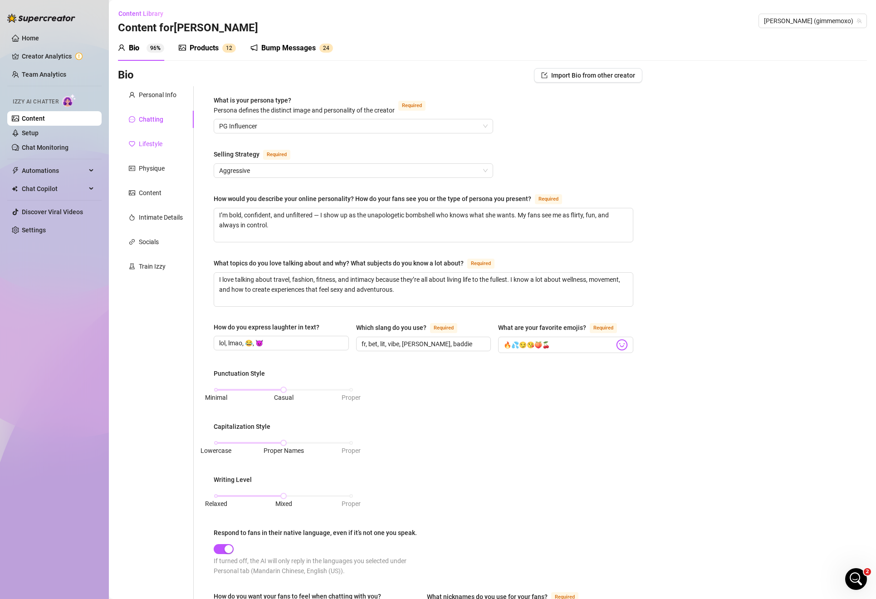
click at [146, 141] on div "Lifestyle" at bounding box center [151, 144] width 24 height 10
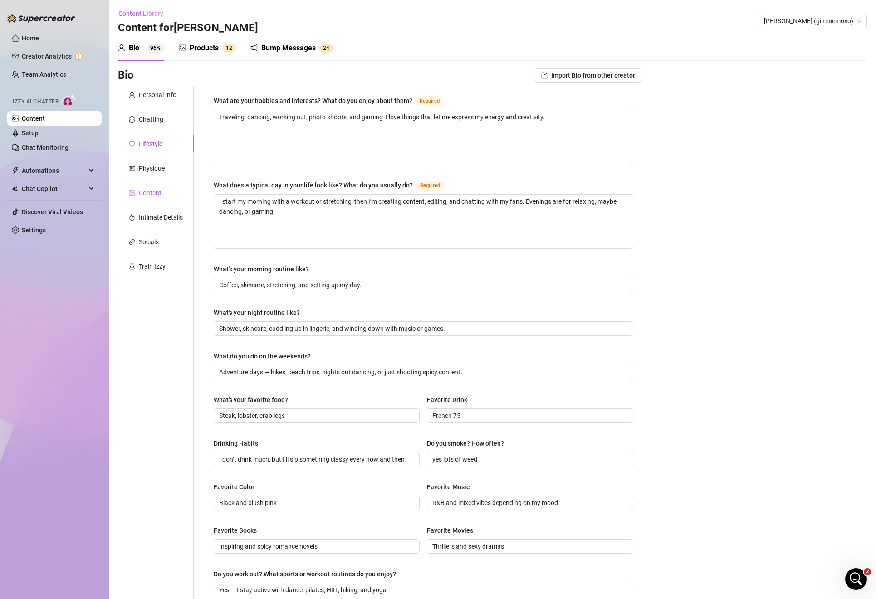
click at [151, 194] on div "Content" at bounding box center [150, 193] width 23 height 10
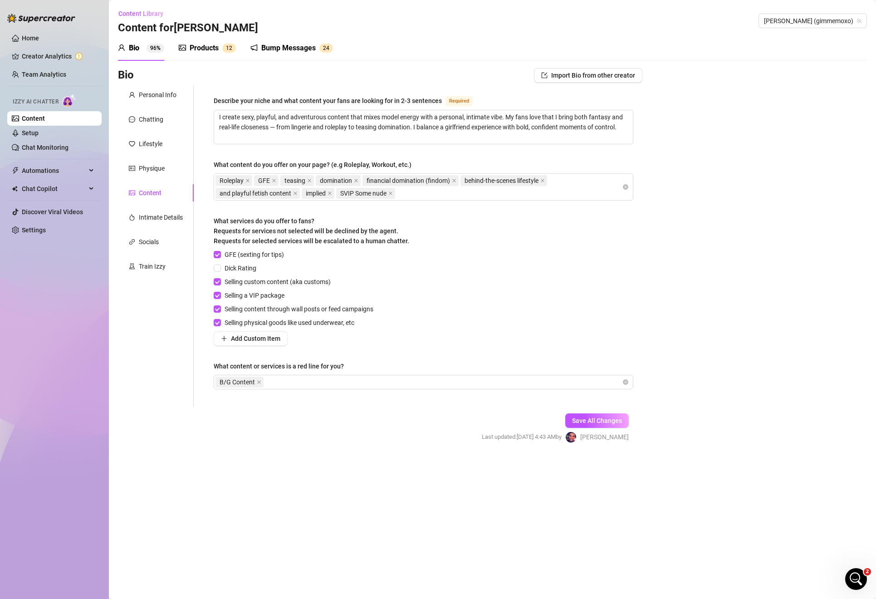
click at [224, 28] on div "Content Library Content for [PERSON_NAME] (gimmemoxo)" at bounding box center [492, 20] width 749 height 29
click at [217, 41] on div "Products 1 2" at bounding box center [207, 47] width 57 height 25
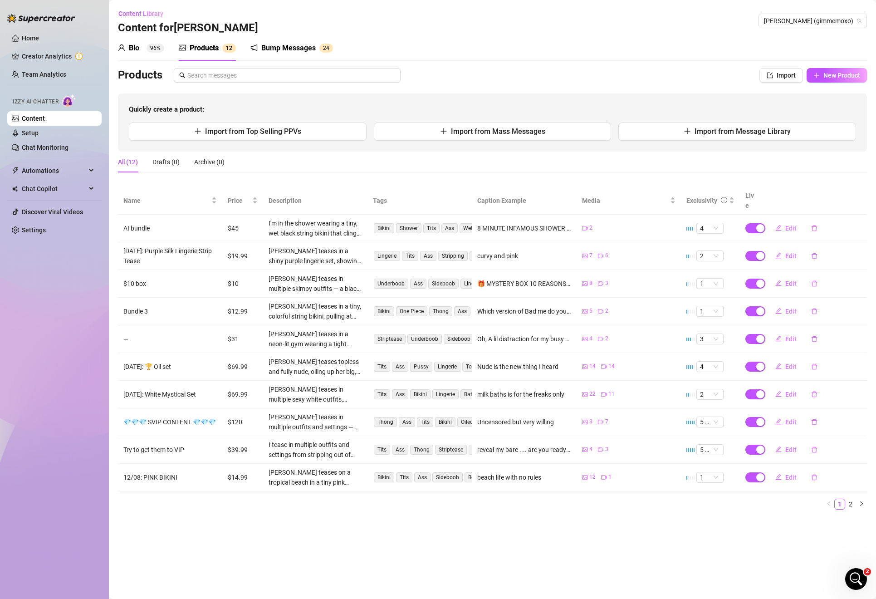
click at [134, 47] on div "Bio" at bounding box center [134, 48] width 10 height 11
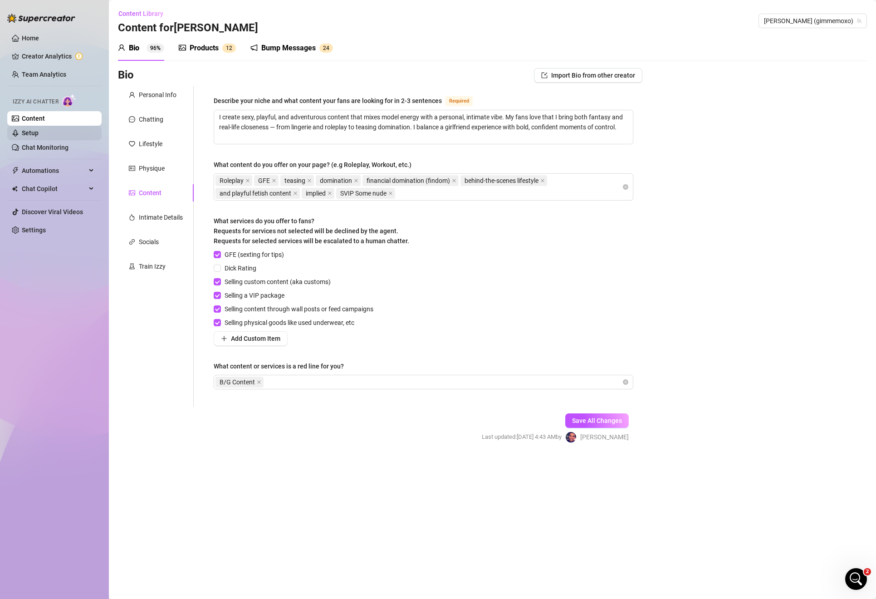
click at [39, 133] on link "Setup" at bounding box center [30, 132] width 17 height 7
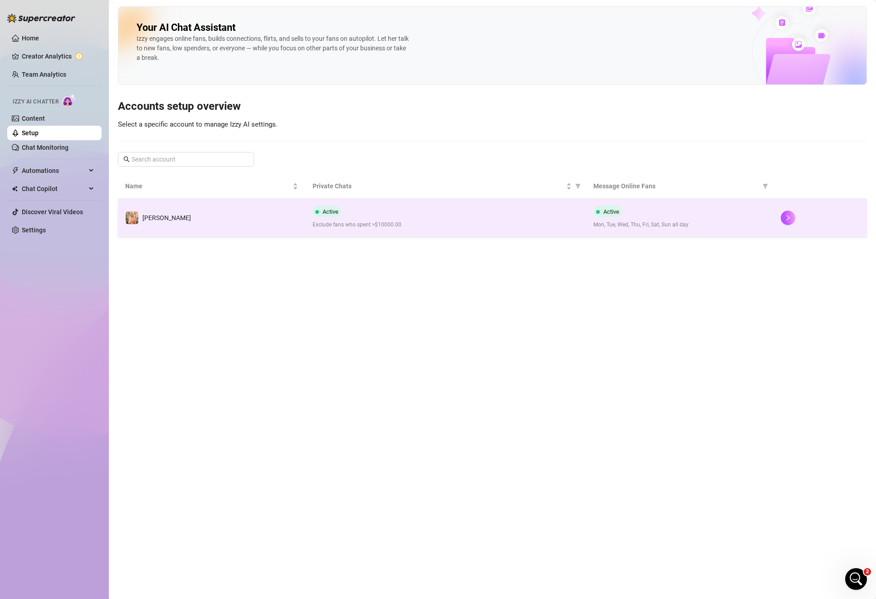
click at [652, 214] on div "Active Mon, Tue, Wed, Thu, Fri, Sat, Sun all day" at bounding box center [679, 217] width 173 height 23
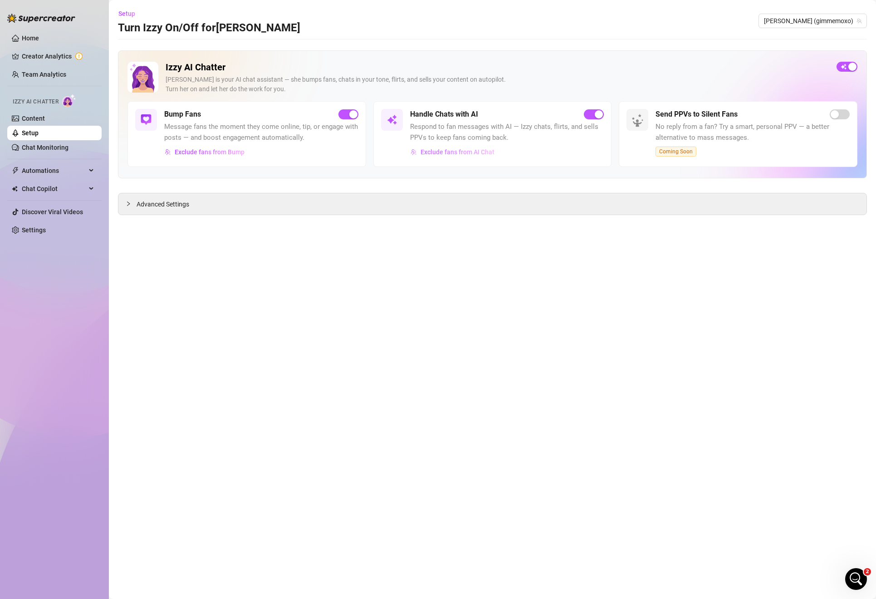
click at [451, 150] on span "Exclude fans from AI Chat" at bounding box center [457, 151] width 74 height 7
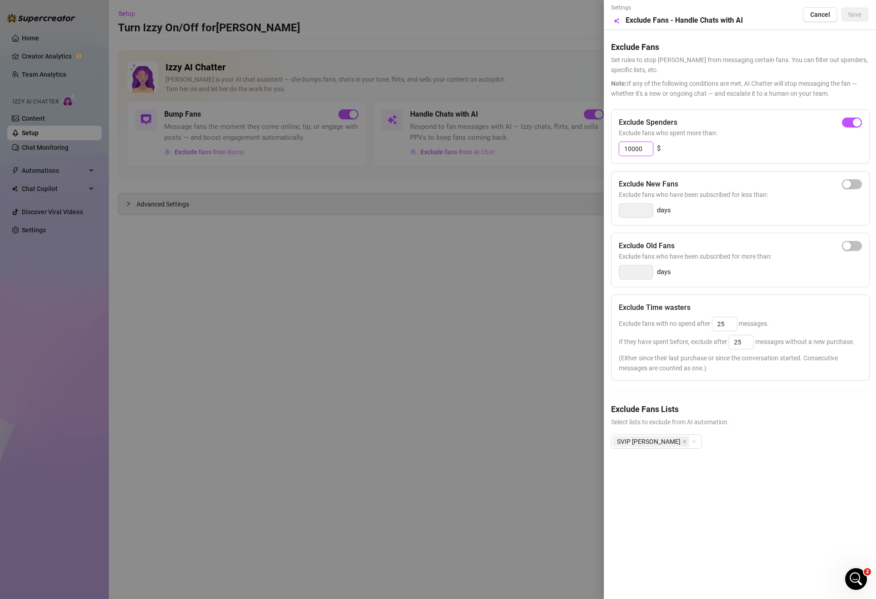
drag, startPoint x: 643, startPoint y: 148, endPoint x: 487, endPoint y: 148, distance: 156.0
click at [487, 148] on div "Settings Preview Exclude Fans - Handle Chats with AI Cancel Save Exclude Fans S…" at bounding box center [438, 299] width 876 height 599
type input "2"
click at [846, 120] on div "button" at bounding box center [847, 122] width 8 height 8
drag, startPoint x: 638, startPoint y: 147, endPoint x: 608, endPoint y: 144, distance: 30.1
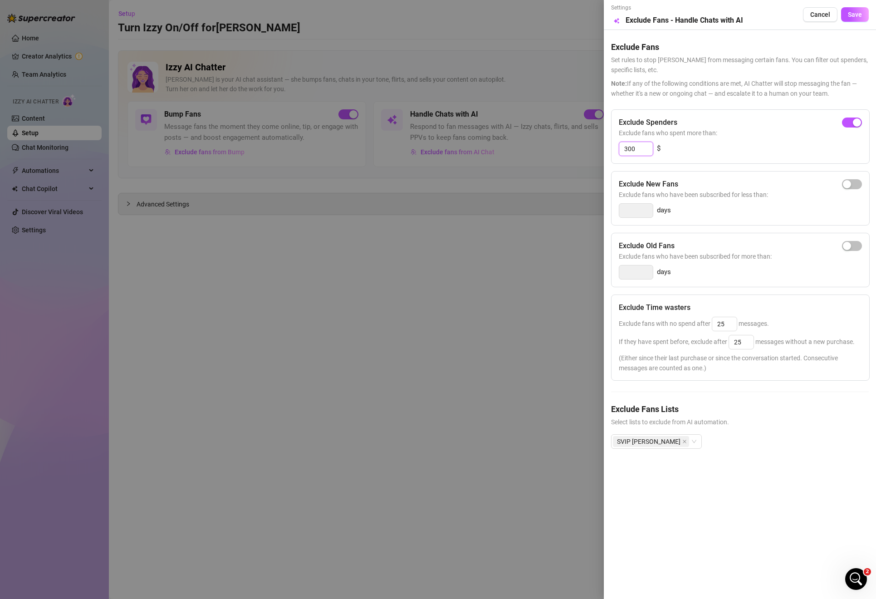
click at [611, 146] on div "Exclude Spenders Exclude fans who spent more than: 300 $" at bounding box center [740, 136] width 259 height 54
drag, startPoint x: 646, startPoint y: 147, endPoint x: 540, endPoint y: 146, distance: 105.7
click at [540, 146] on div "Settings Preview Exclude Fans - Handle Chats with AI Cancel Save Exclude Fans S…" at bounding box center [438, 299] width 876 height 599
drag, startPoint x: 640, startPoint y: 149, endPoint x: 605, endPoint y: 148, distance: 35.4
click at [605, 148] on div "Settings Preview Exclude Fans - Handle Chats with AI Cancel Save Exclude Fans S…" at bounding box center [740, 299] width 272 height 599
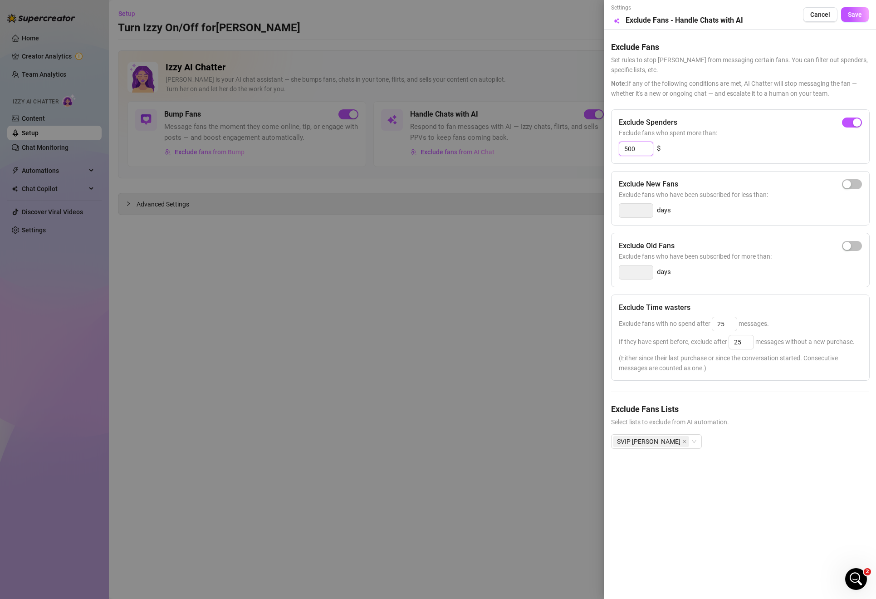
type input "2"
click at [848, 128] on span "Exclude fans who spent more than:" at bounding box center [740, 133] width 243 height 10
click at [850, 123] on div "button" at bounding box center [847, 122] width 8 height 8
drag, startPoint x: 639, startPoint y: 146, endPoint x: 578, endPoint y: 145, distance: 60.8
click at [578, 145] on div "Settings Preview Exclude Fans - Handle Chats with AI Cancel Save Exclude Fans S…" at bounding box center [438, 299] width 876 height 599
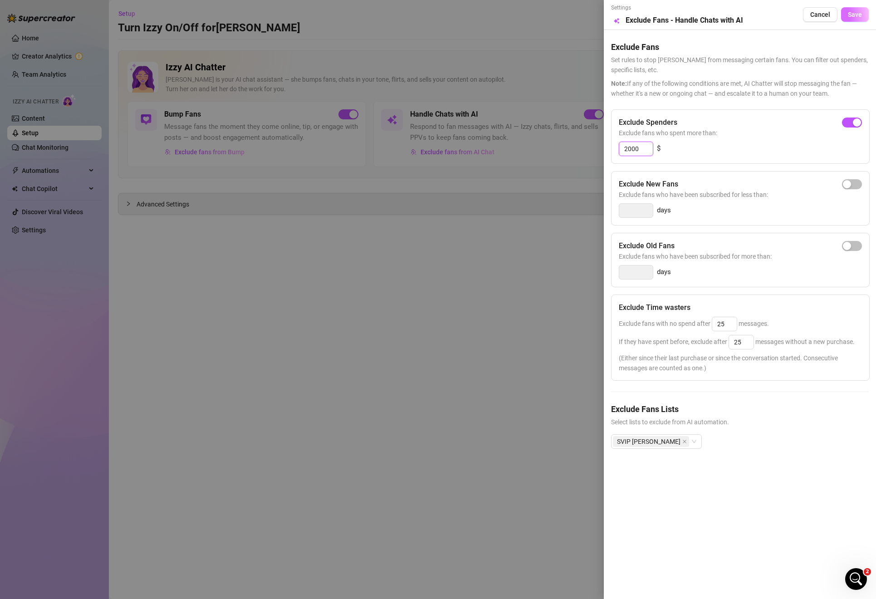
type input "2000"
click at [850, 11] on button "Save" at bounding box center [855, 14] width 28 height 15
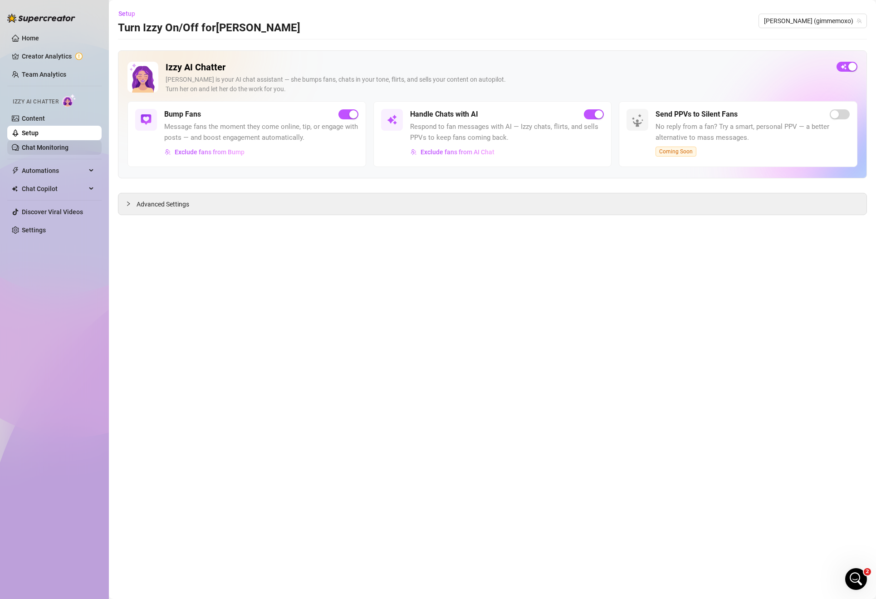
click at [32, 148] on link "Chat Monitoring" at bounding box center [45, 147] width 47 height 7
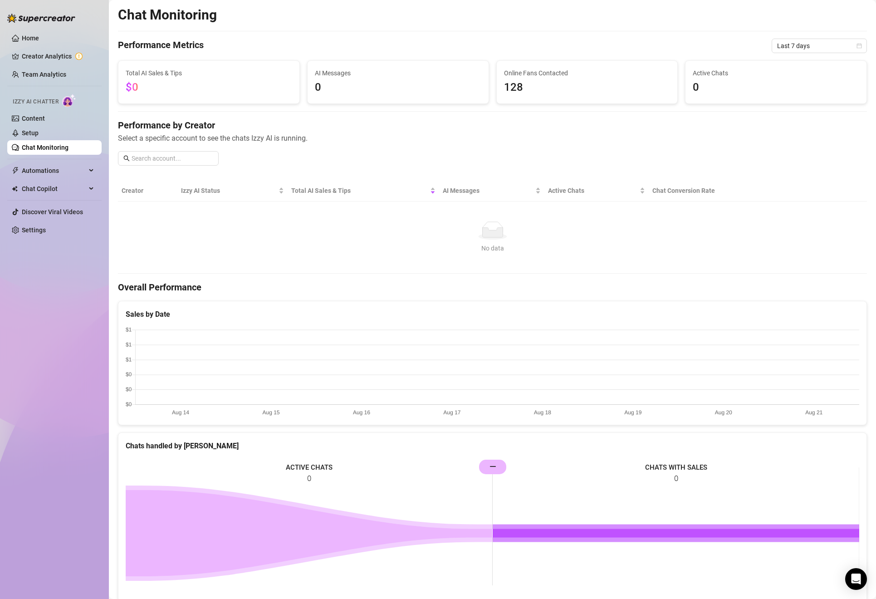
click at [509, 86] on span "128" at bounding box center [587, 87] width 166 height 17
click at [45, 119] on link "Content" at bounding box center [33, 118] width 23 height 7
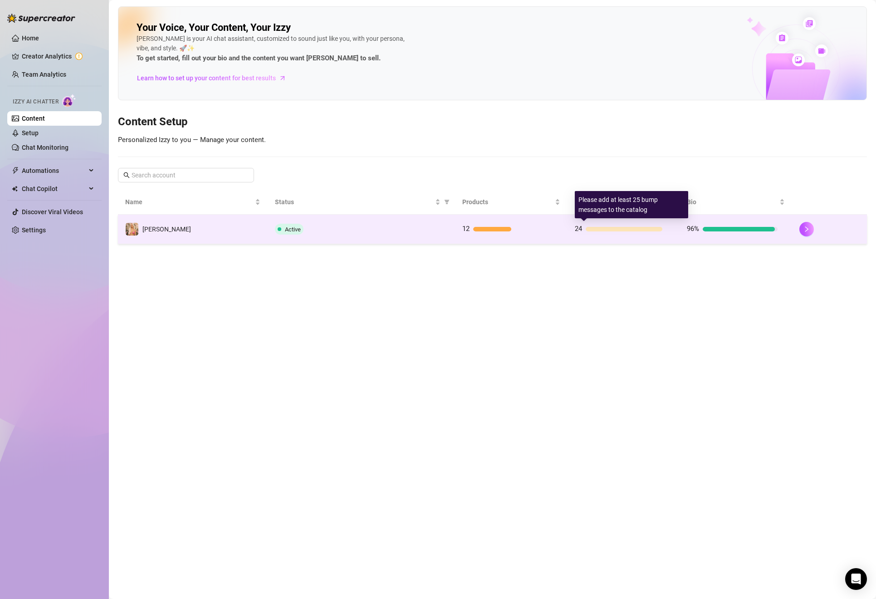
click at [647, 227] on div at bounding box center [624, 229] width 77 height 5
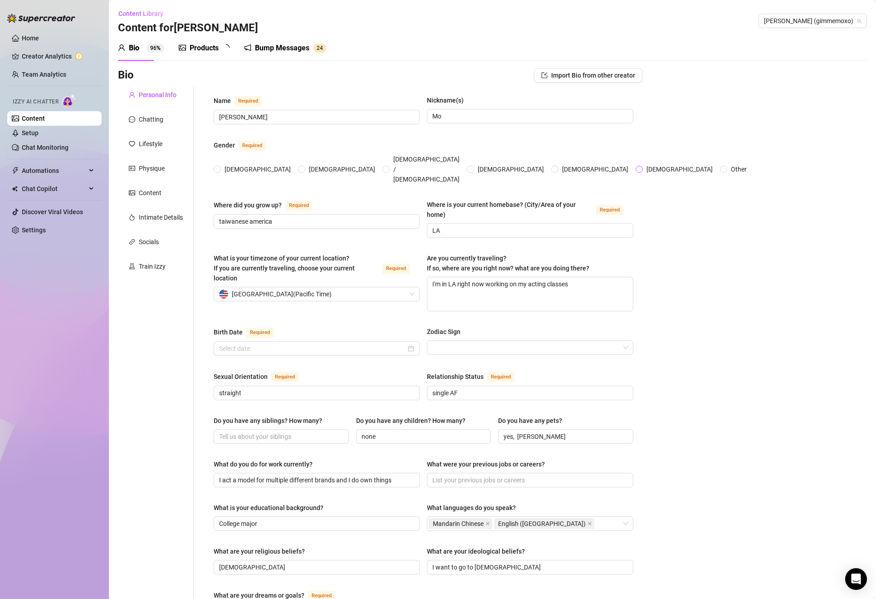
radio input "true"
type input "[DATE]"
click at [39, 131] on link "Setup" at bounding box center [30, 132] width 17 height 7
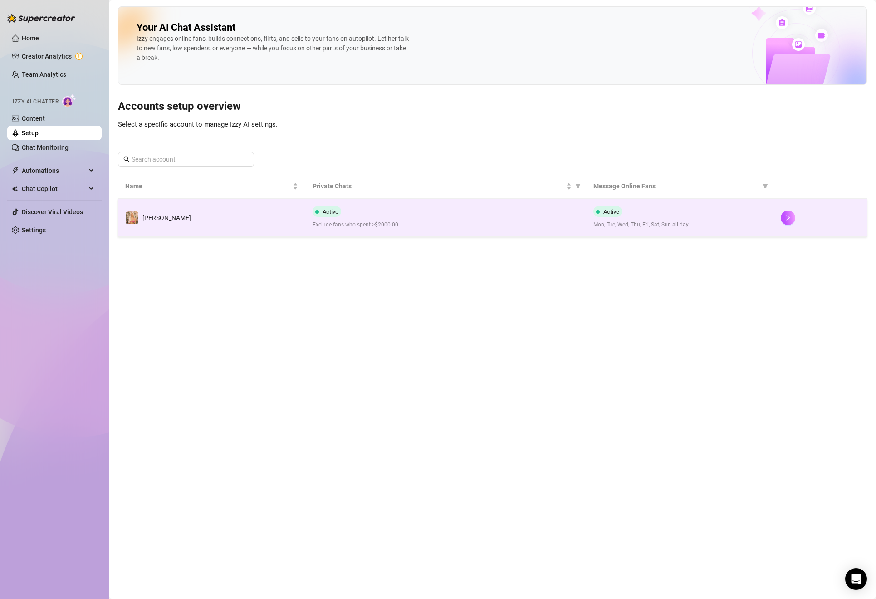
click at [303, 215] on td "[PERSON_NAME]" at bounding box center [211, 218] width 187 height 38
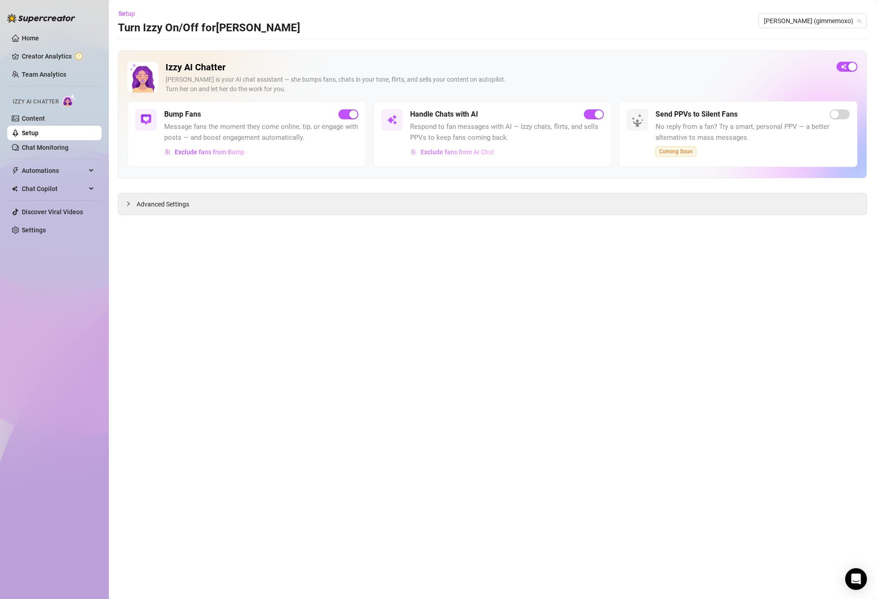
click at [436, 148] on span "Exclude fans from AI Chat" at bounding box center [457, 151] width 74 height 7
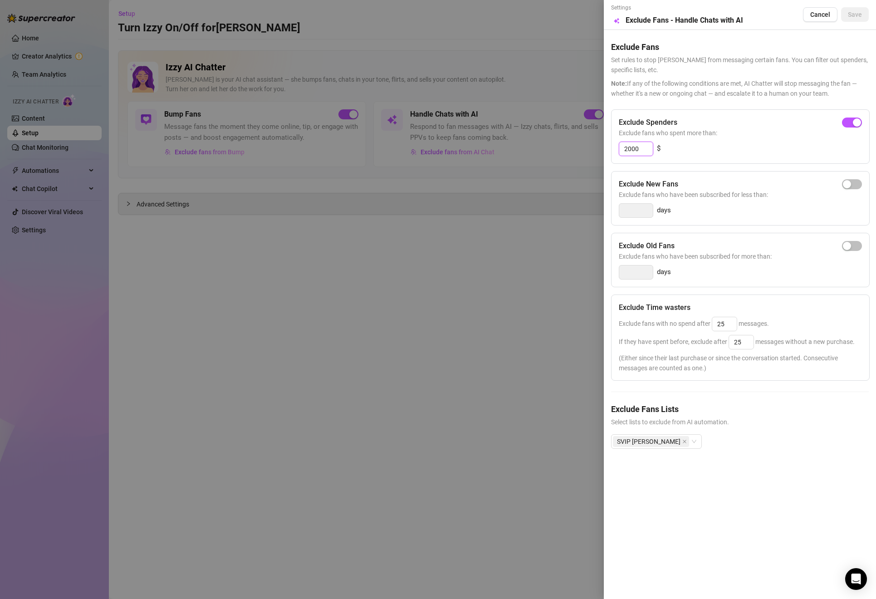
drag, startPoint x: 642, startPoint y: 147, endPoint x: 498, endPoint y: 147, distance: 143.8
click at [498, 147] on div "Settings Preview Exclude Fans - Handle Chats with AI Cancel Save Exclude Fans S…" at bounding box center [438, 299] width 876 height 599
type input "500"
click at [860, 15] on span "Save" at bounding box center [855, 14] width 14 height 7
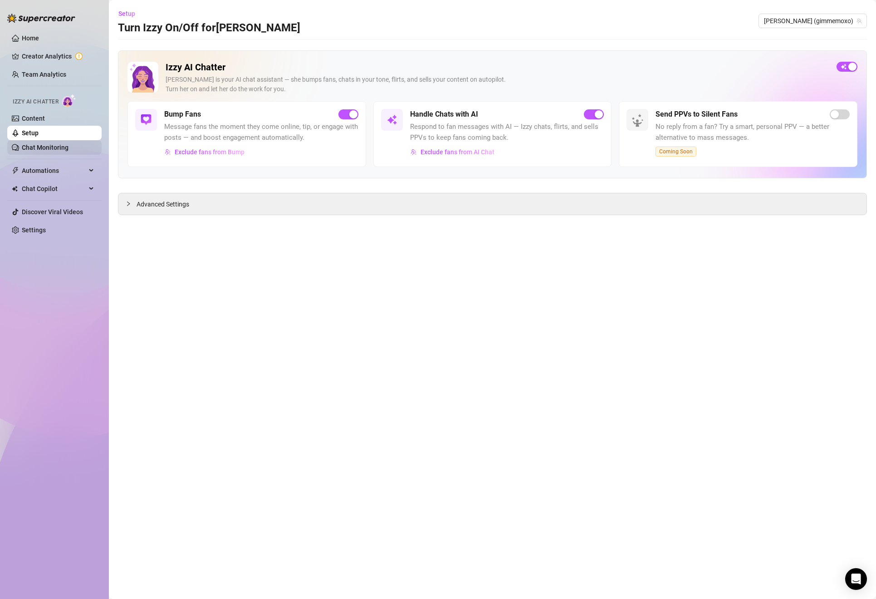
click at [38, 144] on link "Chat Monitoring" at bounding box center [45, 147] width 47 height 7
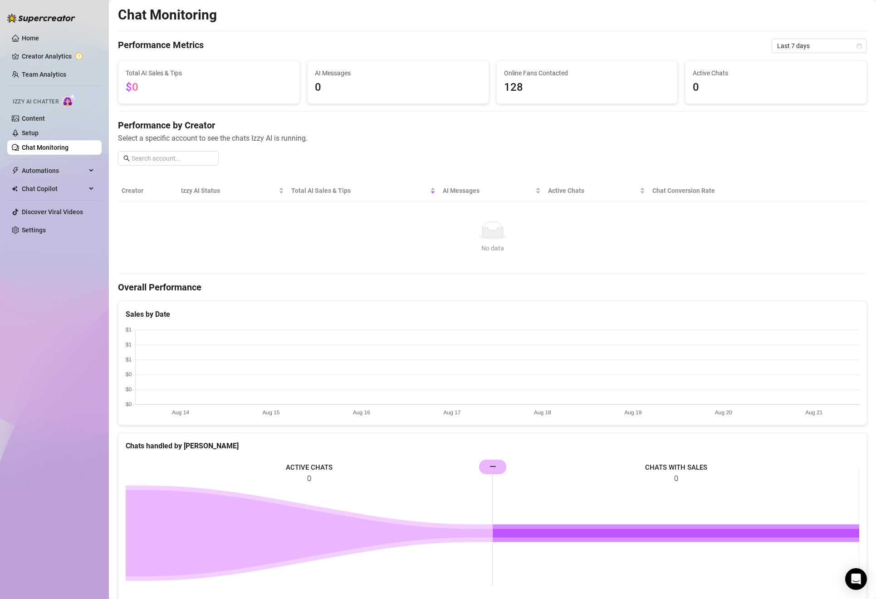
click at [450, 179] on div "Chat Monitoring Performance Metrics Last 7 days Total AI Sales & Tips $0 AI Mes…" at bounding box center [492, 397] width 749 height 782
click at [448, 191] on span "AI Messages" at bounding box center [488, 191] width 91 height 10
click at [42, 170] on span "Automations" at bounding box center [54, 170] width 64 height 15
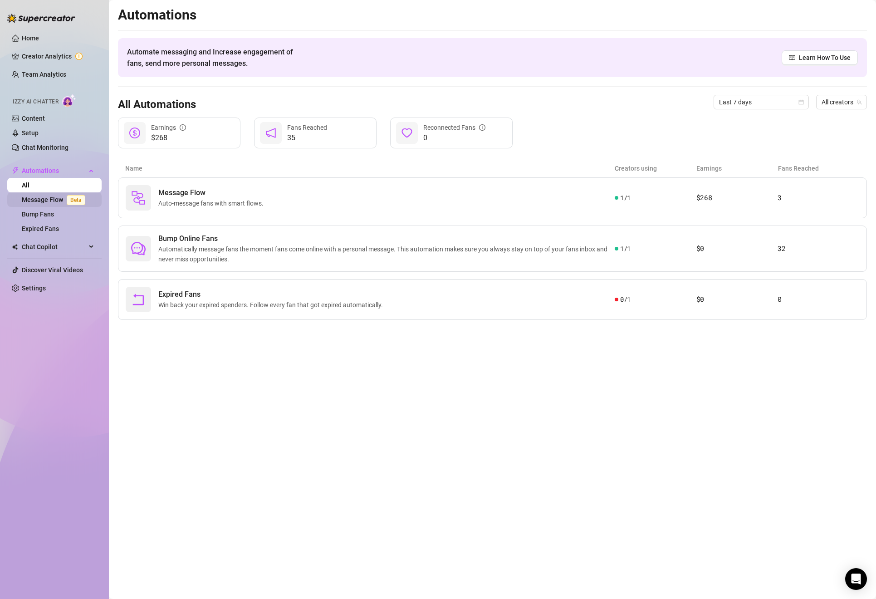
click at [62, 196] on link "Message Flow Beta" at bounding box center [55, 199] width 67 height 7
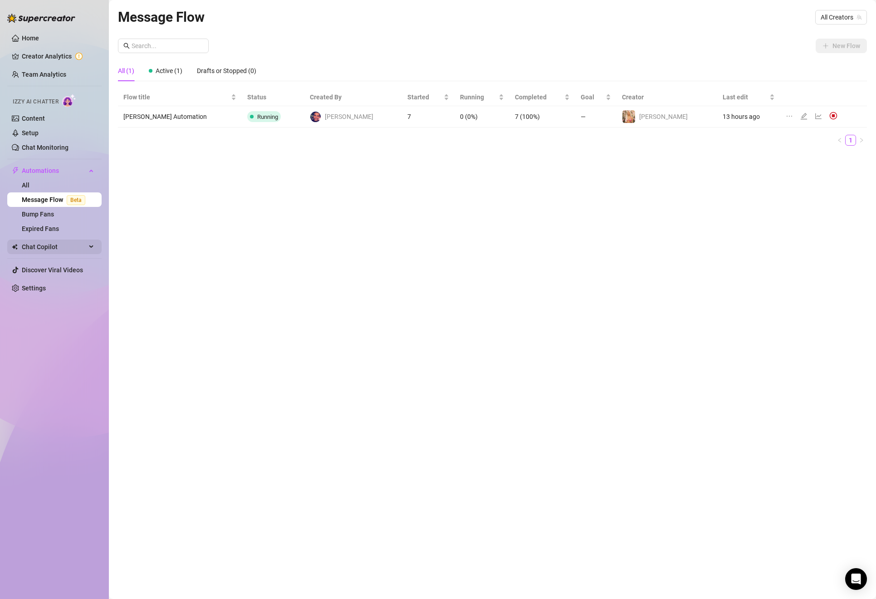
click at [45, 244] on span "Chat Copilot" at bounding box center [54, 246] width 64 height 15
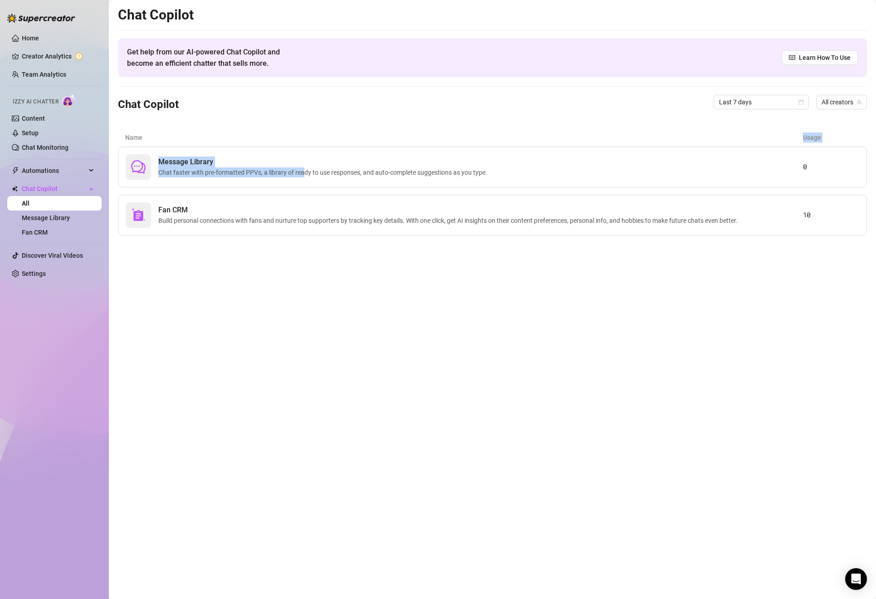
drag, startPoint x: 304, startPoint y: 169, endPoint x: 289, endPoint y: 133, distance: 38.7
click at [289, 133] on div "Name Usage Message Library Chat faster with pre-formatted PPVs, a library of re…" at bounding box center [492, 181] width 749 height 107
click at [39, 144] on link "Chat Monitoring" at bounding box center [45, 147] width 47 height 7
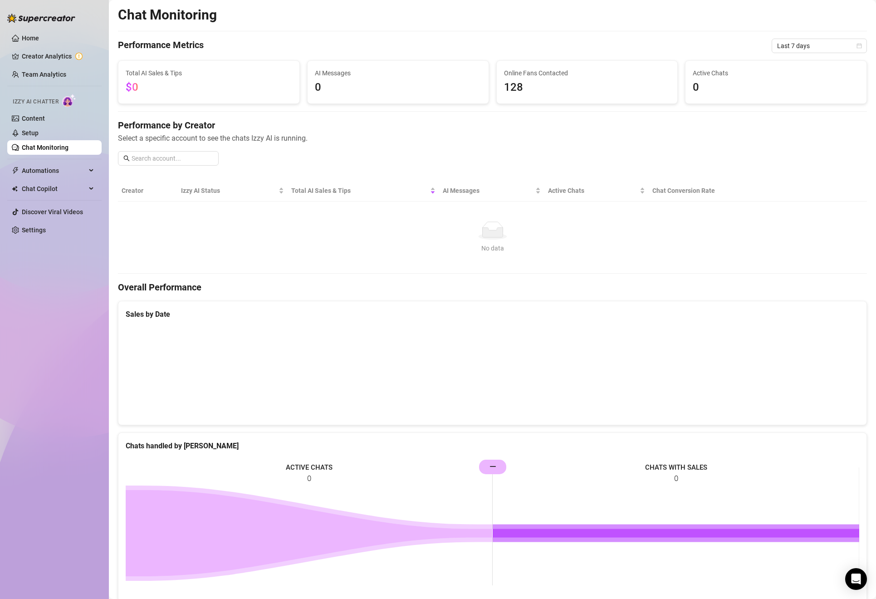
click at [361, 92] on span "0" at bounding box center [398, 87] width 166 height 17
click at [750, 72] on span "Active Chats" at bounding box center [776, 73] width 166 height 10
click at [36, 135] on link "Setup" at bounding box center [30, 132] width 17 height 7
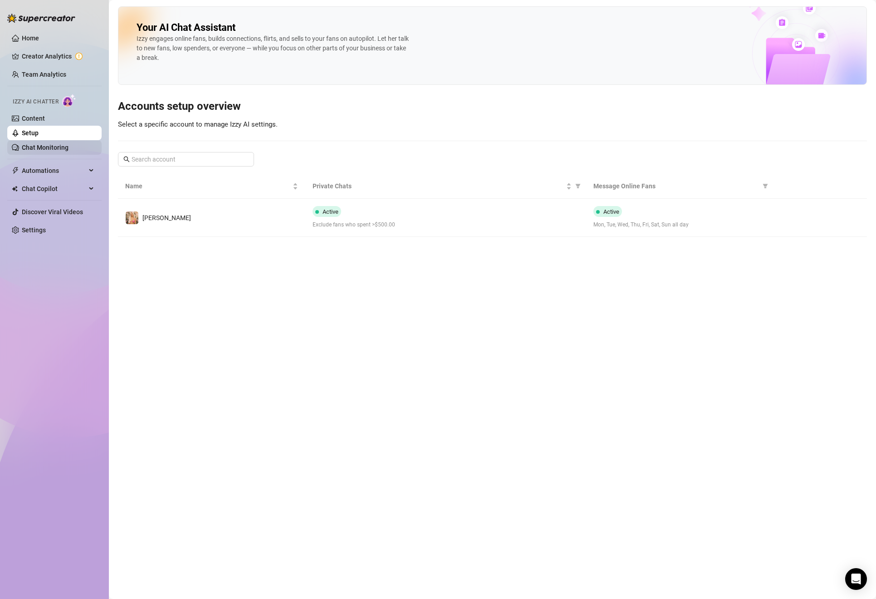
click at [34, 148] on link "Chat Monitoring" at bounding box center [45, 147] width 47 height 7
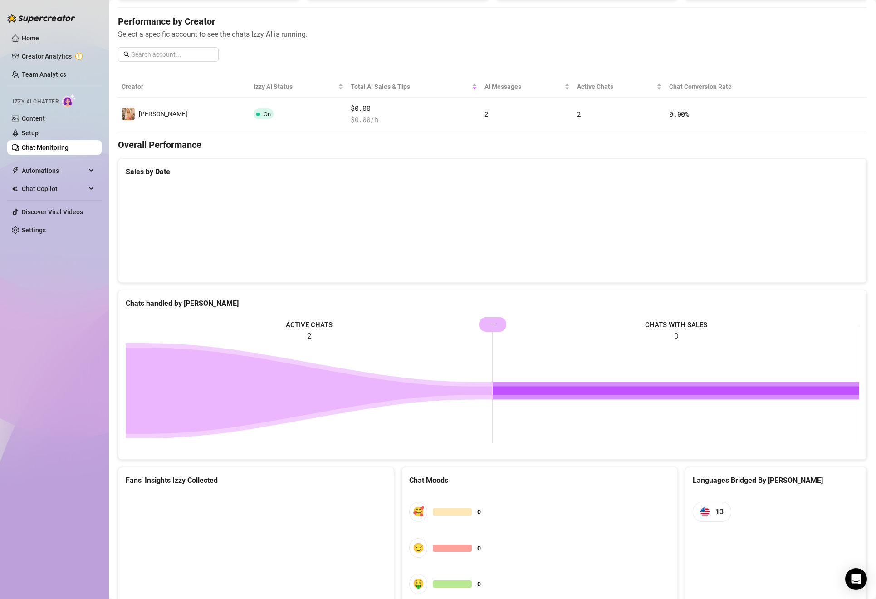
scroll to position [179, 0]
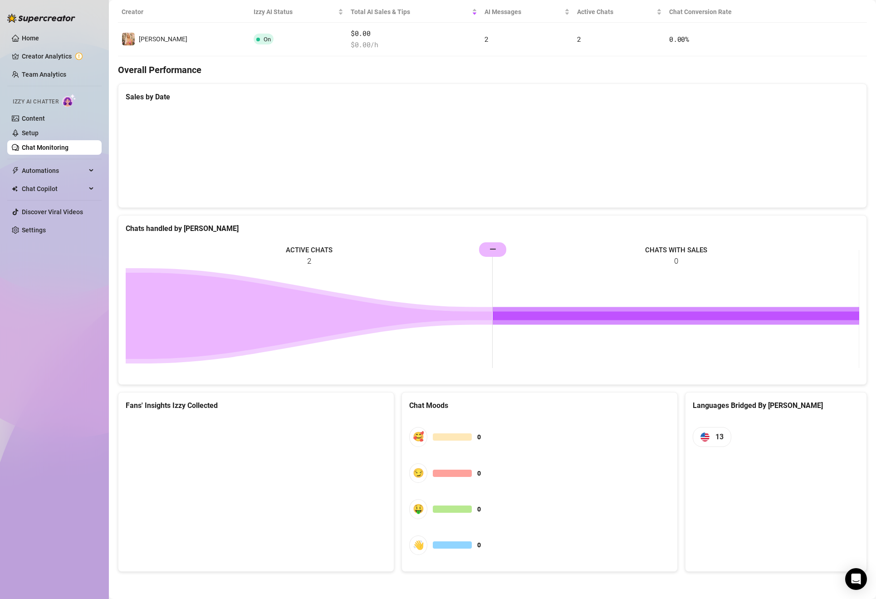
click at [317, 252] on rect at bounding box center [492, 309] width 733 height 136
click at [489, 251] on rect at bounding box center [492, 309] width 733 height 136
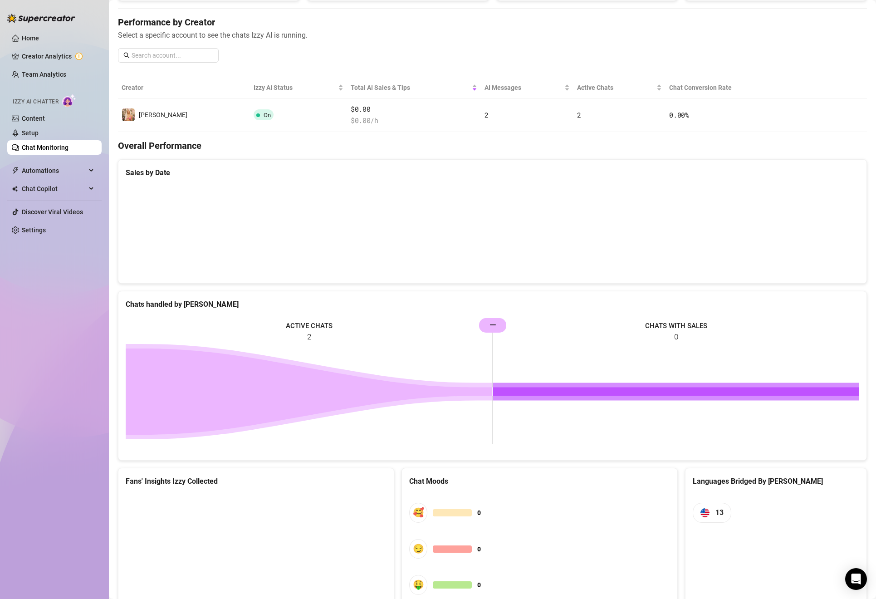
scroll to position [0, 0]
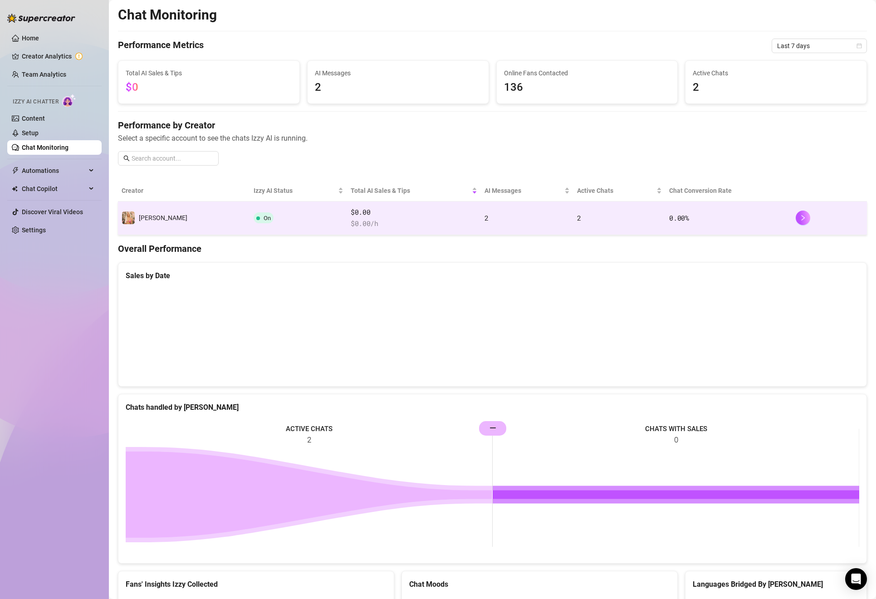
click at [250, 218] on td "On" at bounding box center [298, 218] width 97 height 34
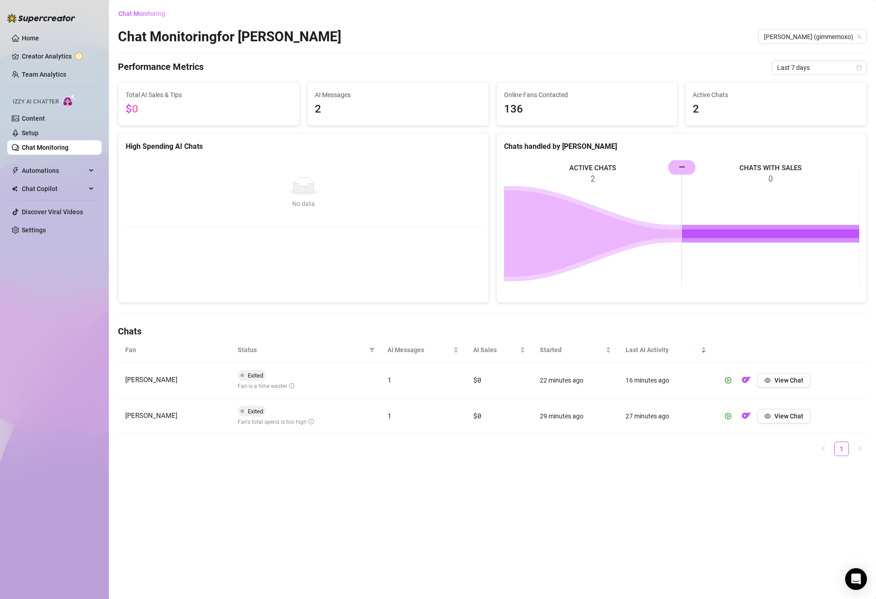
click at [320, 381] on td "Exited Fan is a time waster" at bounding box center [305, 380] width 150 height 36
click at [779, 380] on span "View Chat" at bounding box center [788, 379] width 29 height 7
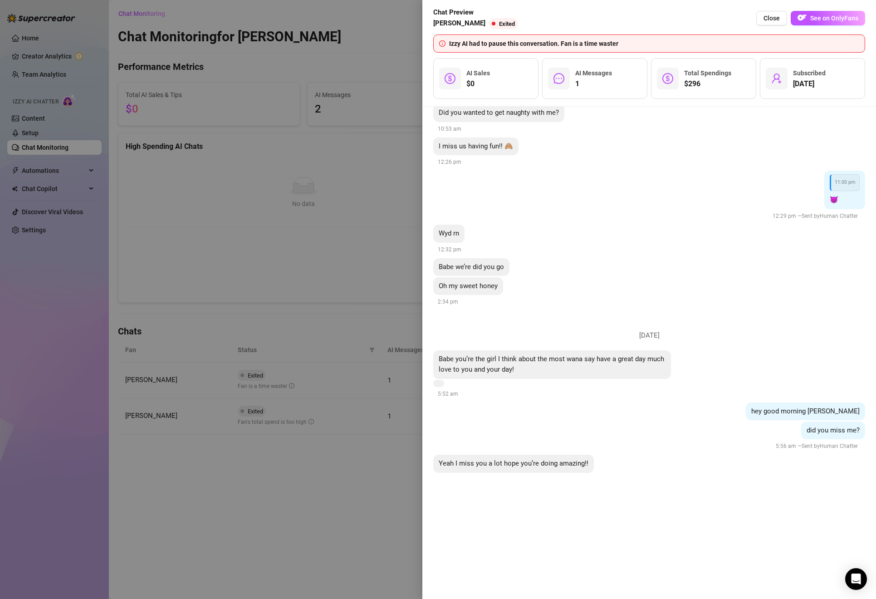
scroll to position [8021, 0]
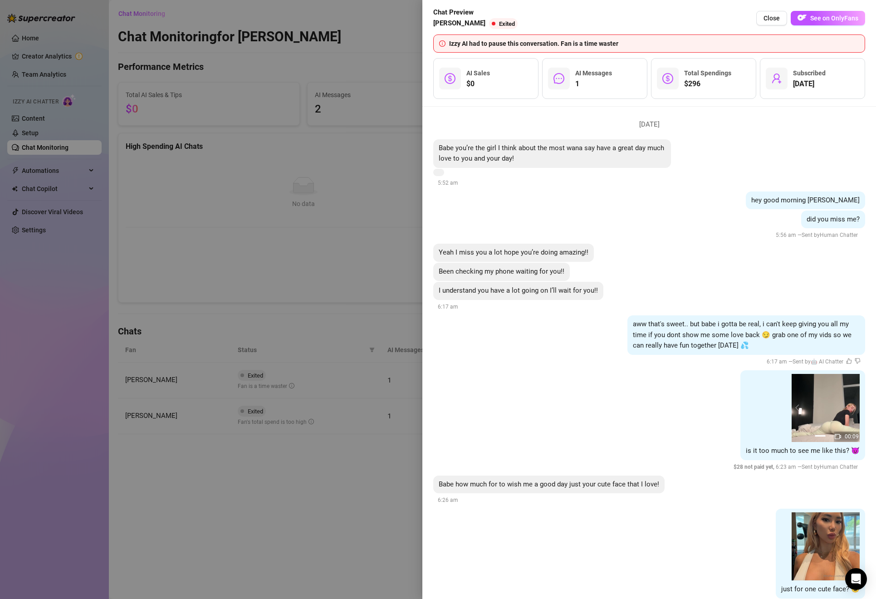
click at [357, 264] on div at bounding box center [438, 299] width 876 height 599
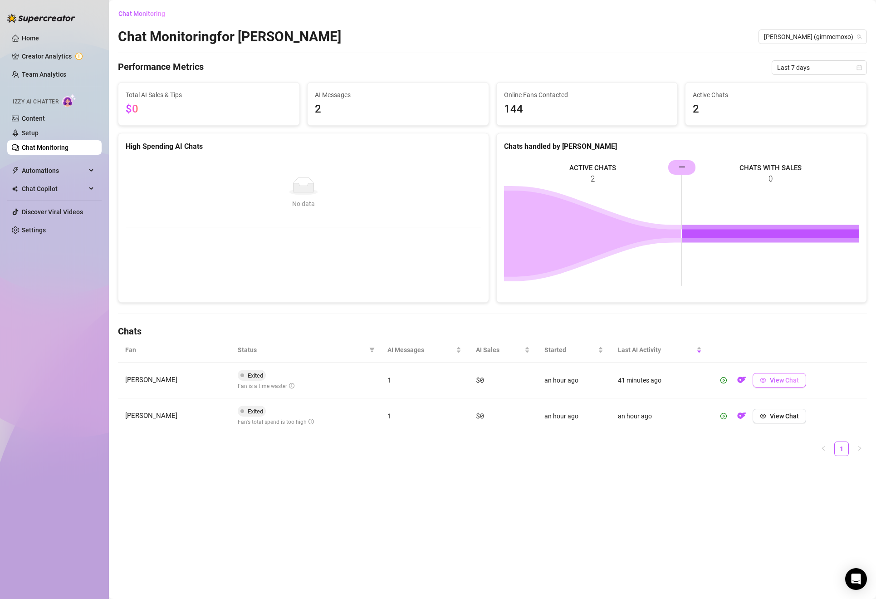
click at [769, 382] on button "View Chat" at bounding box center [779, 380] width 54 height 15
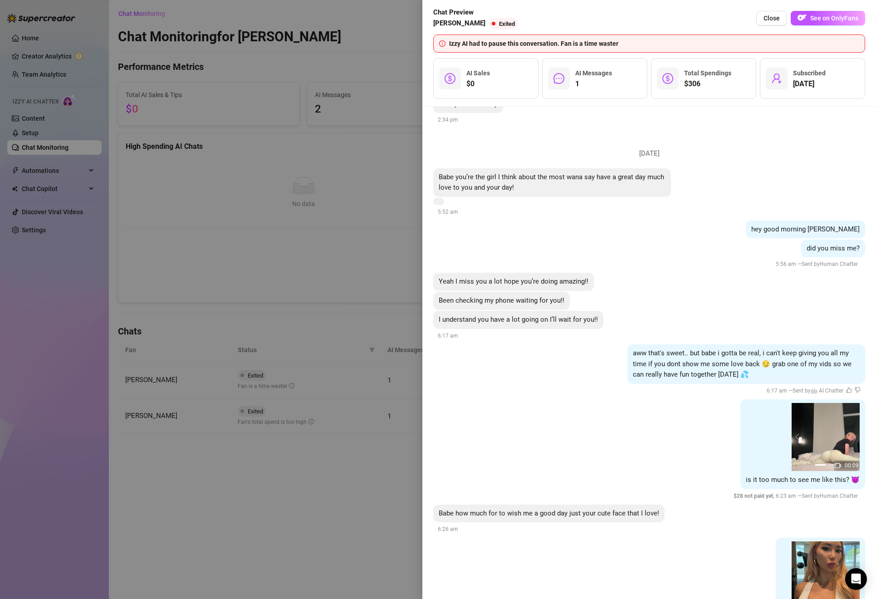
scroll to position [7986, 0]
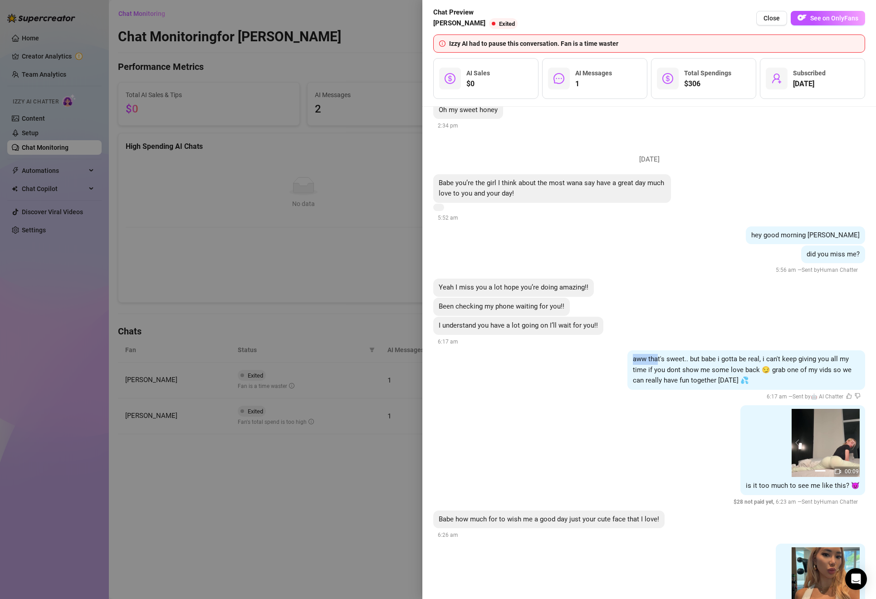
drag, startPoint x: 629, startPoint y: 331, endPoint x: 656, endPoint y: 327, distance: 27.4
click at [657, 350] on div "aww that's sweet.. but babe i gotta be real, i can't keep giving you all my tim…" at bounding box center [746, 369] width 238 height 39
click at [696, 355] on span "aww that's sweet.. but babe i gotta be real, i can't keep giving you all my tim…" at bounding box center [742, 369] width 219 height 29
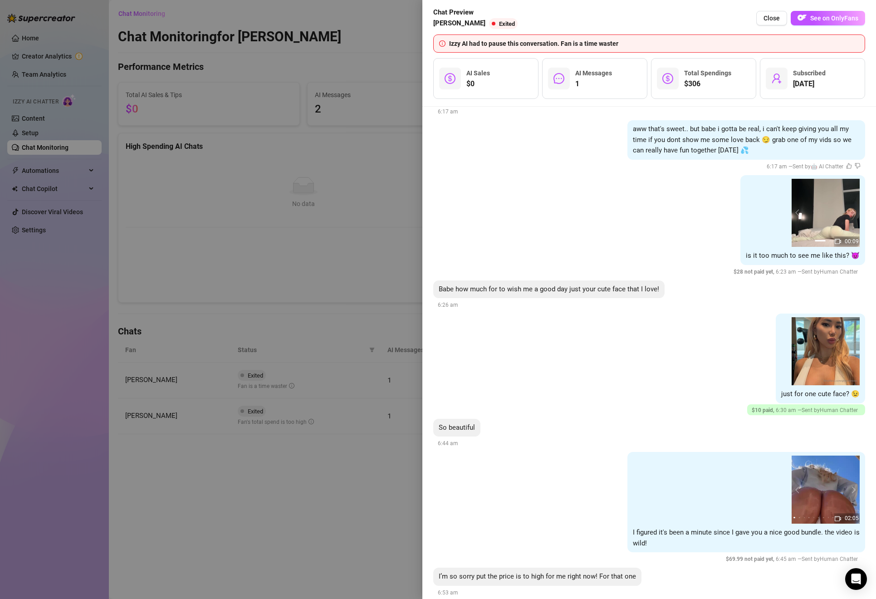
scroll to position [8237, 0]
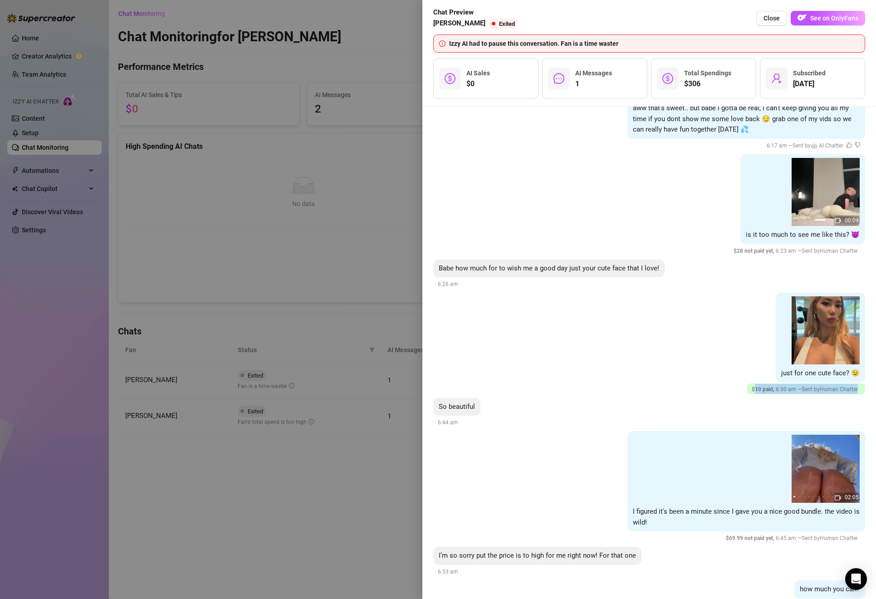
drag, startPoint x: 753, startPoint y: 356, endPoint x: 842, endPoint y: 369, distance: 89.8
click at [843, 369] on li "Thursday, August 21 Babe you’re the girl I think about the most wana say have a…" at bounding box center [649, 254] width 432 height 730
click at [744, 366] on li "Thursday, August 21 Babe you’re the girl I think about the most wana say have a…" at bounding box center [649, 254] width 432 height 730
click at [358, 260] on div at bounding box center [438, 299] width 876 height 599
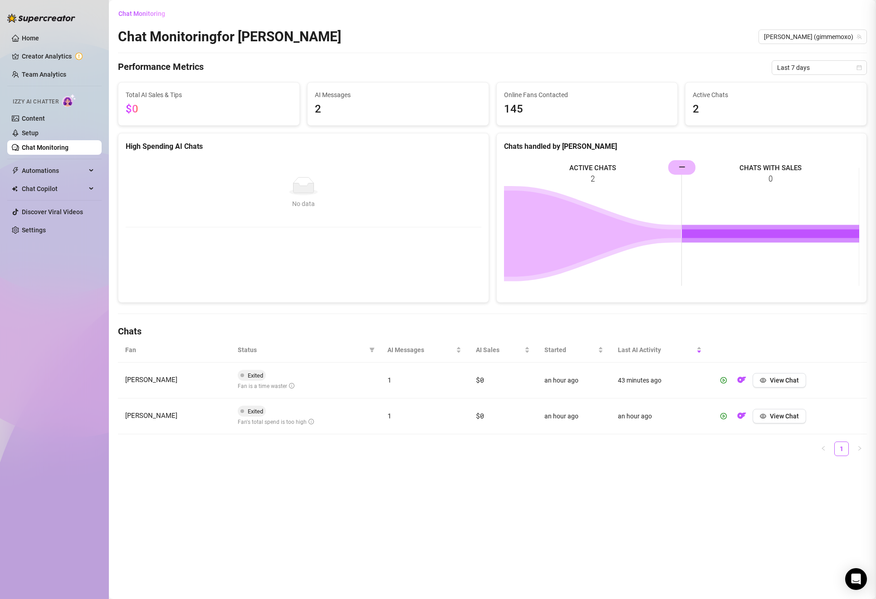
scroll to position [0, 0]
click at [772, 417] on span "View Chat" at bounding box center [784, 415] width 29 height 7
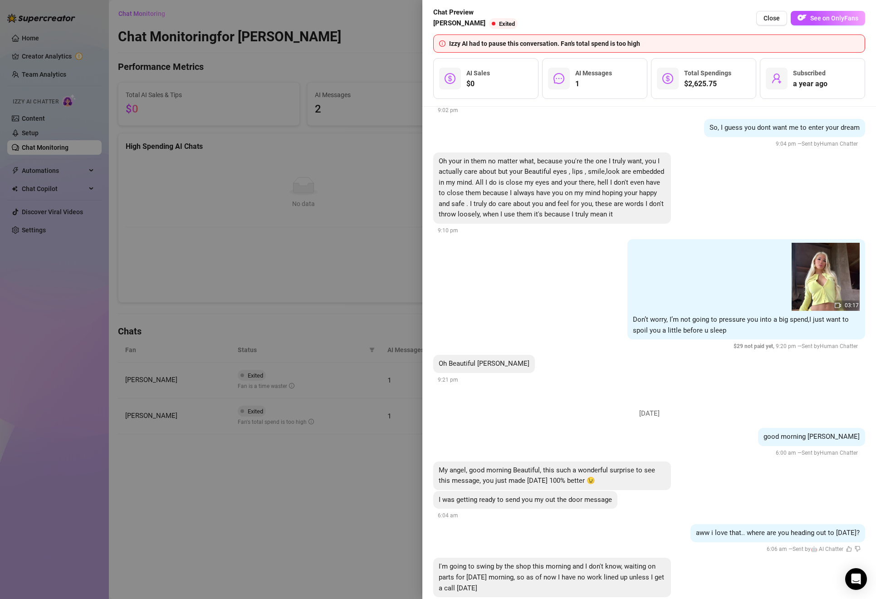
scroll to position [936, 0]
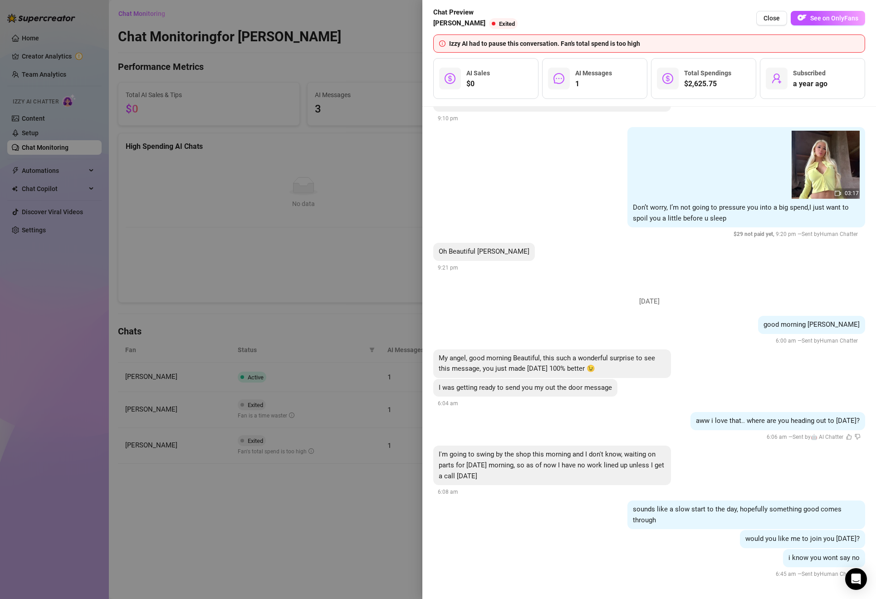
click at [358, 294] on div at bounding box center [438, 299] width 876 height 599
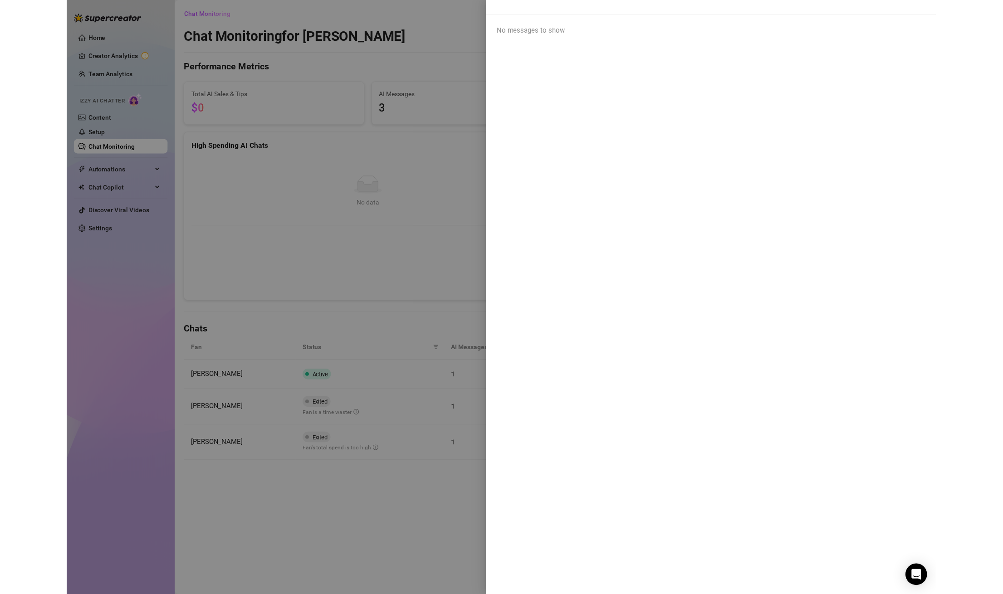
scroll to position [0, 0]
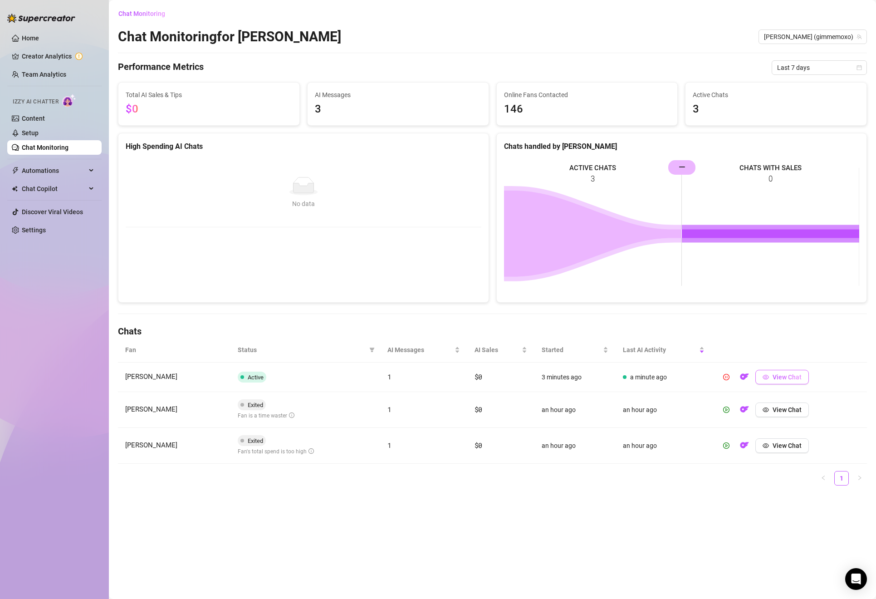
click at [778, 376] on span "View Chat" at bounding box center [786, 376] width 29 height 7
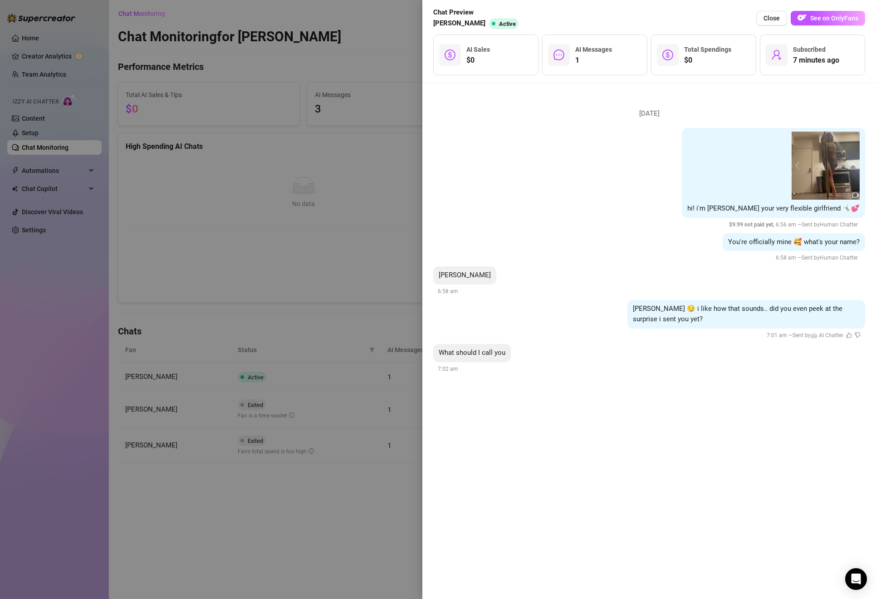
click at [335, 166] on div at bounding box center [438, 299] width 876 height 599
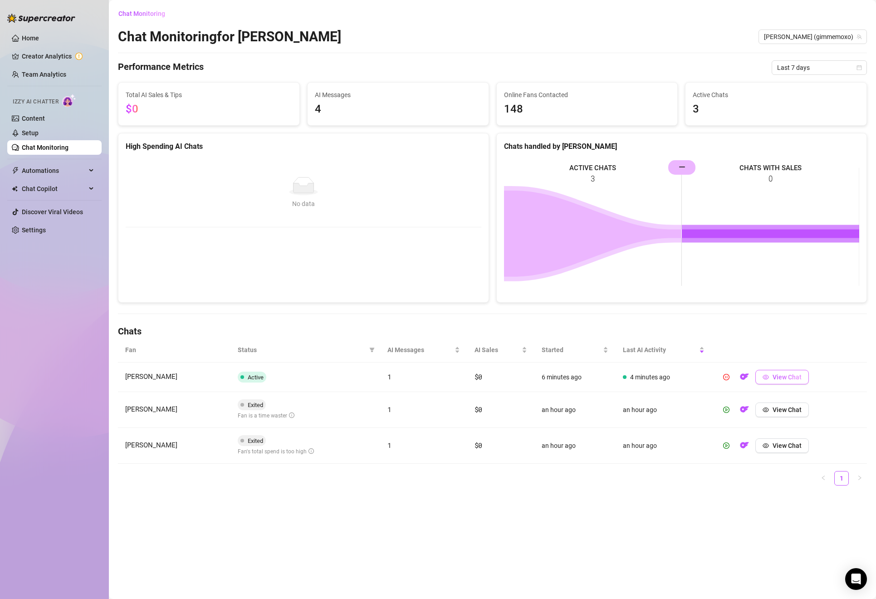
click at [782, 377] on span "View Chat" at bounding box center [786, 376] width 29 height 7
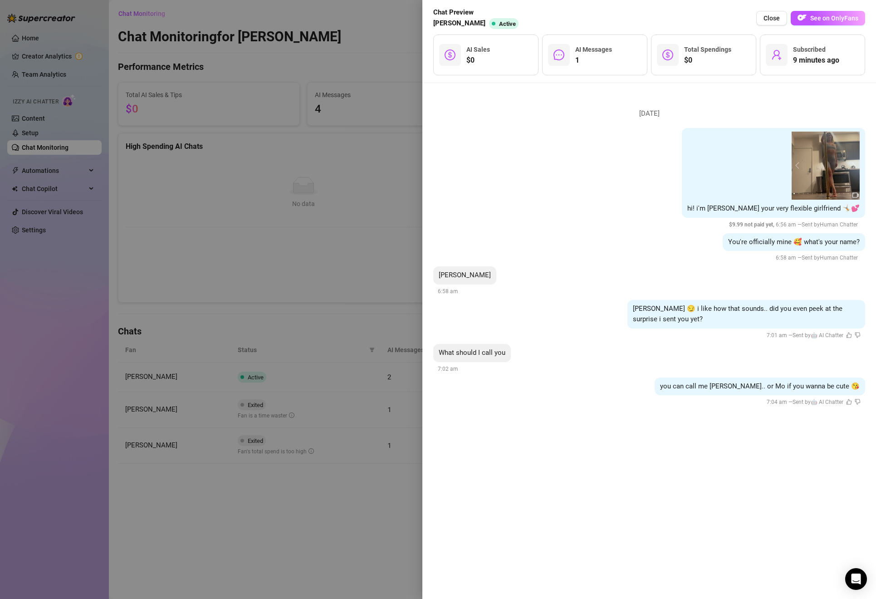
click at [486, 48] on span "AI Sales" at bounding box center [478, 49] width 24 height 7
click at [340, 160] on div at bounding box center [438, 299] width 876 height 599
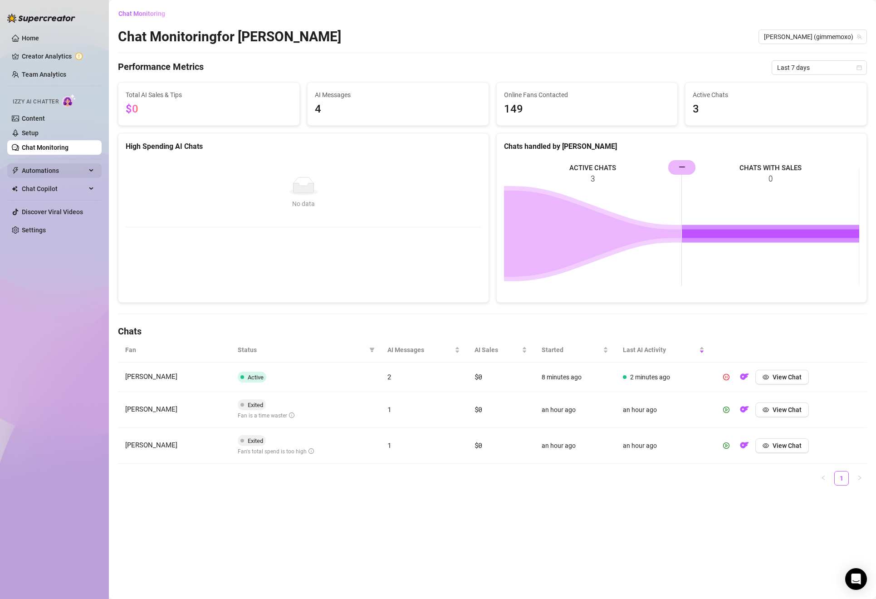
click at [39, 174] on span "Automations" at bounding box center [54, 170] width 64 height 15
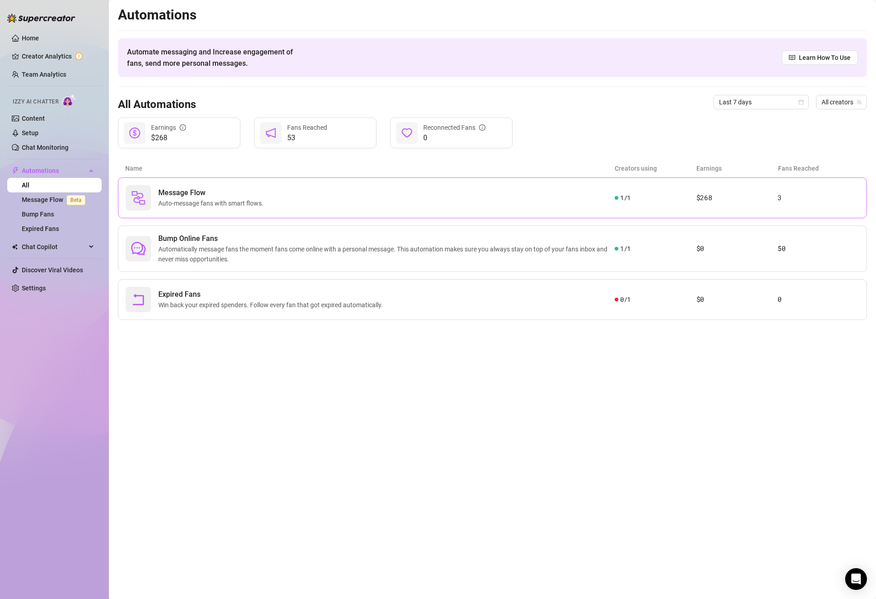
click at [239, 202] on span "Auto-message fans with smart flows." at bounding box center [212, 203] width 109 height 10
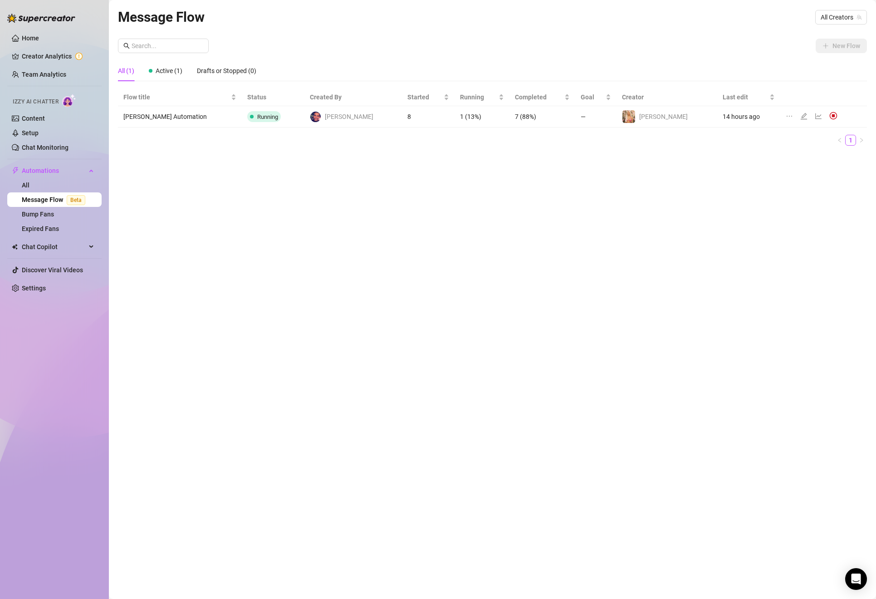
click at [171, 110] on td "Anthia Automation" at bounding box center [180, 116] width 124 height 21
click at [191, 129] on div "Flow title Status Created By Started Running Completed Goal Creator Last edit A…" at bounding box center [492, 116] width 749 height 57
click at [157, 114] on td "Anthia Automation" at bounding box center [180, 116] width 124 height 21
click at [815, 116] on icon "line-chart" at bounding box center [818, 115] width 7 height 7
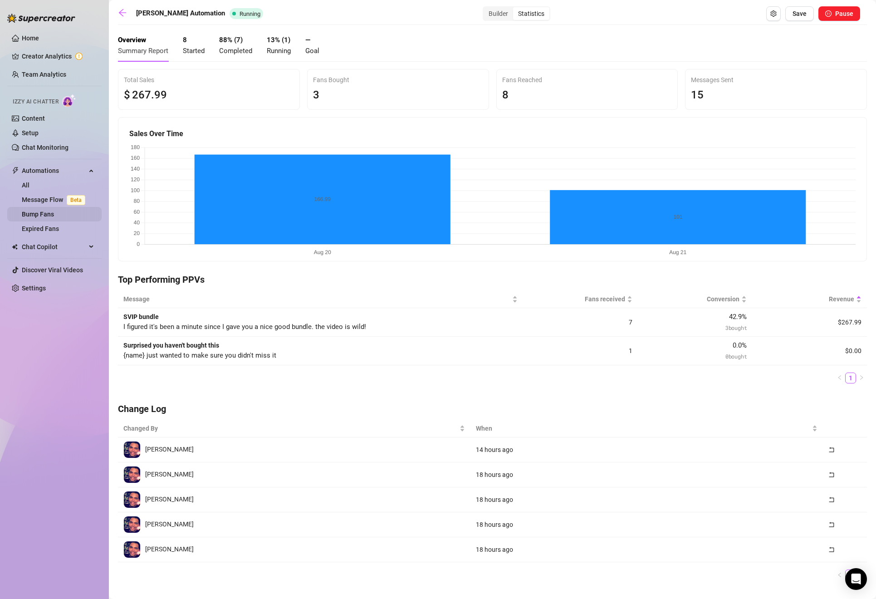
click at [35, 214] on link "Bump Fans" at bounding box center [38, 213] width 32 height 7
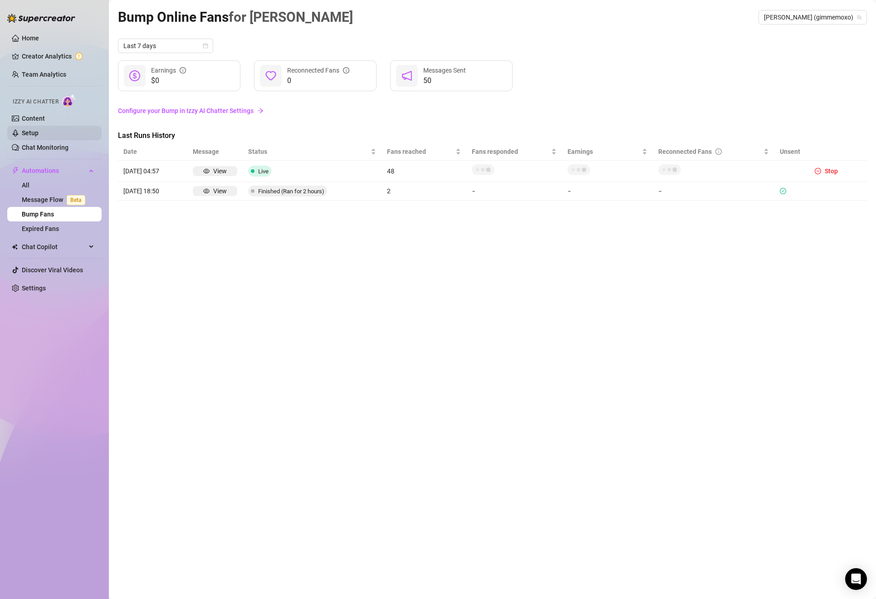
click at [39, 129] on link "Setup" at bounding box center [30, 132] width 17 height 7
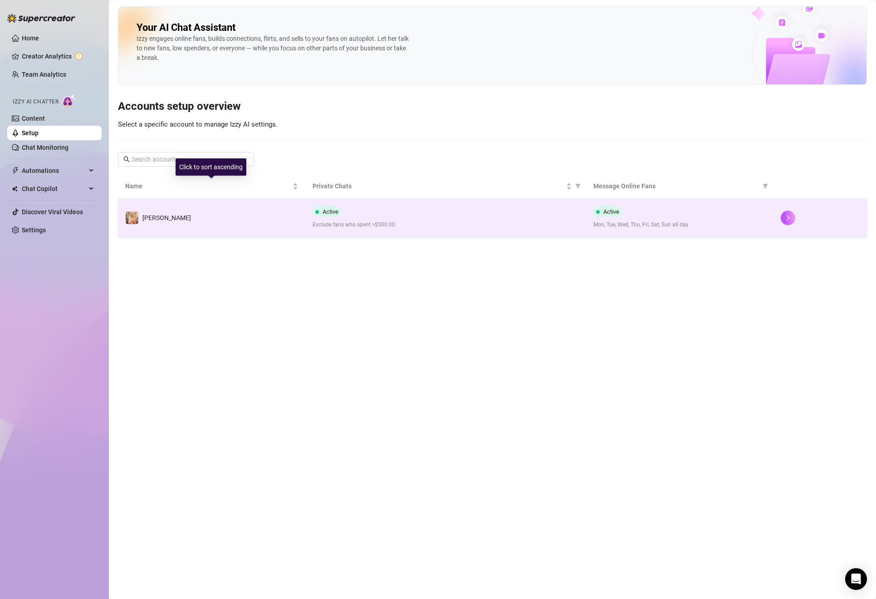
click at [229, 220] on td "[PERSON_NAME]" at bounding box center [211, 218] width 187 height 38
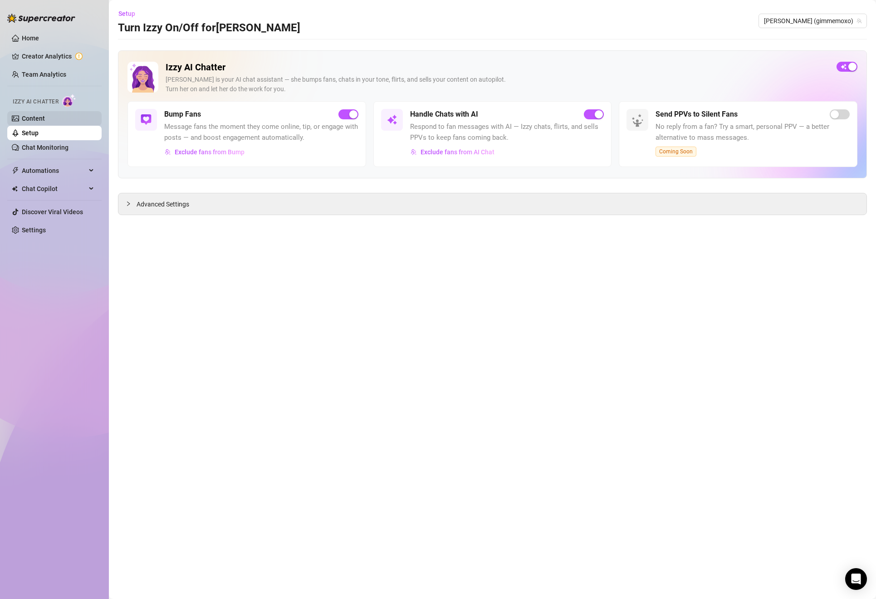
click at [28, 117] on link "Content" at bounding box center [33, 118] width 23 height 7
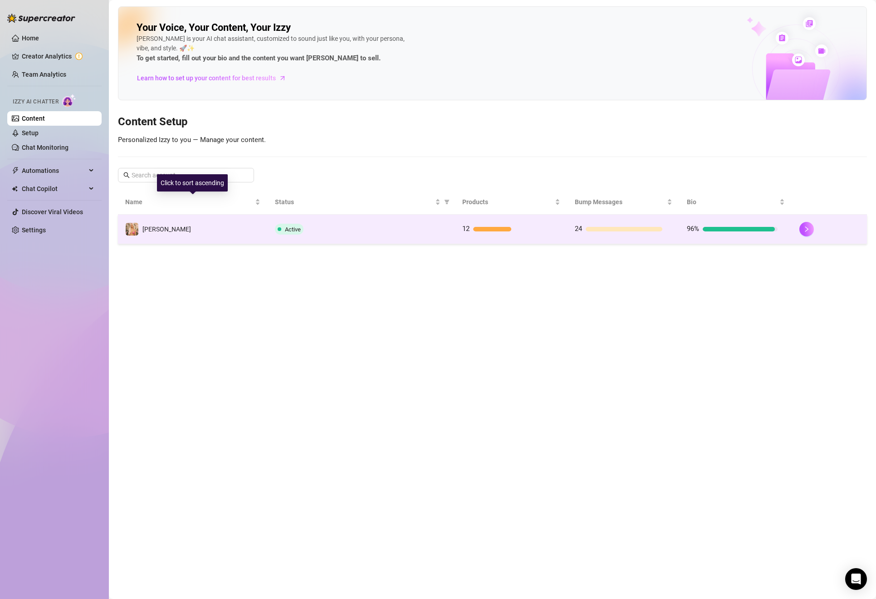
click at [225, 217] on td "[PERSON_NAME]" at bounding box center [193, 229] width 150 height 29
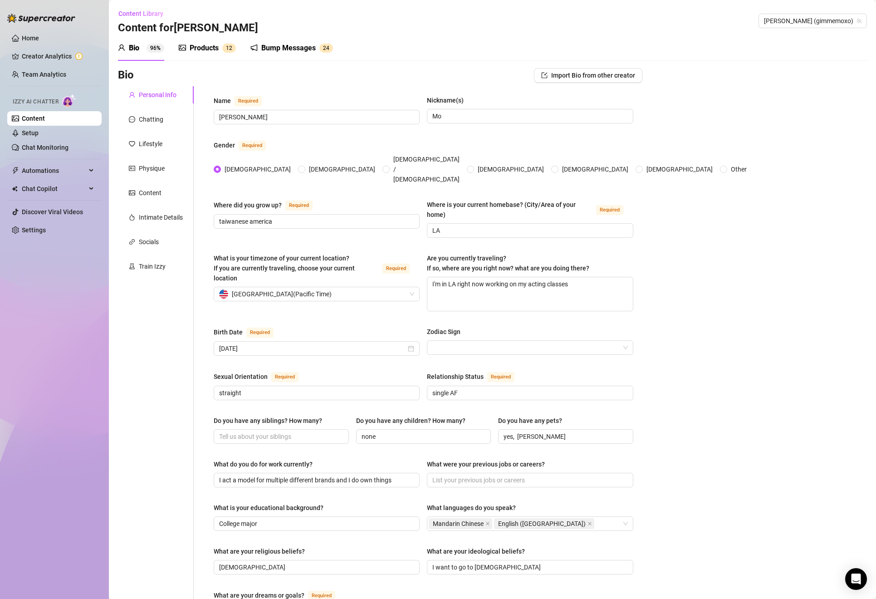
click at [295, 49] on div "Bump Messages" at bounding box center [288, 48] width 54 height 11
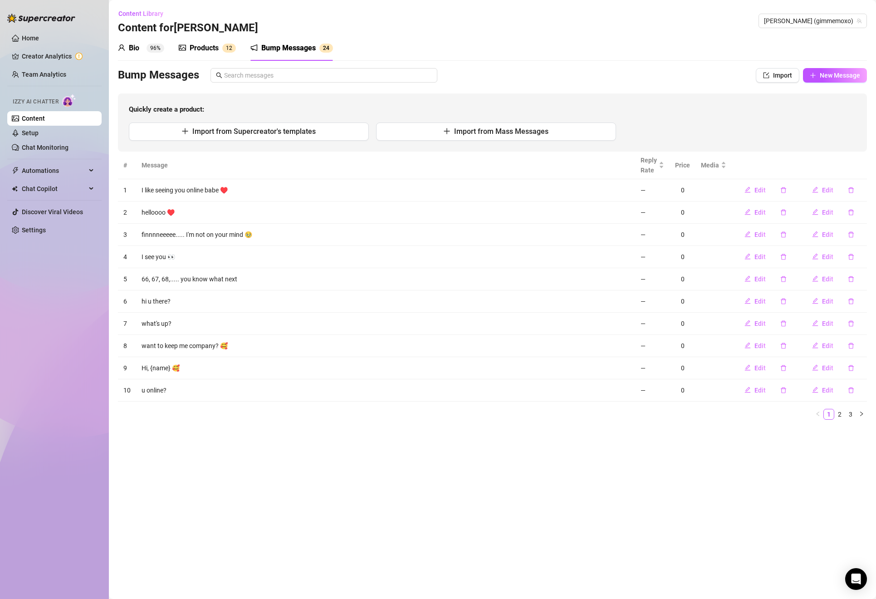
click at [204, 42] on div "Products 1 2" at bounding box center [207, 47] width 57 height 25
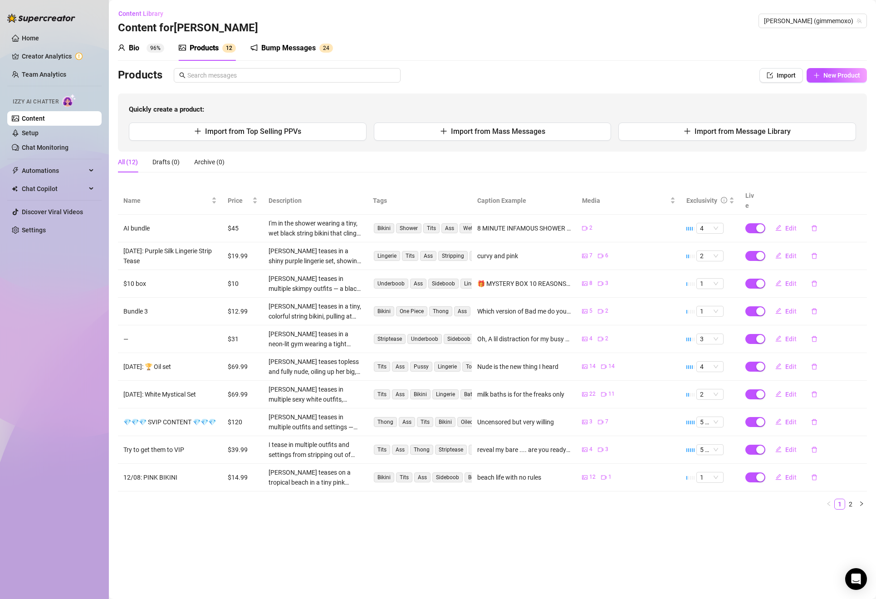
click at [205, 46] on div "Products" at bounding box center [204, 48] width 29 height 11
click at [278, 50] on div "Bump Messages" at bounding box center [288, 48] width 54 height 11
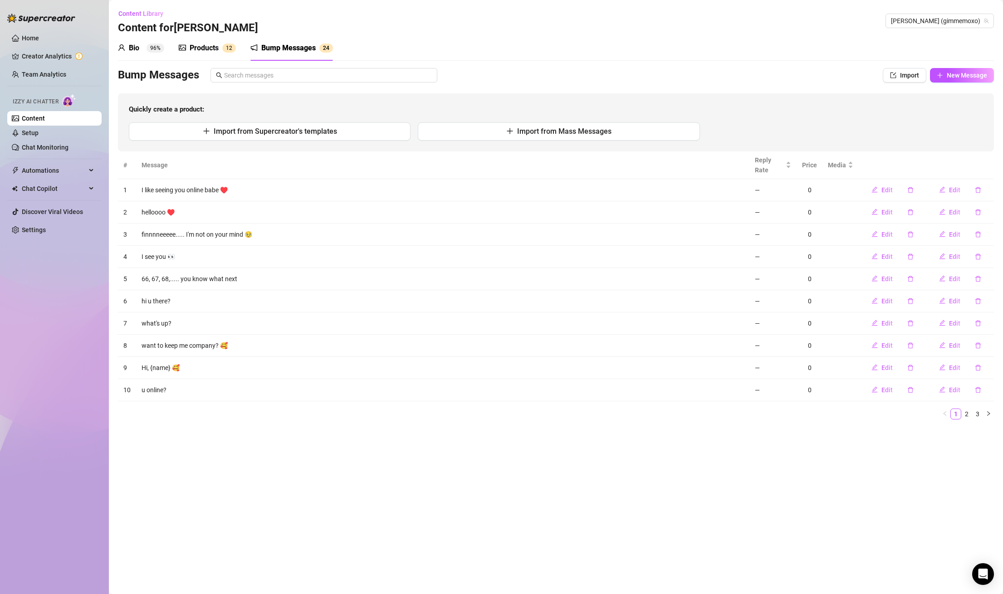
click at [410, 65] on div "Bio 96% Products 1 2 Bump Messages 2 4 Bio Import Bio from other creator Person…" at bounding box center [556, 230] width 876 height 391
click at [307, 50] on div "Bump Messages" at bounding box center [288, 48] width 54 height 11
click at [276, 51] on div "Bump Messages" at bounding box center [288, 48] width 54 height 11
click at [197, 39] on div "Products 1 2" at bounding box center [207, 47] width 57 height 25
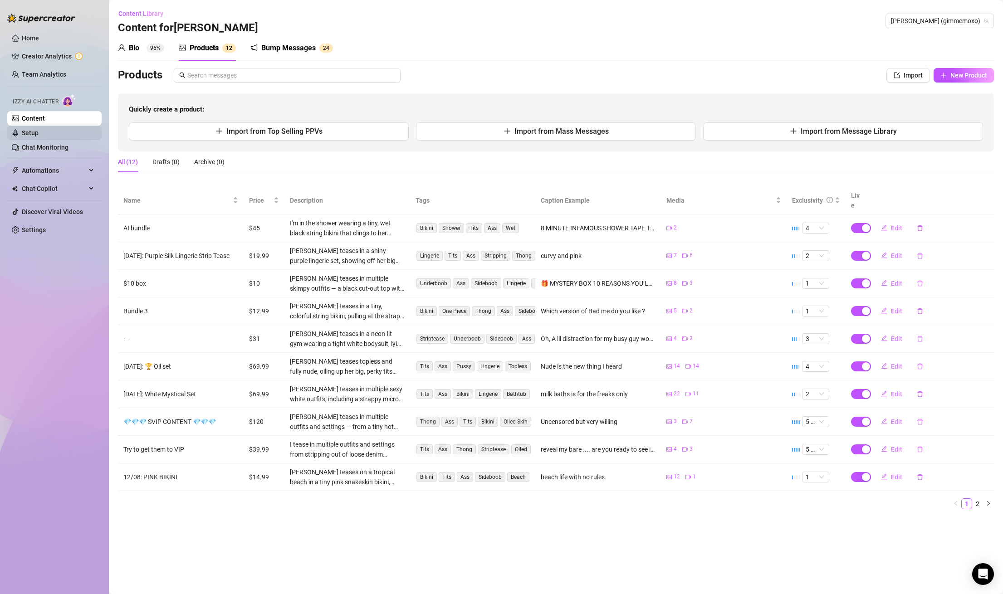
click at [38, 137] on link "Setup" at bounding box center [30, 132] width 17 height 7
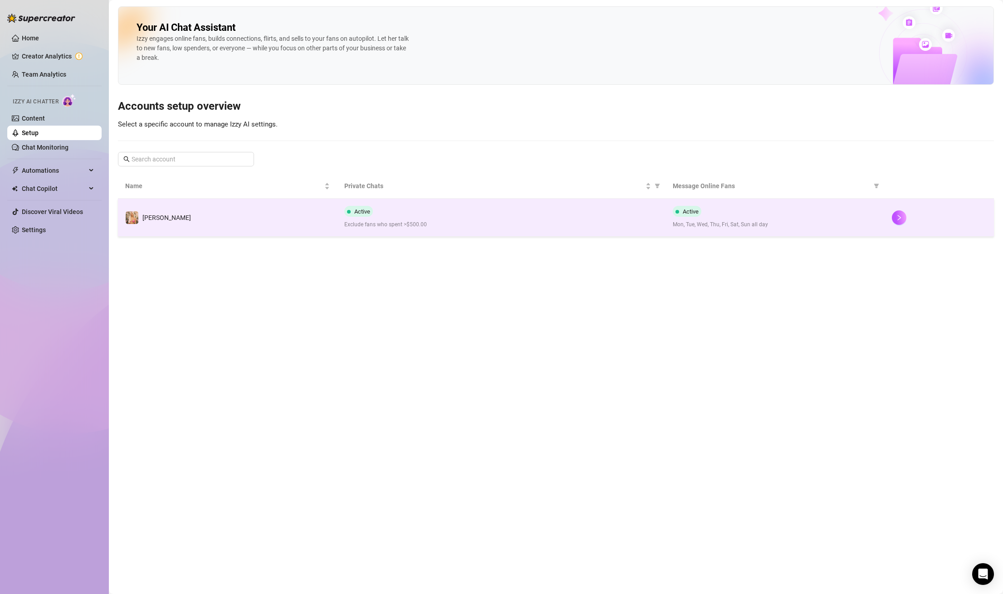
click at [201, 206] on td "[PERSON_NAME]" at bounding box center [227, 218] width 219 height 38
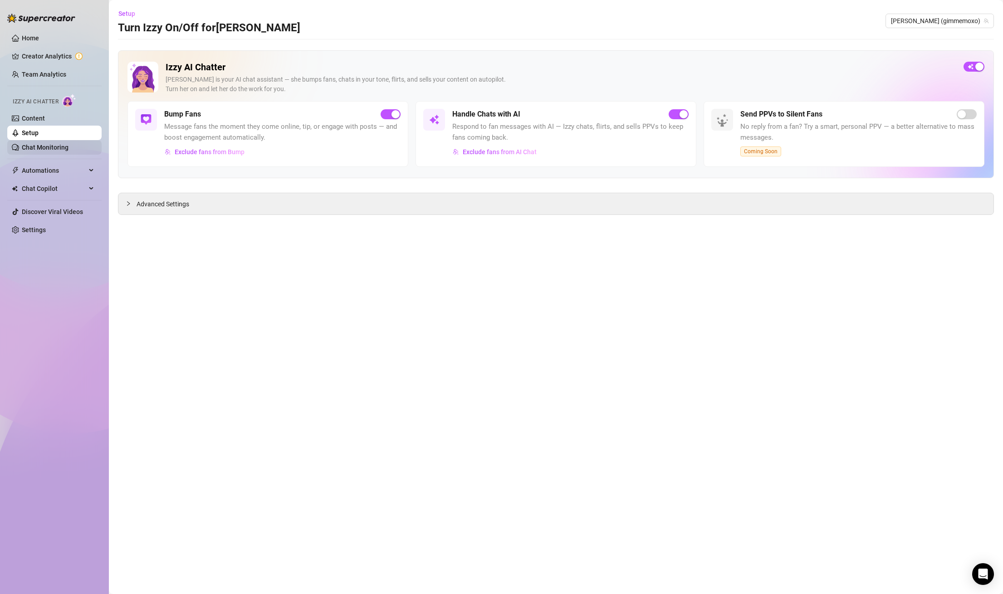
click at [23, 150] on link "Chat Monitoring" at bounding box center [45, 147] width 47 height 7
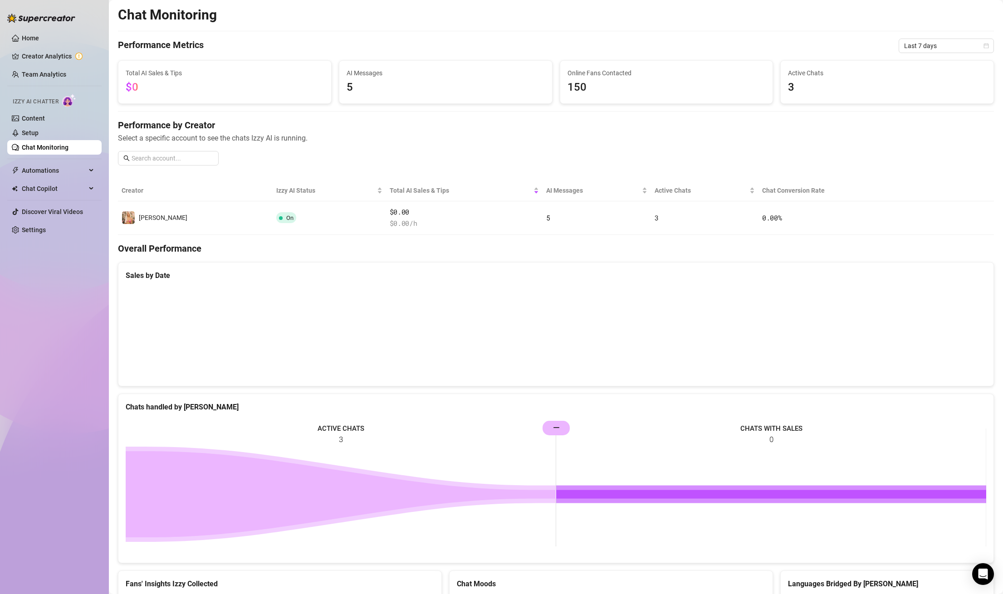
scroll to position [52, 0]
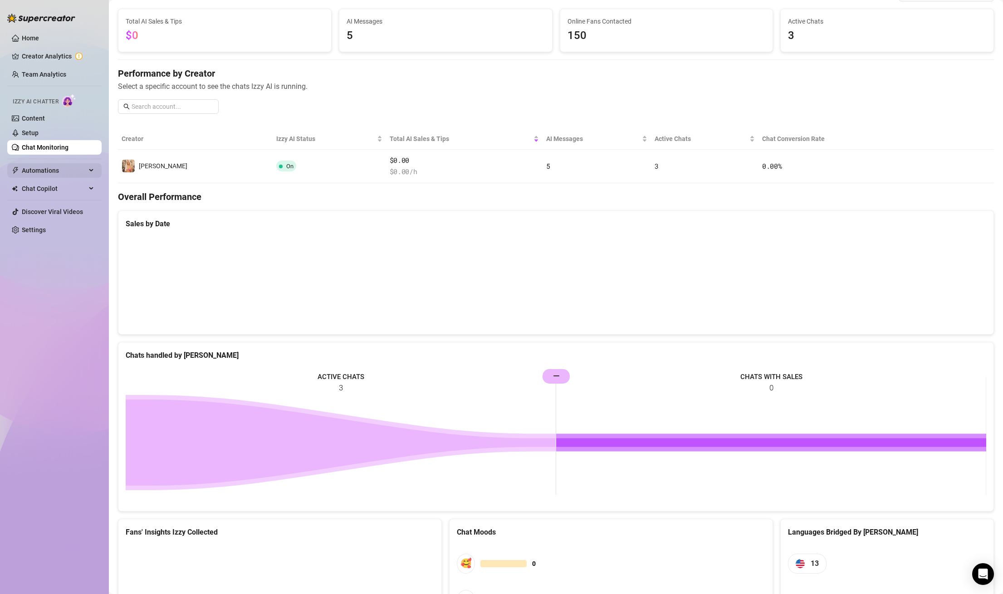
click at [57, 168] on span "Automations" at bounding box center [54, 170] width 64 height 15
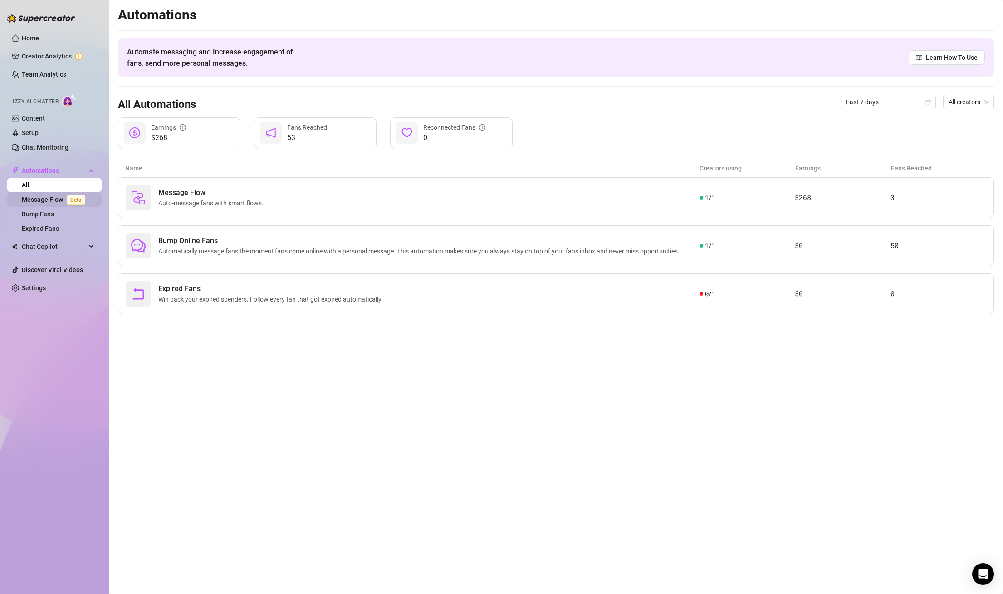
click at [59, 202] on link "Message Flow Beta" at bounding box center [55, 199] width 67 height 7
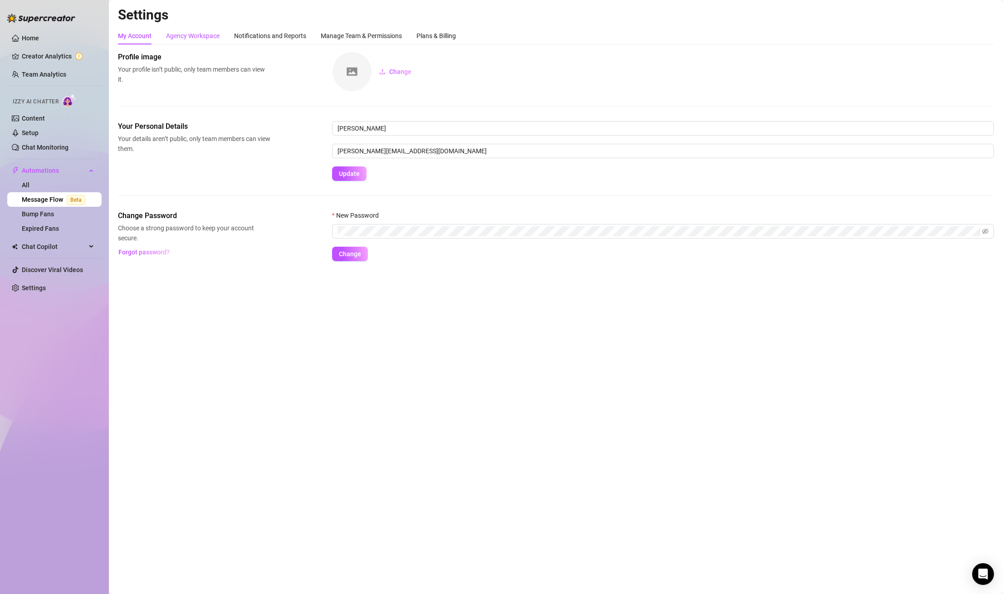
click at [207, 40] on div "Agency Workspace" at bounding box center [193, 36] width 54 height 10
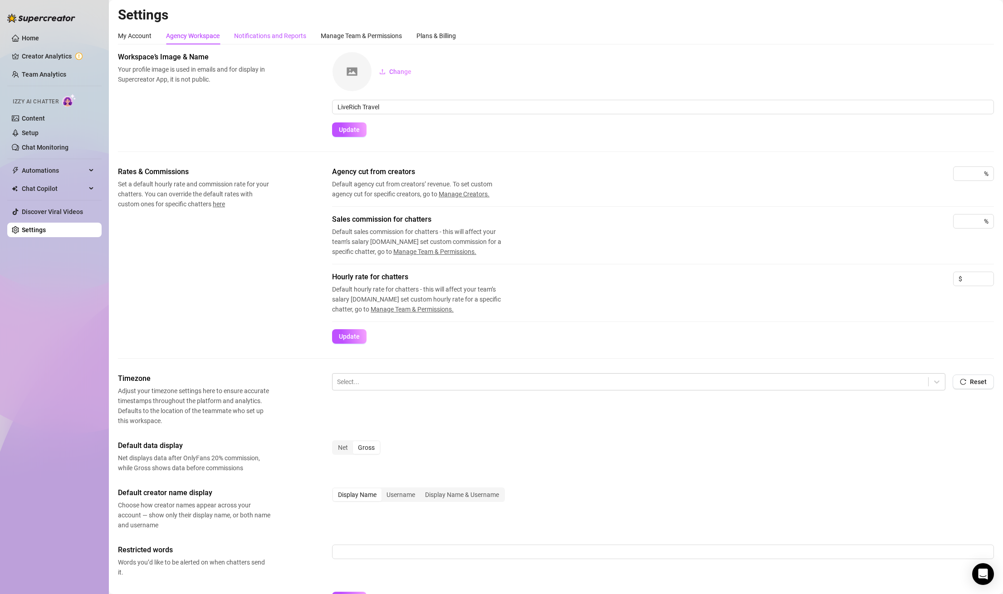
click at [264, 39] on div "Notifications and Reports" at bounding box center [270, 36] width 72 height 10
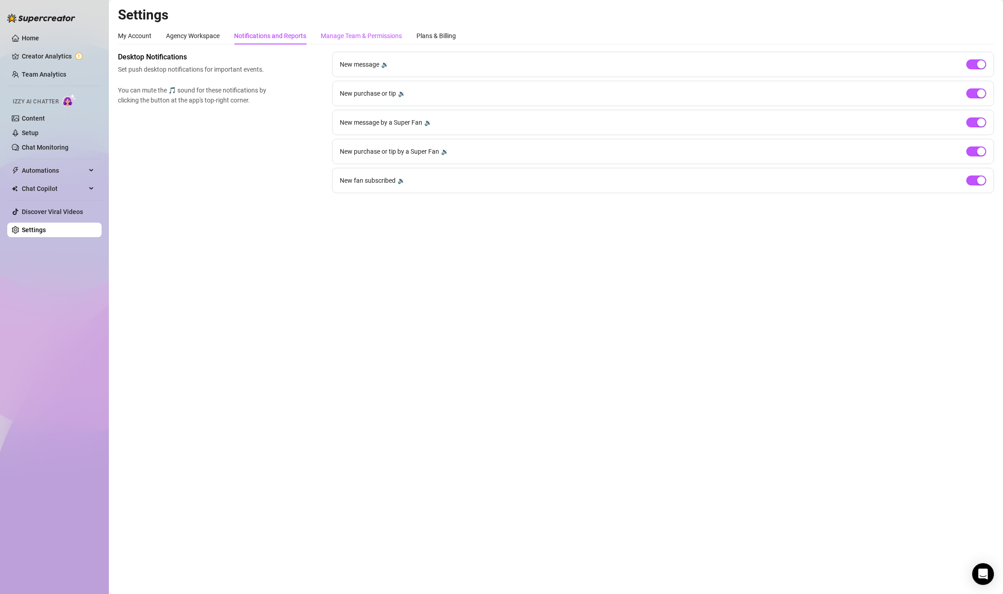
click at [340, 35] on div "Manage Team & Permissions" at bounding box center [361, 36] width 81 height 10
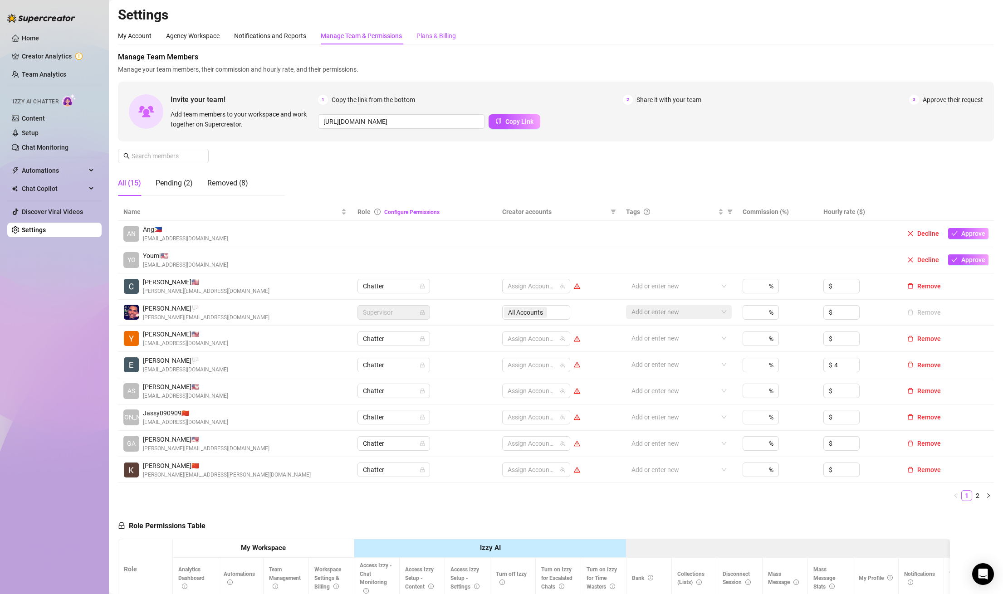
click at [436, 33] on div "Plans & Billing" at bounding box center [435, 36] width 39 height 10
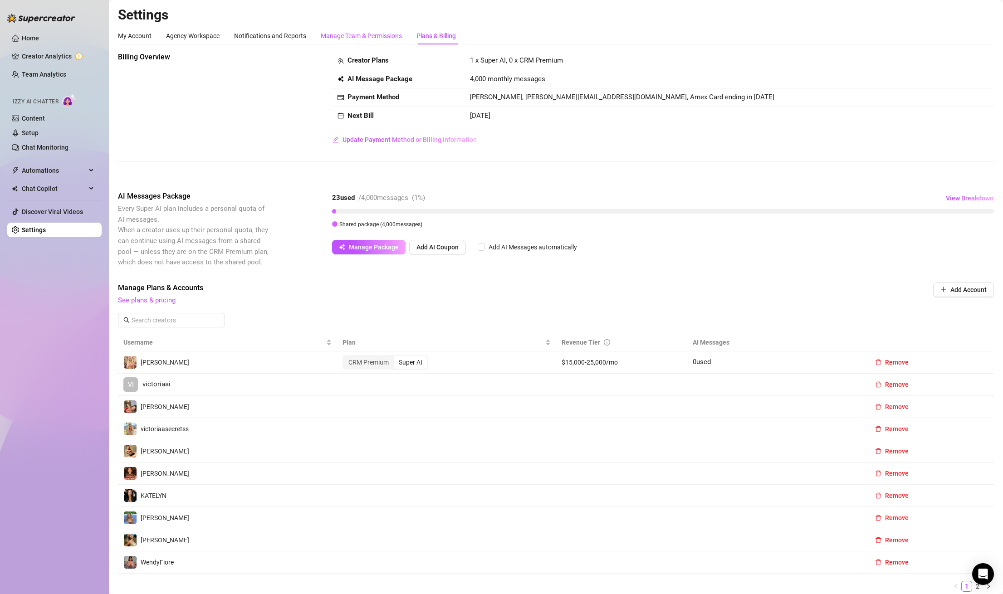
drag, startPoint x: 344, startPoint y: 37, endPoint x: 325, endPoint y: 48, distance: 21.5
click at [343, 37] on div "Manage Team & Permissions" at bounding box center [361, 36] width 81 height 10
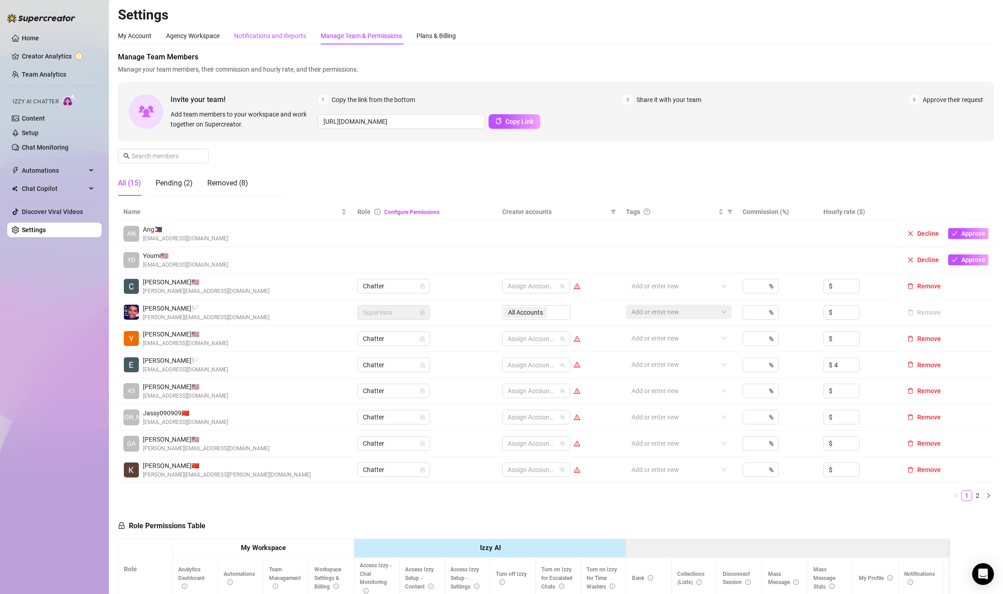
click at [281, 37] on div "Notifications and Reports" at bounding box center [270, 36] width 72 height 10
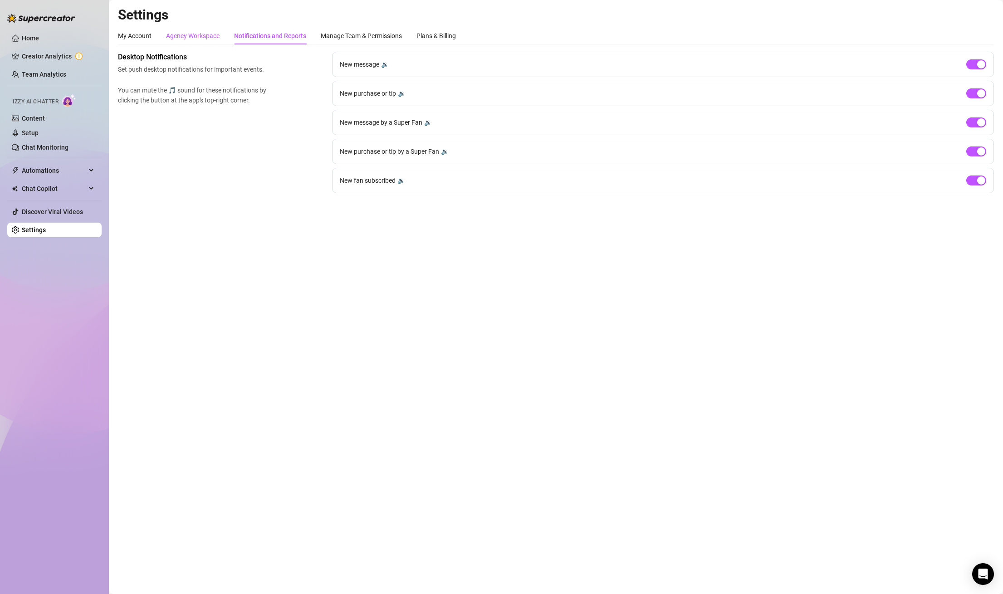
click at [202, 34] on div "Agency Workspace" at bounding box center [193, 36] width 54 height 10
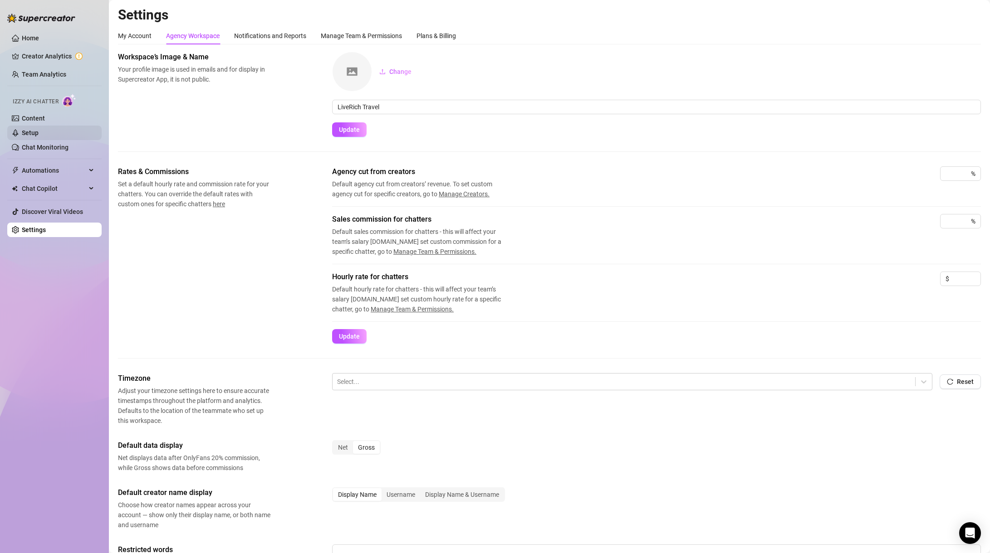
click at [37, 134] on link "Setup" at bounding box center [30, 132] width 17 height 7
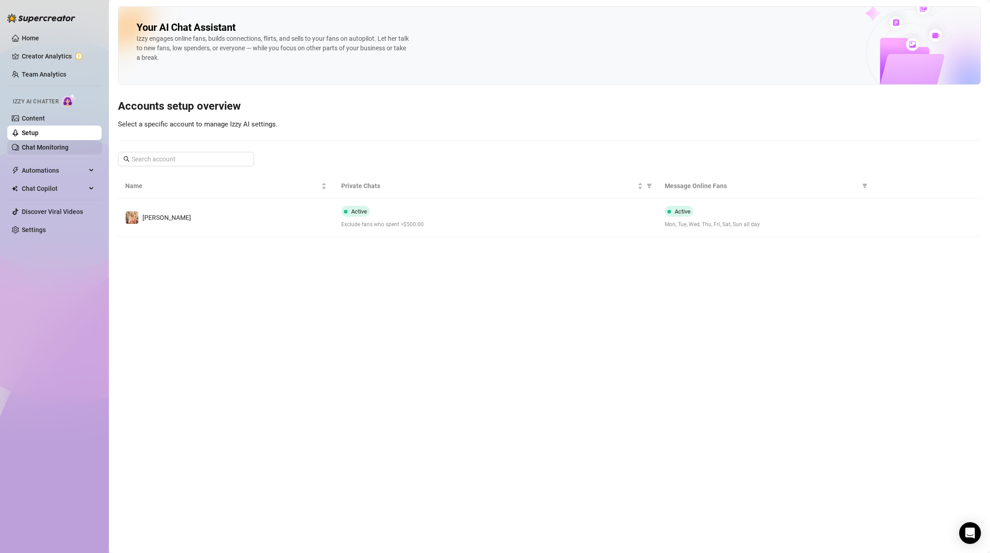
click at [46, 149] on link "Chat Monitoring" at bounding box center [45, 147] width 47 height 7
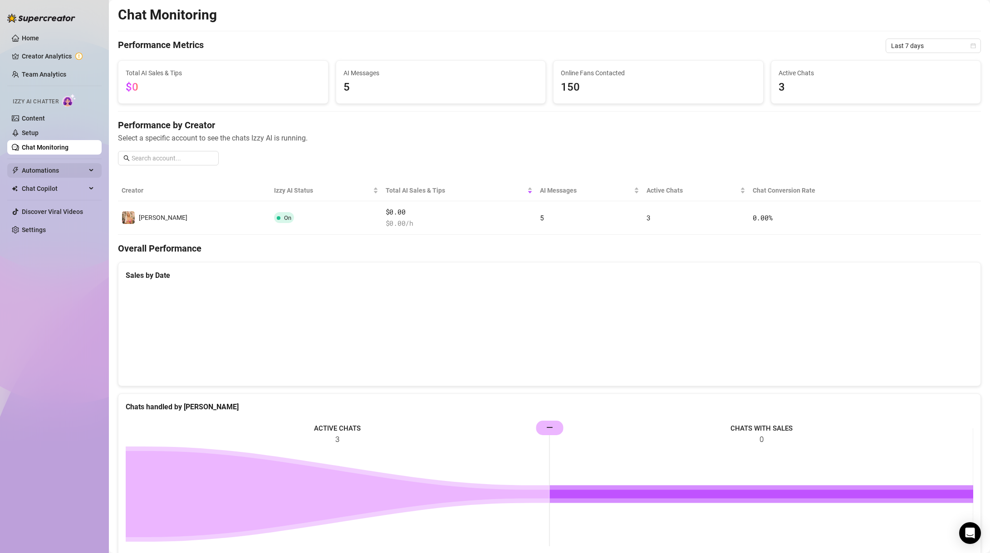
click at [45, 171] on span "Automations" at bounding box center [54, 170] width 64 height 15
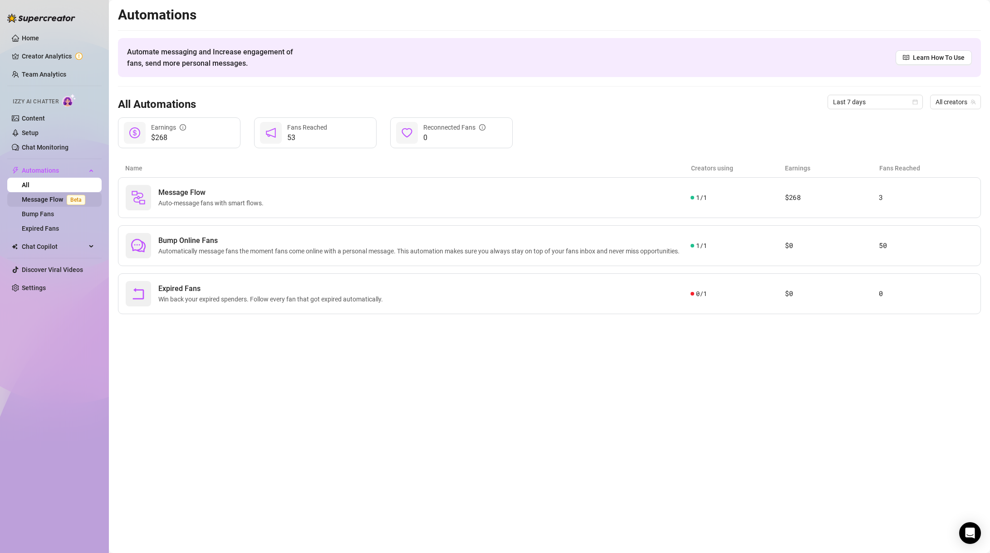
click at [48, 199] on link "Message Flow Beta" at bounding box center [55, 199] width 67 height 7
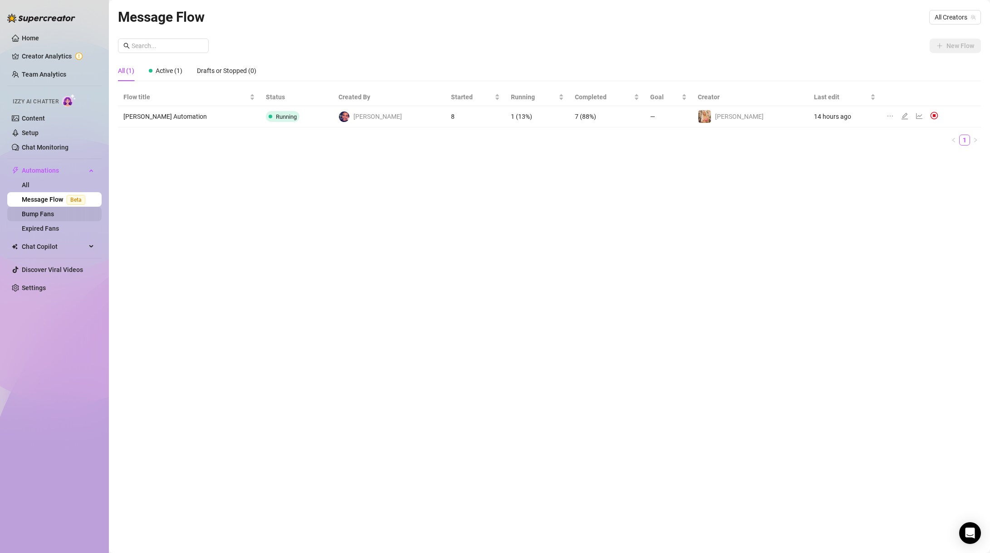
click at [40, 215] on link "Bump Fans" at bounding box center [38, 213] width 32 height 7
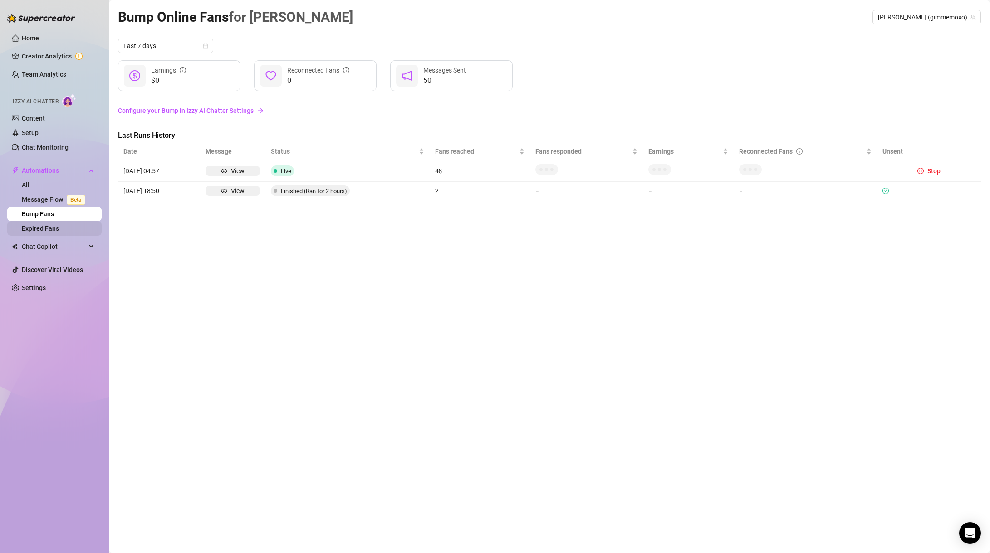
click at [44, 229] on link "Expired Fans" at bounding box center [40, 228] width 37 height 7
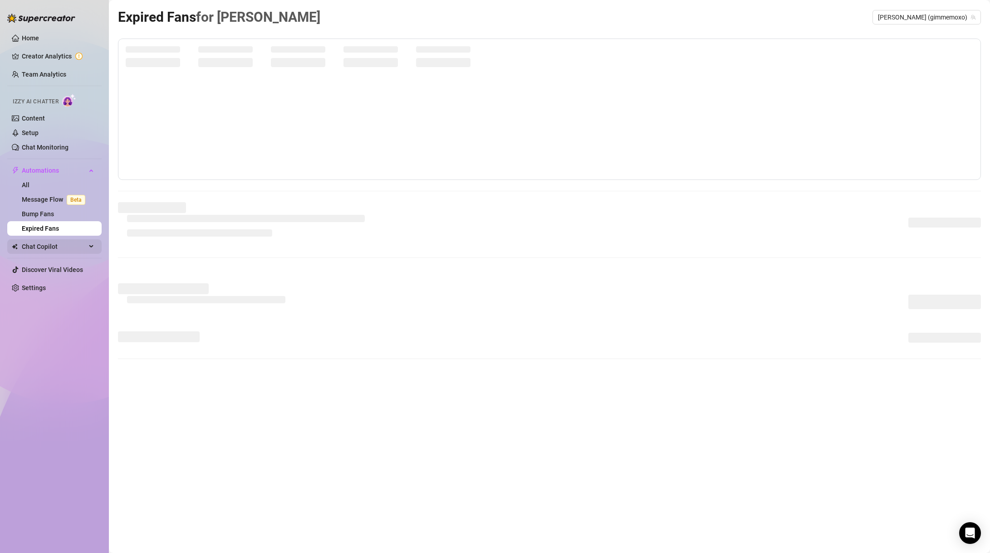
click at [45, 250] on span "Chat Copilot" at bounding box center [54, 246] width 64 height 15
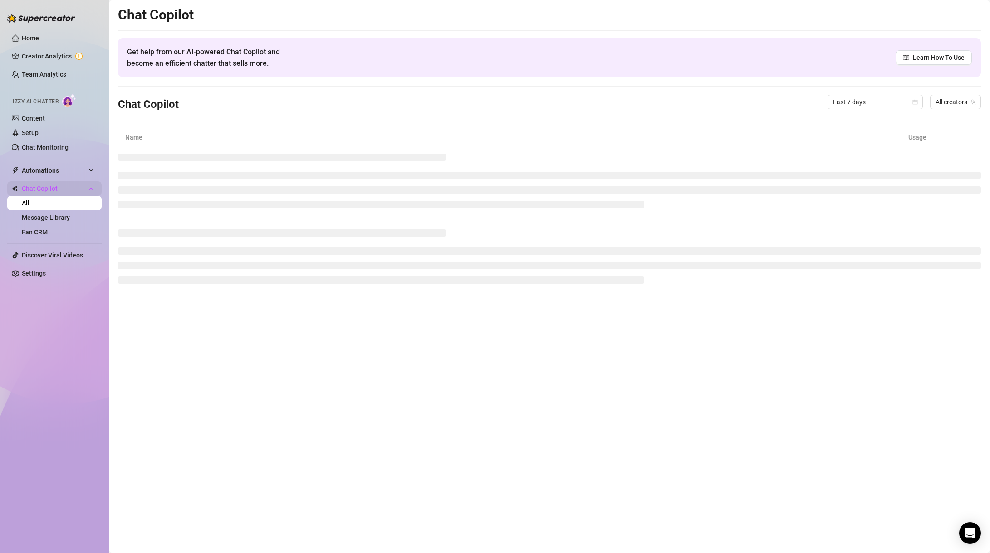
click at [40, 188] on span "Chat Copilot" at bounding box center [54, 188] width 64 height 15
click at [39, 188] on span "Chat Copilot" at bounding box center [54, 188] width 64 height 15
click at [55, 215] on link "Message Library" at bounding box center [46, 217] width 48 height 7
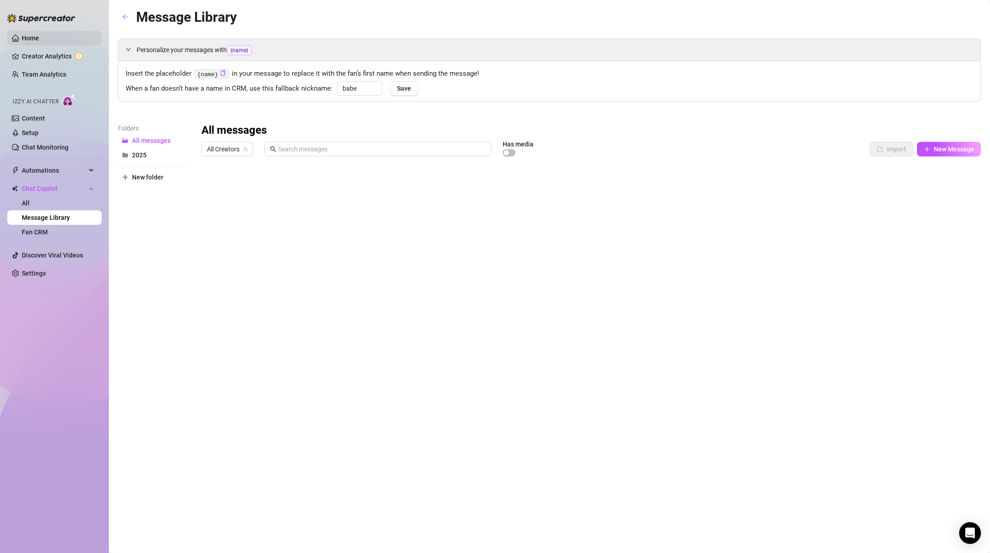
click at [37, 37] on link "Home" at bounding box center [30, 37] width 17 height 7
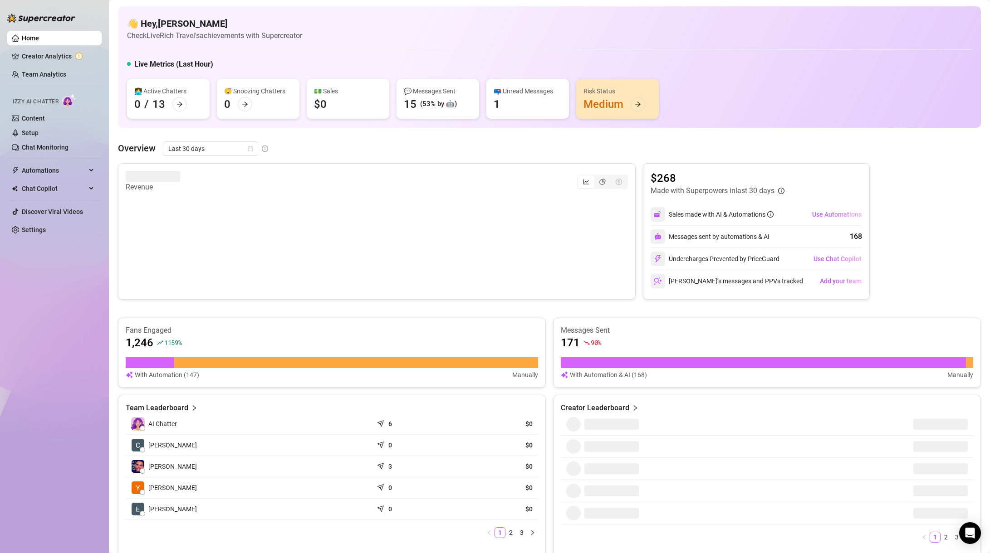
click at [229, 421] on div "AI Chatter" at bounding box center [249, 424] width 236 height 14
click at [150, 415] on td "AI Chatter" at bounding box center [249, 424] width 247 height 21
click at [148, 419] on span "AI Chatter" at bounding box center [162, 424] width 29 height 10
click at [635, 103] on icon "arrow-right" at bounding box center [638, 104] width 6 height 6
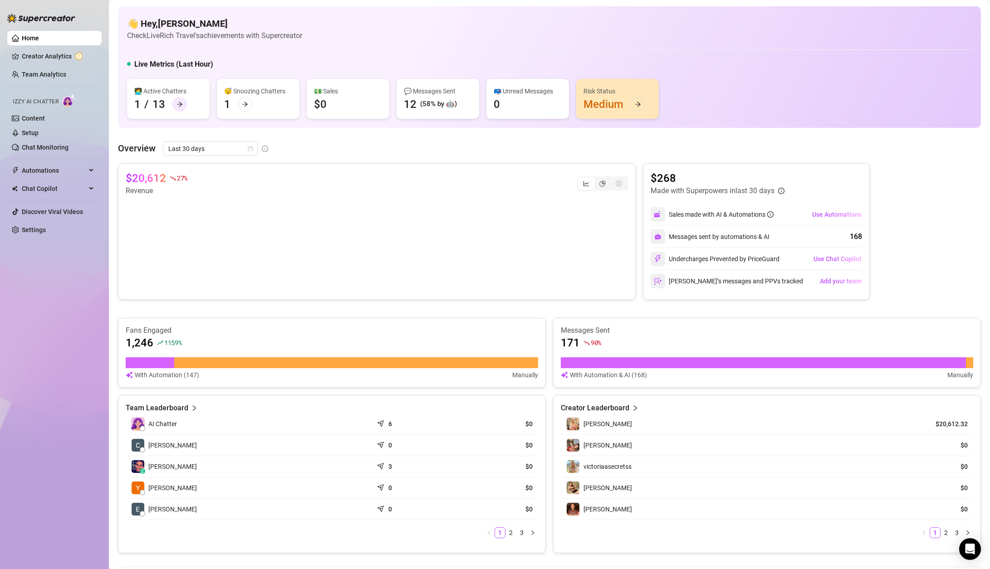
click at [178, 100] on div at bounding box center [179, 104] width 15 height 15
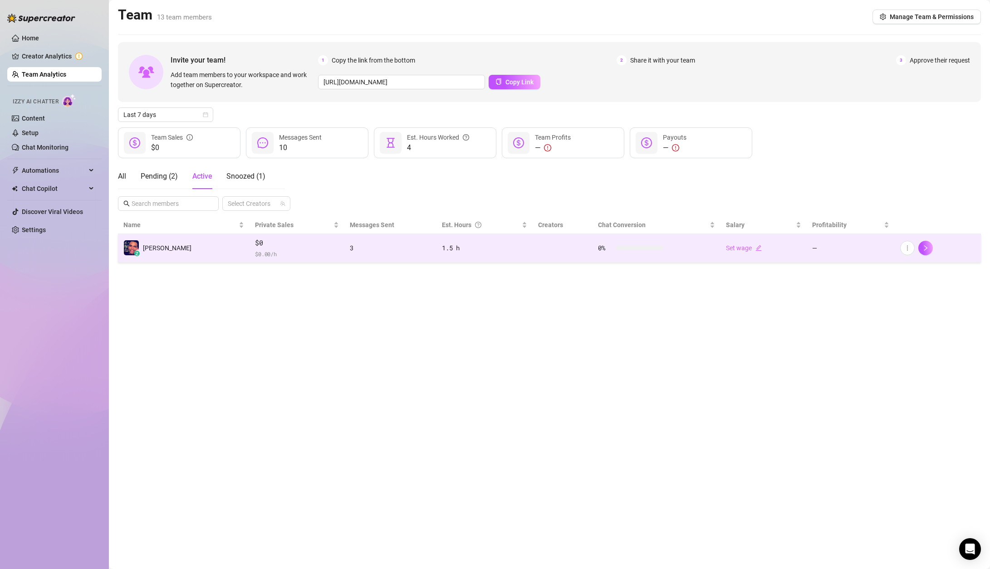
click at [179, 249] on td "z Jay R." at bounding box center [184, 248] width 132 height 29
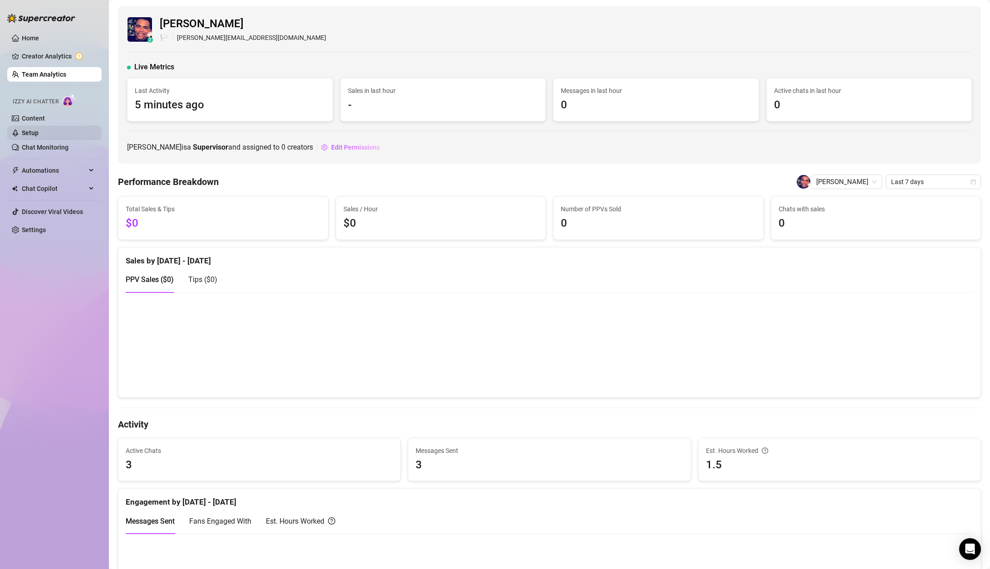
click at [38, 130] on link "Setup" at bounding box center [30, 132] width 17 height 7
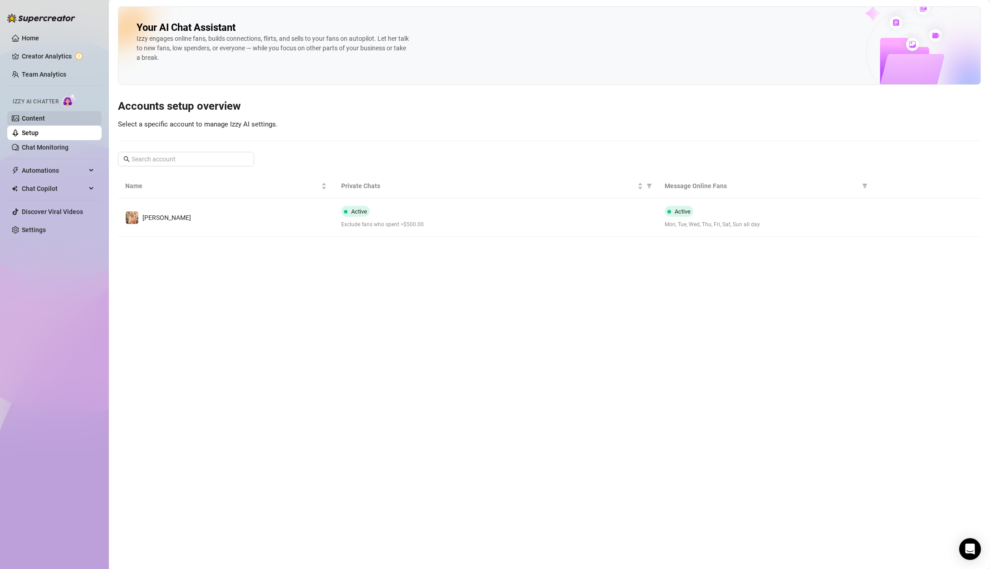
click at [39, 118] on link "Content" at bounding box center [33, 118] width 23 height 7
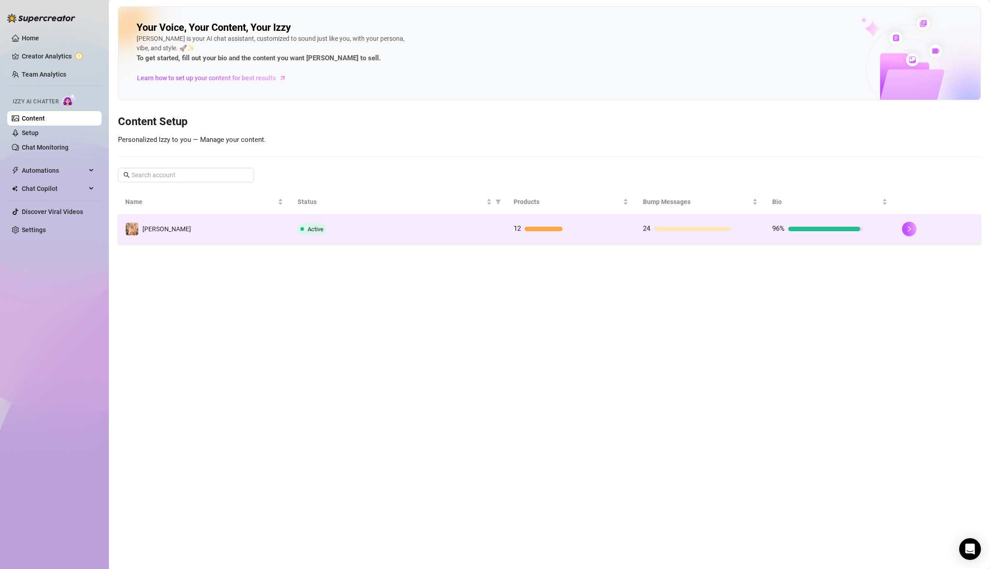
click at [692, 231] on div "24" at bounding box center [688, 229] width 91 height 11
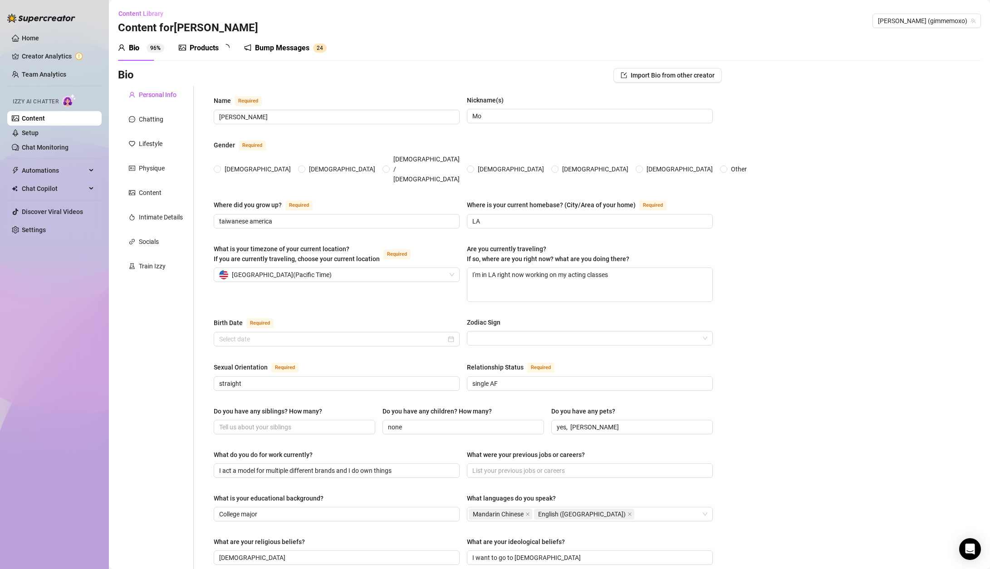
radio input "true"
type input "[DATE]"
click at [39, 137] on link "Setup" at bounding box center [30, 132] width 17 height 7
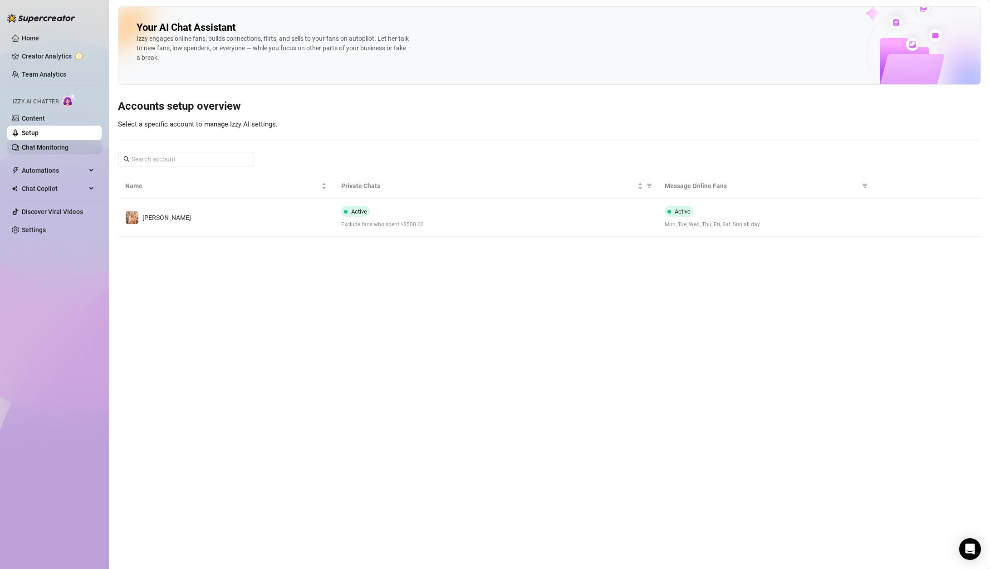
click at [41, 147] on link "Chat Monitoring" at bounding box center [45, 147] width 47 height 7
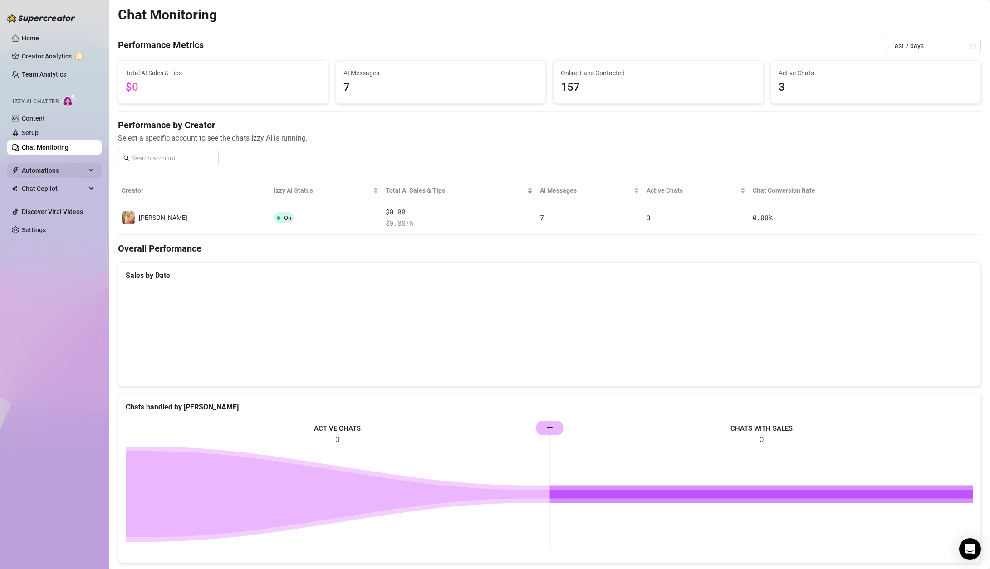
click at [40, 174] on span "Automations" at bounding box center [54, 170] width 64 height 15
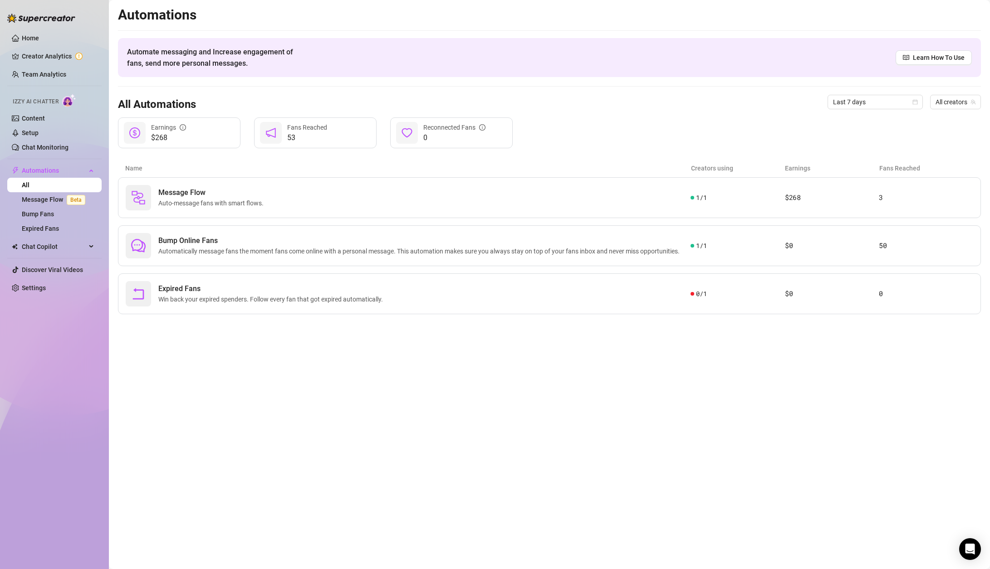
click at [36, 236] on ul "Home Creator Analytics Team Analytics Izzy AI Chatter Content Setup Chat Monito…" at bounding box center [54, 163] width 94 height 272
click at [36, 228] on link "Expired Fans" at bounding box center [40, 228] width 37 height 7
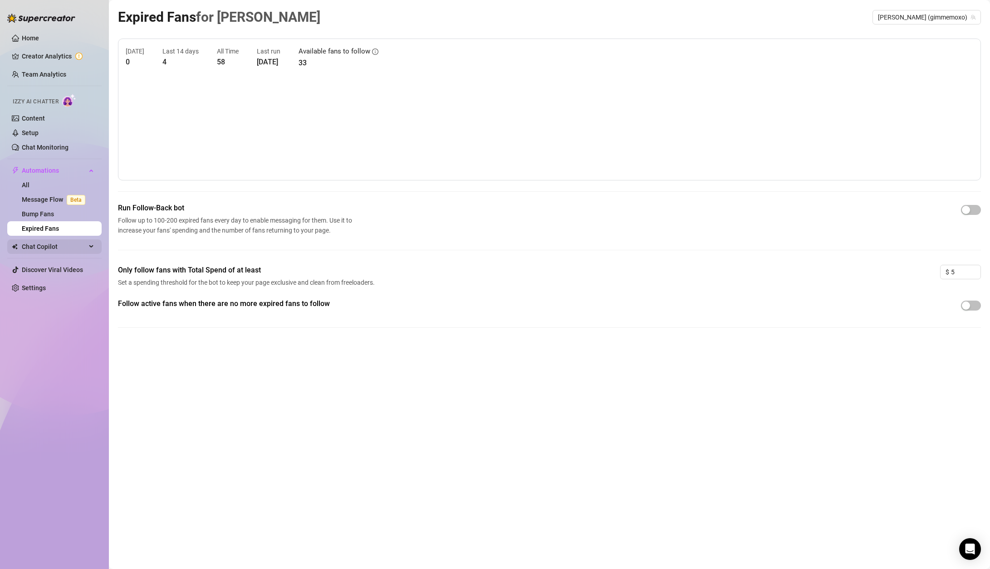
click at [51, 245] on span "Chat Copilot" at bounding box center [54, 246] width 64 height 15
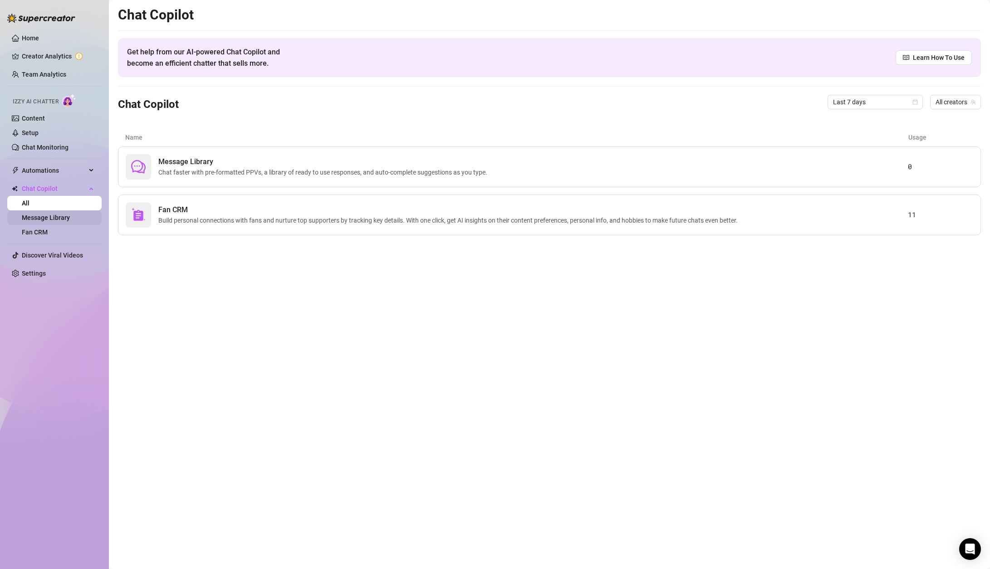
click at [42, 220] on link "Message Library" at bounding box center [46, 217] width 48 height 7
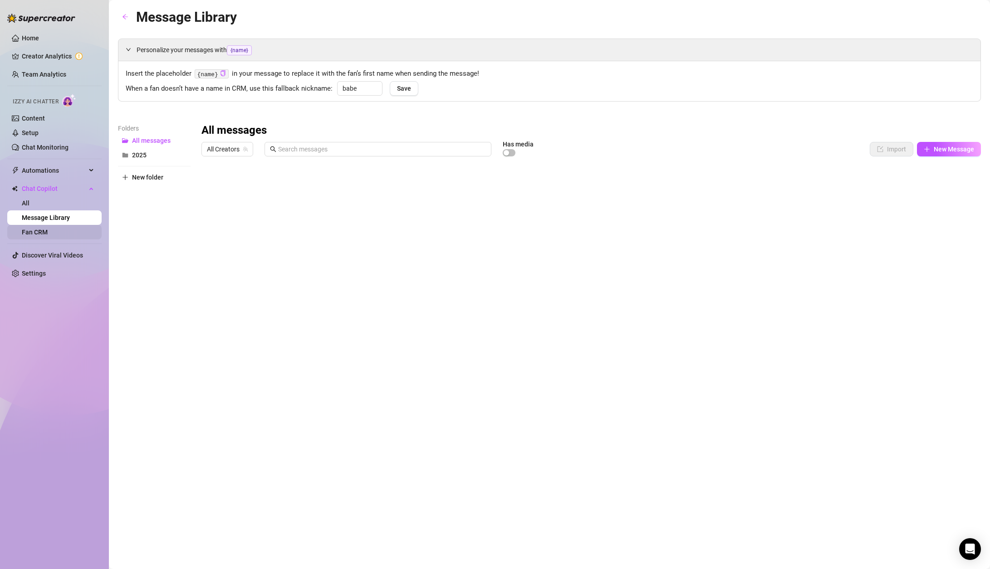
click at [37, 230] on link "Fan CRM" at bounding box center [35, 232] width 26 height 7
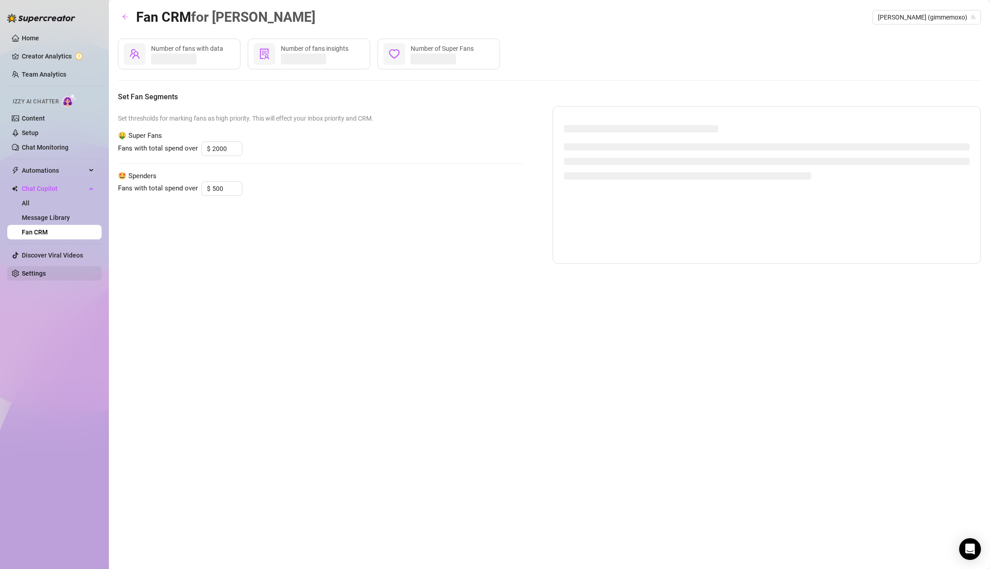
click at [30, 272] on link "Settings" at bounding box center [34, 273] width 24 height 7
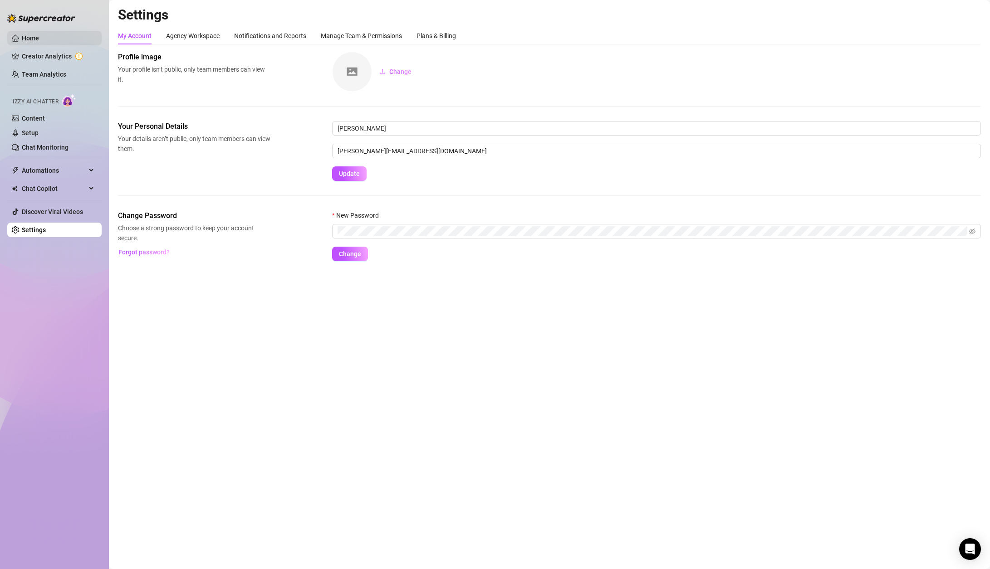
click at [38, 42] on link "Home" at bounding box center [30, 37] width 17 height 7
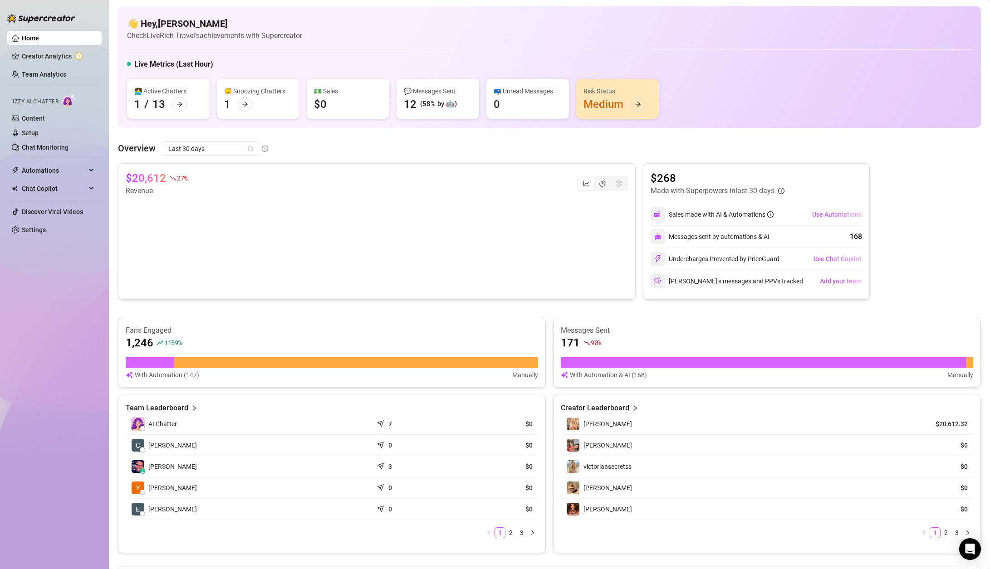
click at [180, 425] on div "AI Chatter" at bounding box center [249, 424] width 236 height 14
click at [179, 406] on article "Team Leaderboard" at bounding box center [157, 408] width 63 height 11
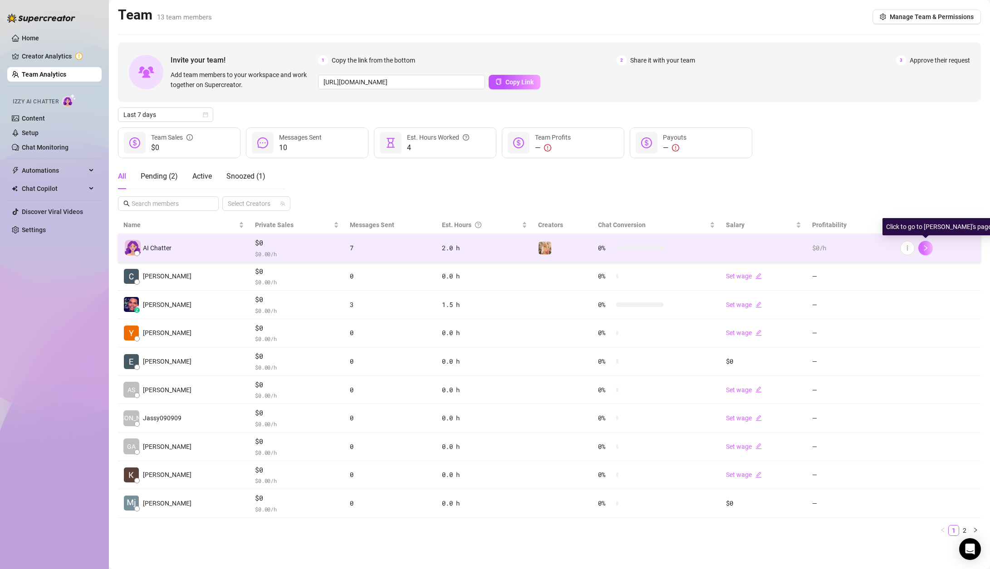
click at [875, 249] on icon "right" at bounding box center [925, 248] width 6 height 6
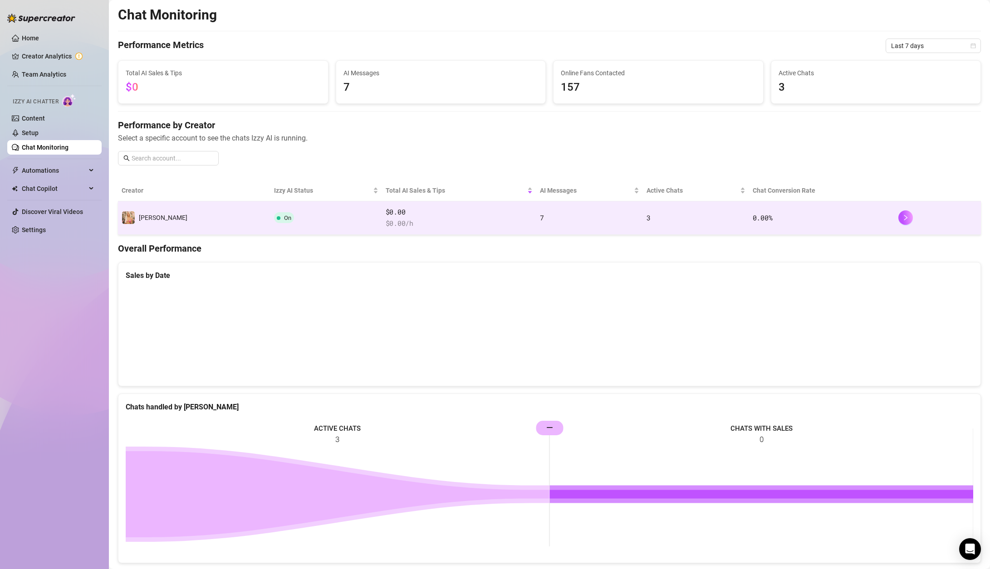
click at [386, 220] on span "$ 0.00 /h" at bounding box center [459, 223] width 147 height 11
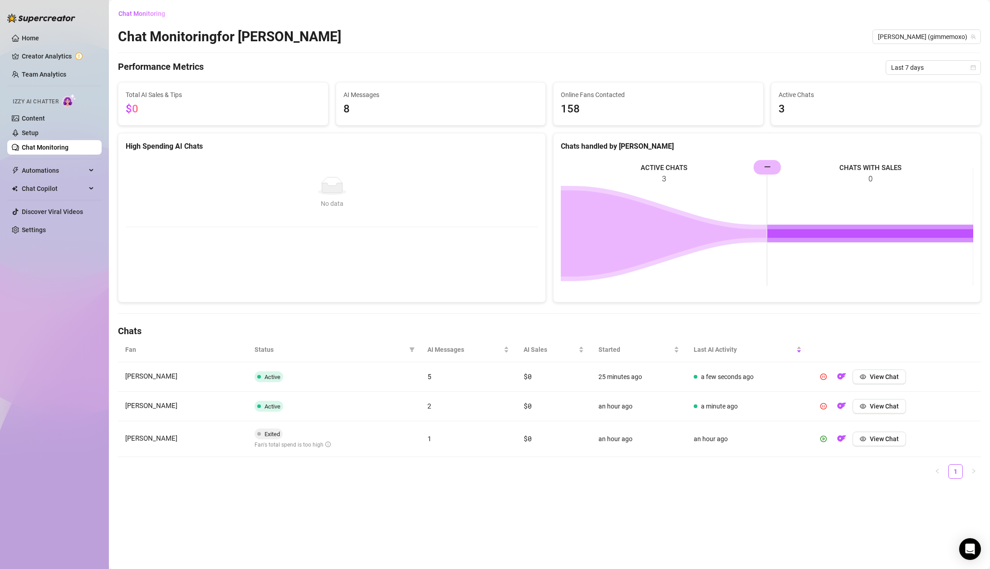
click at [265, 402] on span "Active" at bounding box center [268, 406] width 29 height 11
click at [869, 408] on button "View Chat" at bounding box center [879, 406] width 54 height 15
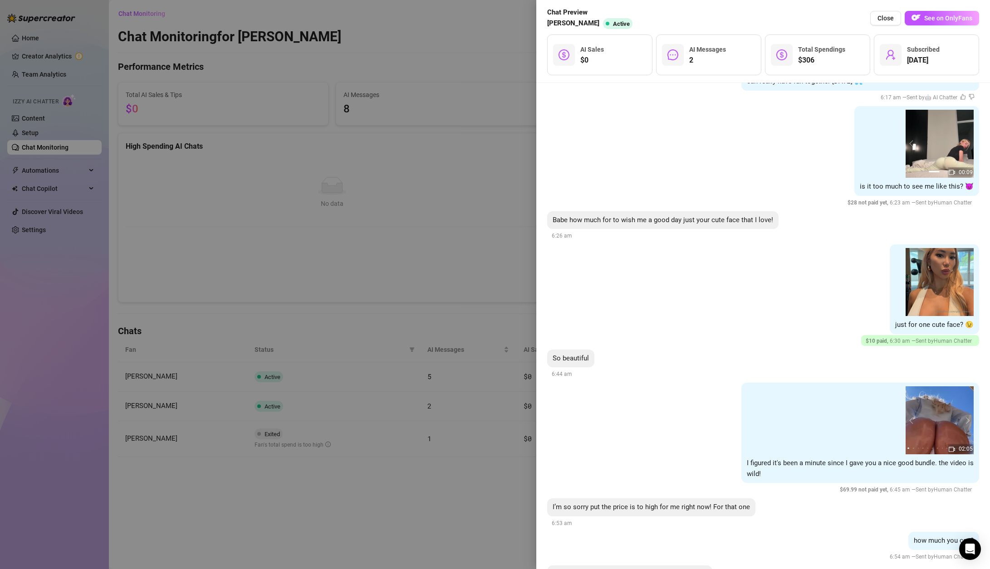
scroll to position [8383, 0]
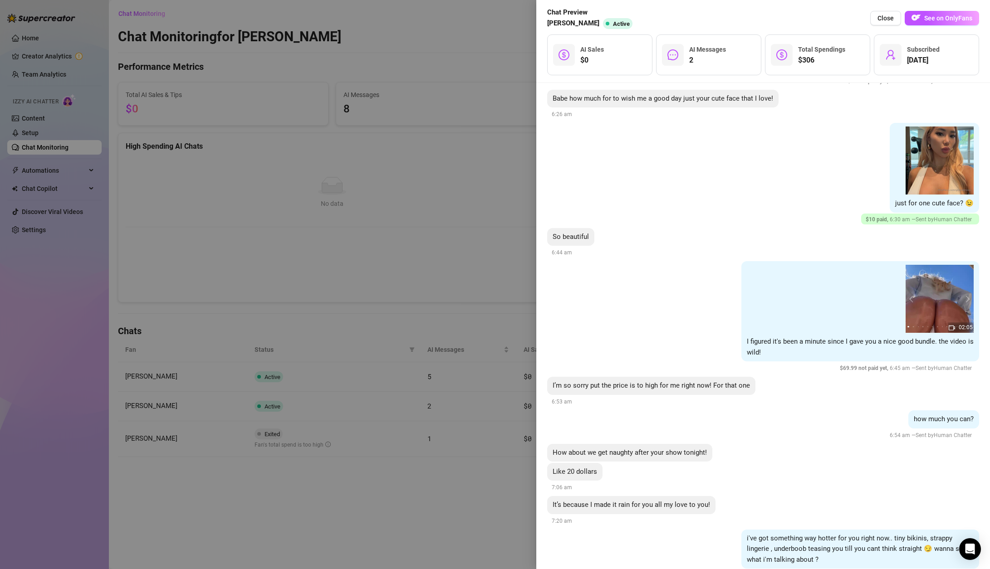
click at [221, 278] on div at bounding box center [495, 284] width 990 height 569
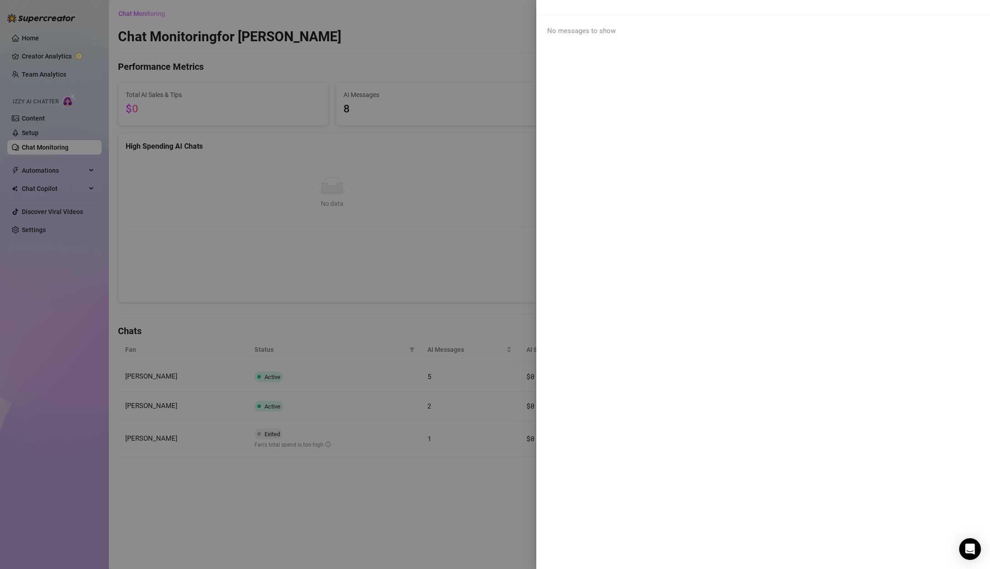
scroll to position [0, 0]
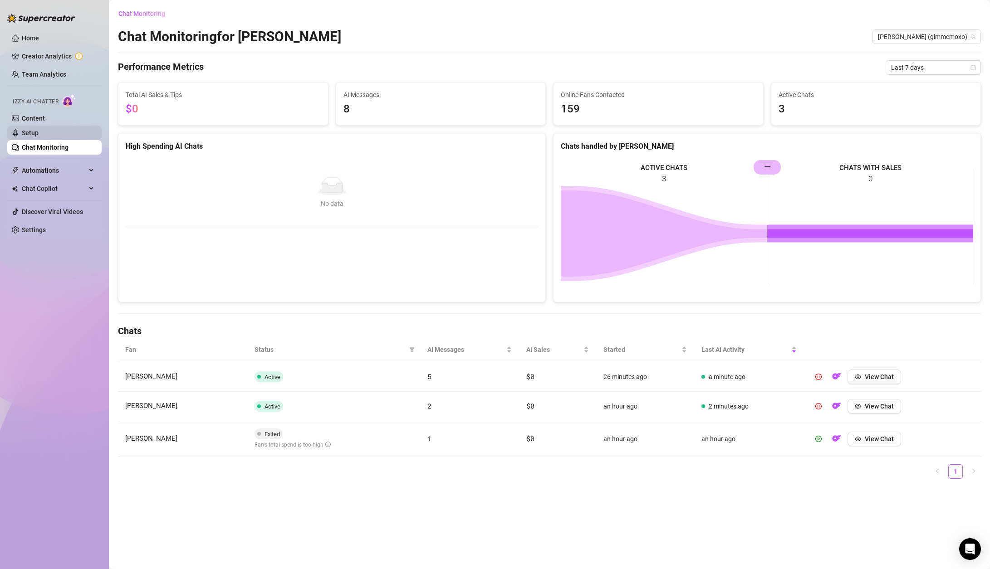
click at [39, 132] on link "Setup" at bounding box center [30, 132] width 17 height 7
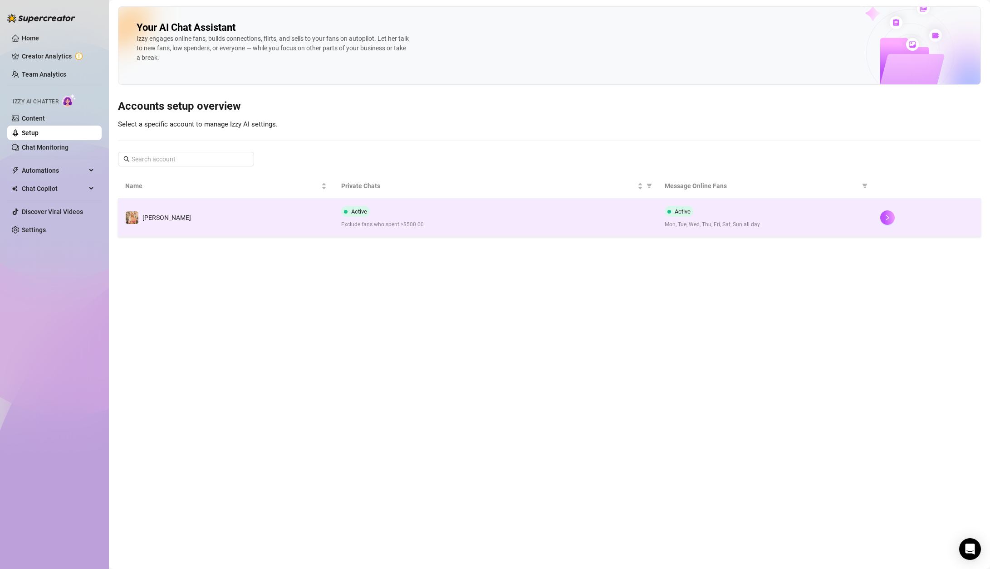
click at [204, 227] on td "[PERSON_NAME]" at bounding box center [226, 218] width 216 height 38
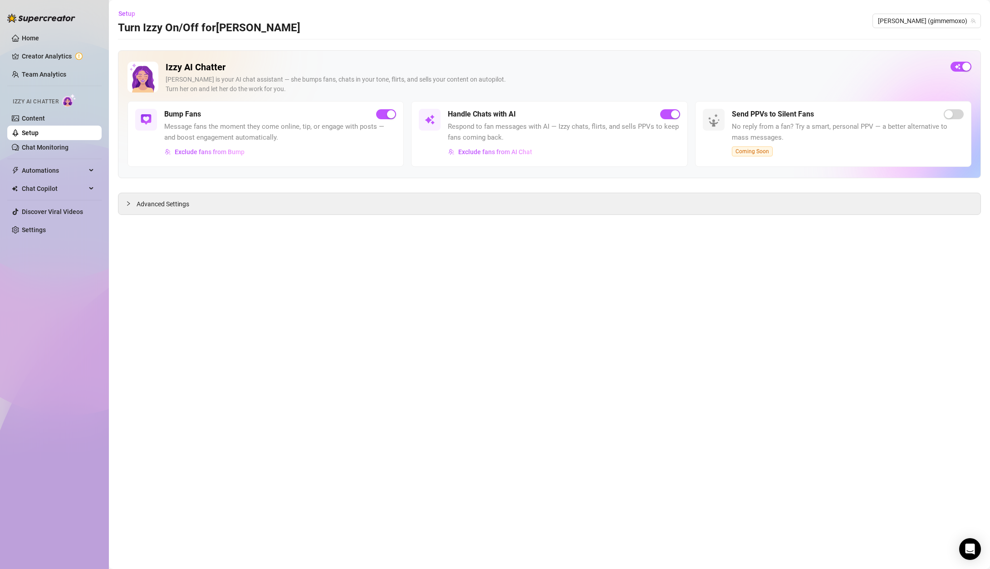
click at [818, 118] on div "Send PPVs to Silent Fans" at bounding box center [848, 114] width 232 height 11
